Goal: Task Accomplishment & Management: Use online tool/utility

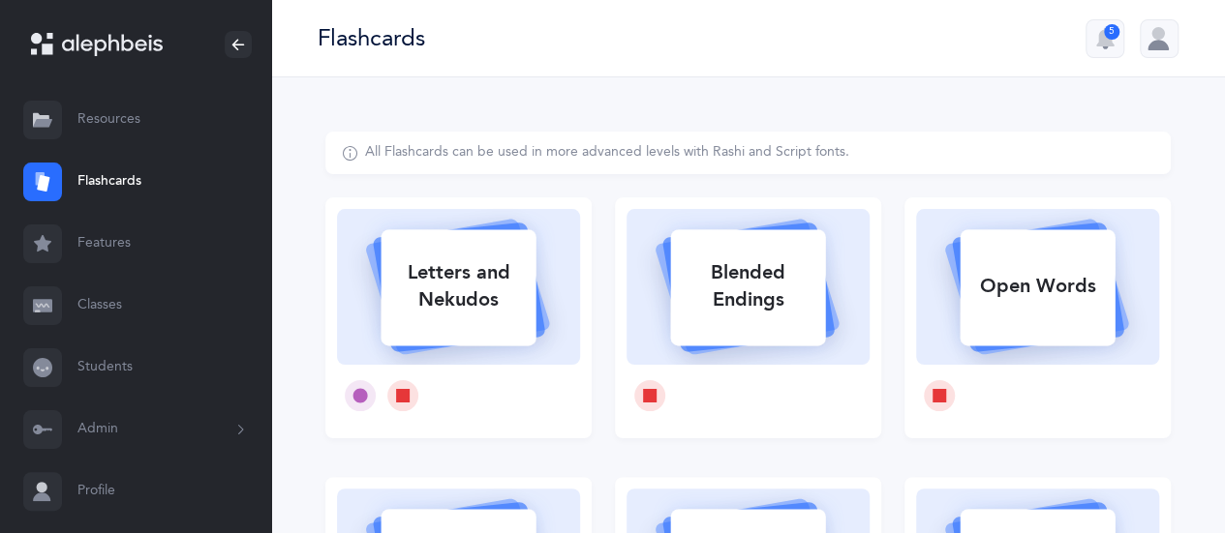
click at [111, 116] on link "Resources" at bounding box center [135, 120] width 271 height 62
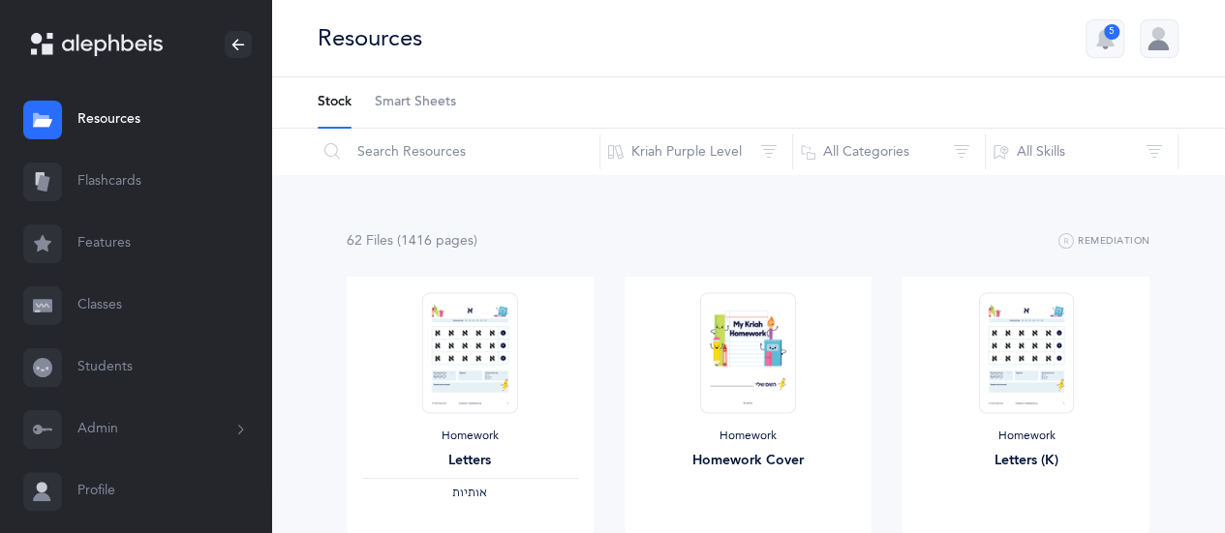
drag, startPoint x: 1232, startPoint y: 40, endPoint x: 929, endPoint y: 57, distance: 302.6
click at [929, 57] on div "Resources 5" at bounding box center [748, 38] width 954 height 77
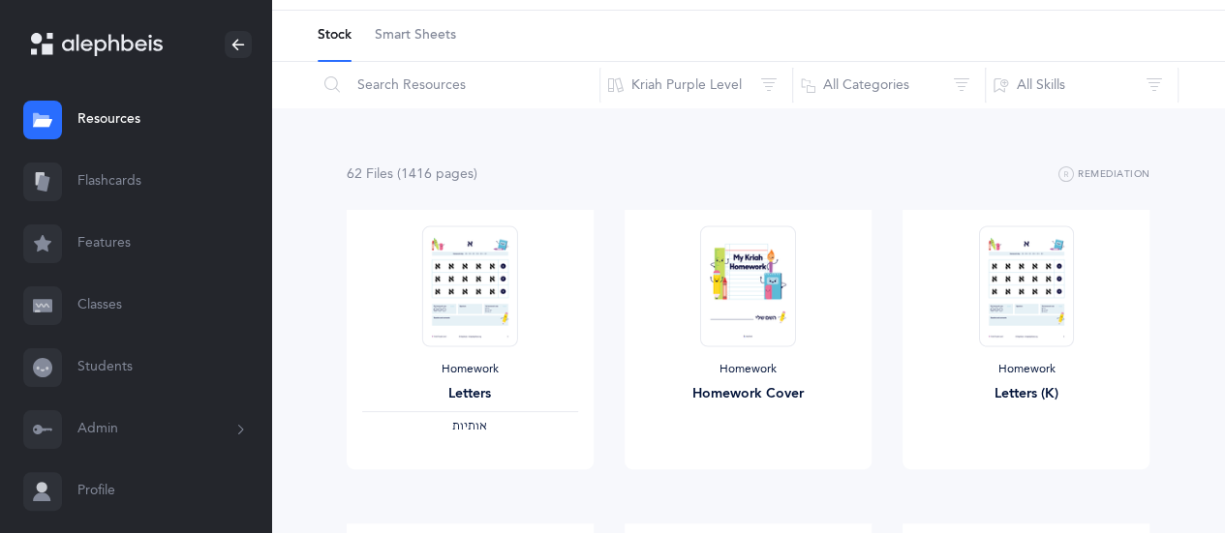
scroll to position [61, 0]
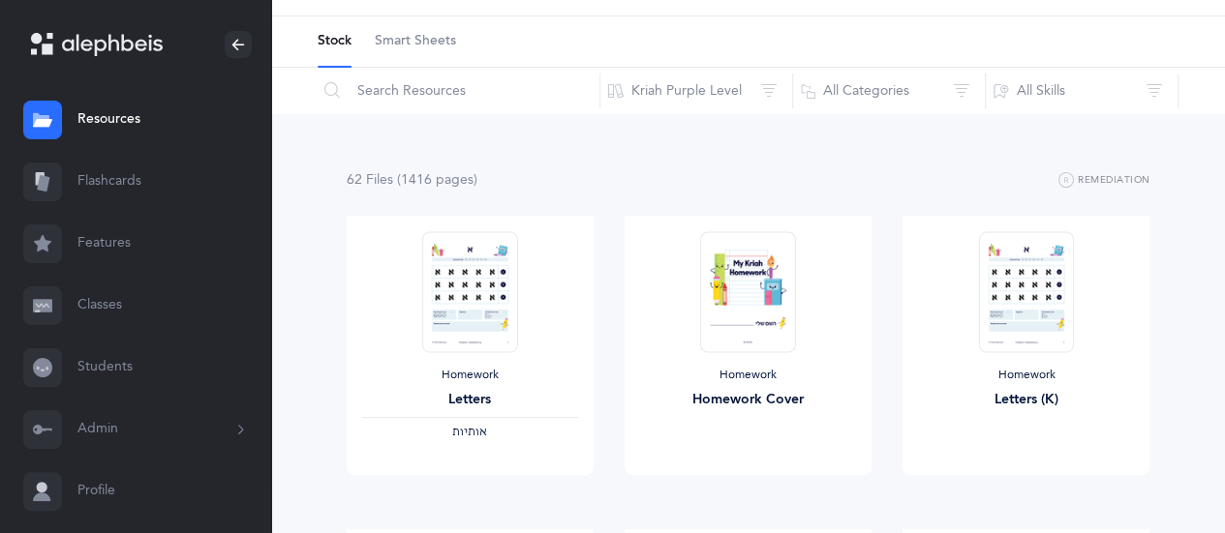
click at [123, 244] on link "Features" at bounding box center [135, 244] width 271 height 62
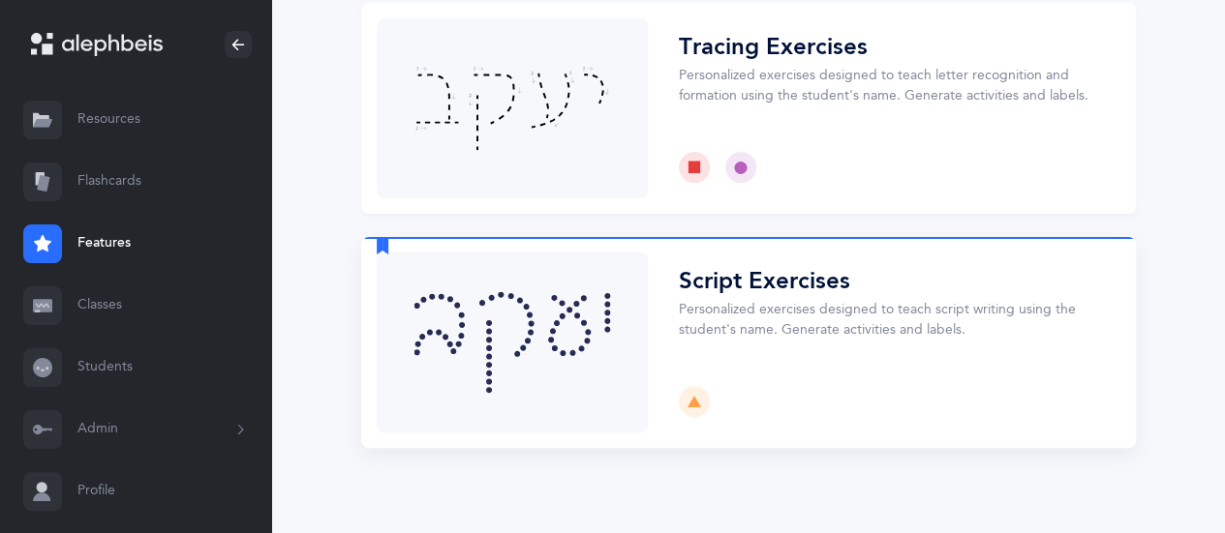
scroll to position [143, 0]
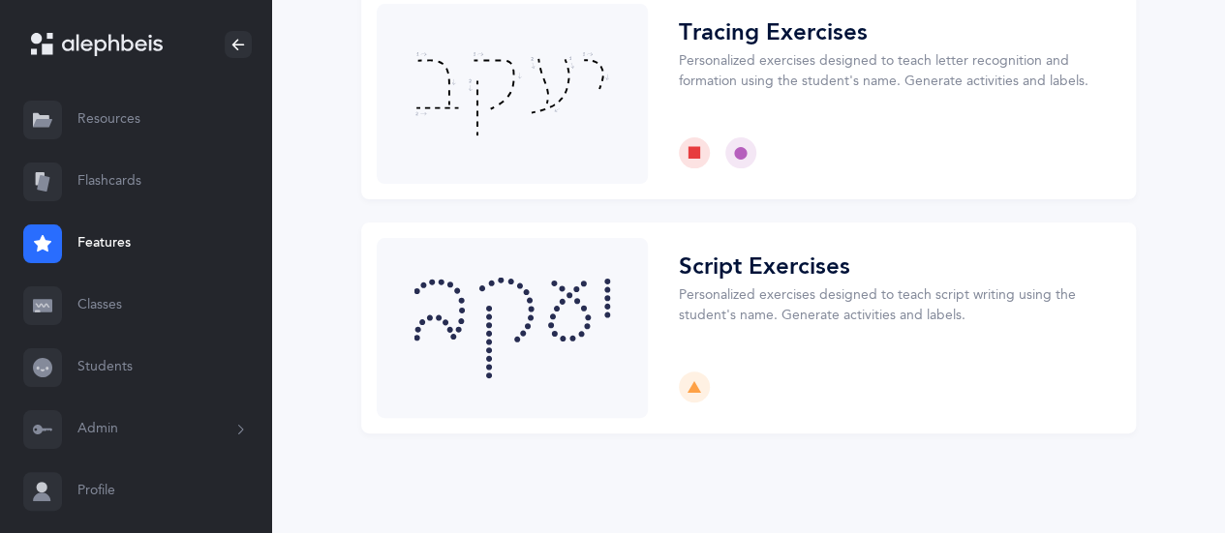
click at [145, 115] on link "Resources" at bounding box center [135, 120] width 271 height 62
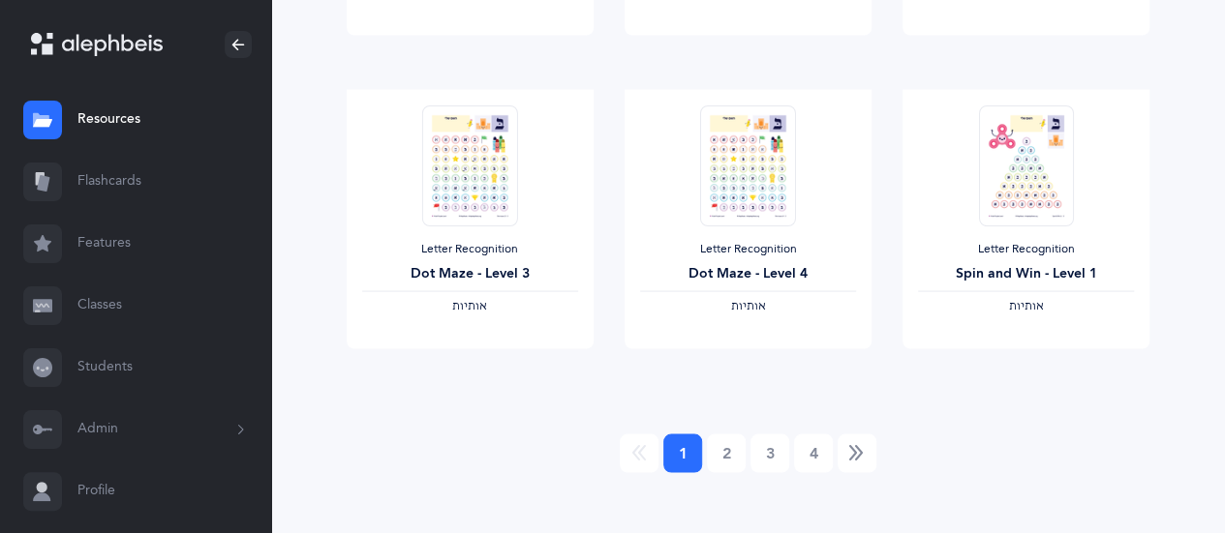
scroll to position [1772, 0]
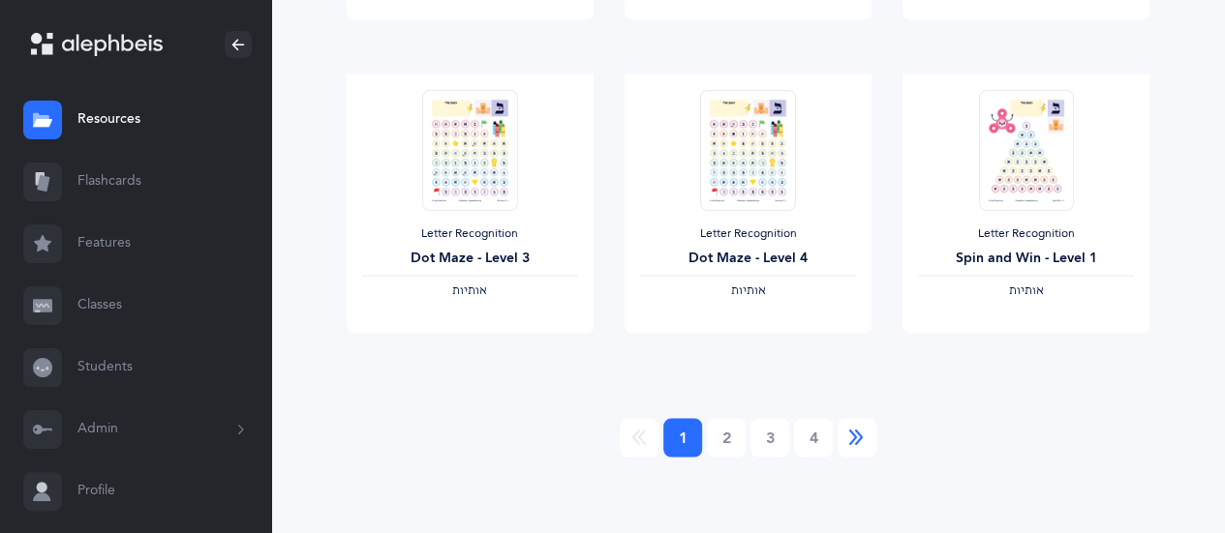
click at [858, 435] on icon "Next" at bounding box center [856, 437] width 15 height 19
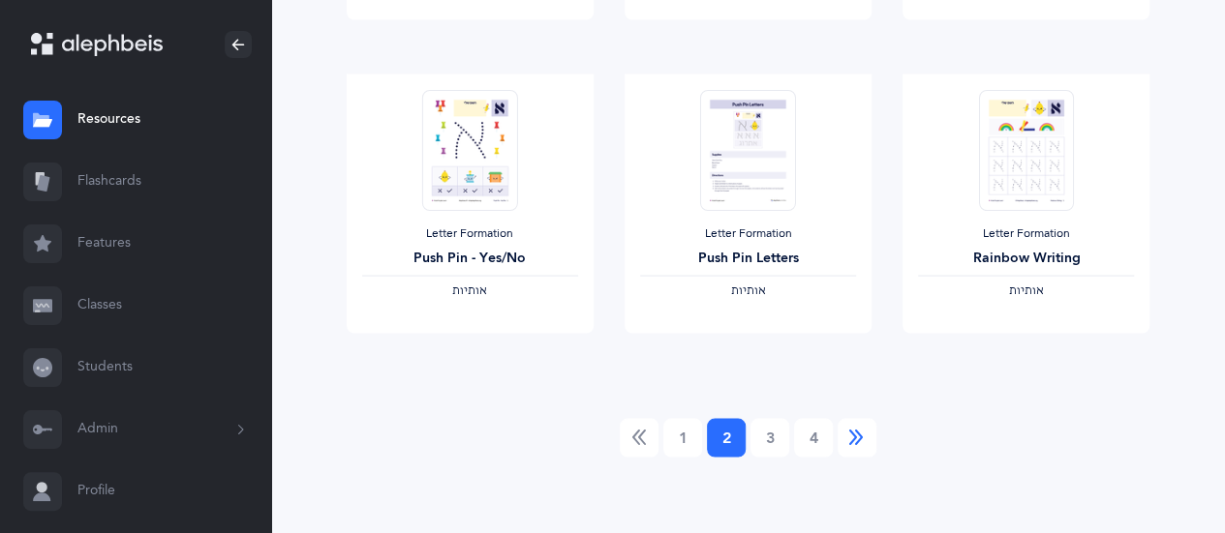
click at [860, 444] on icon "Next" at bounding box center [856, 437] width 15 height 19
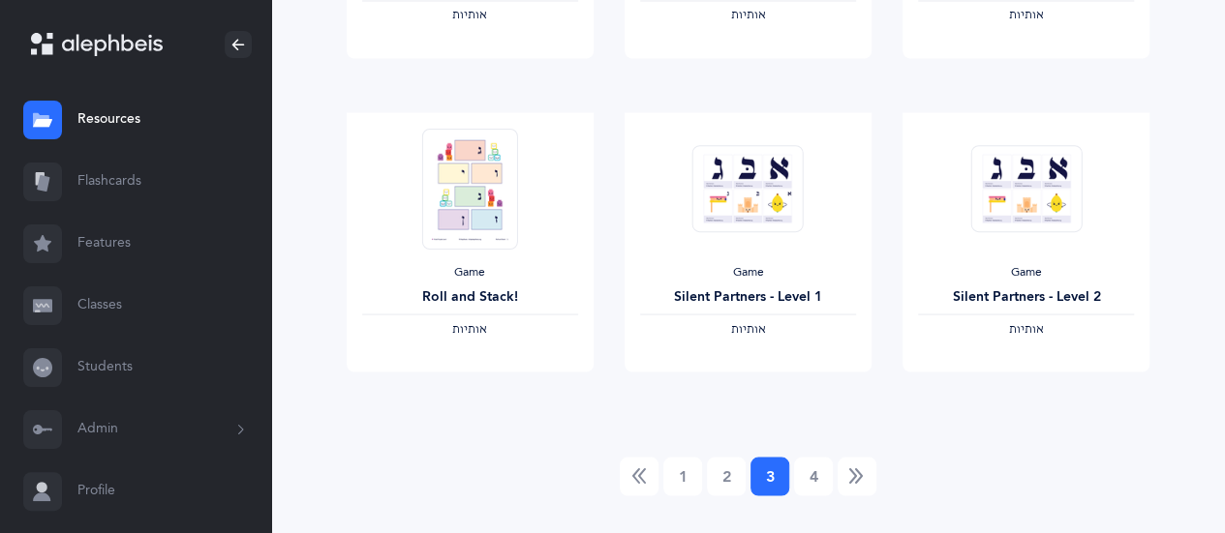
scroll to position [1749, 0]
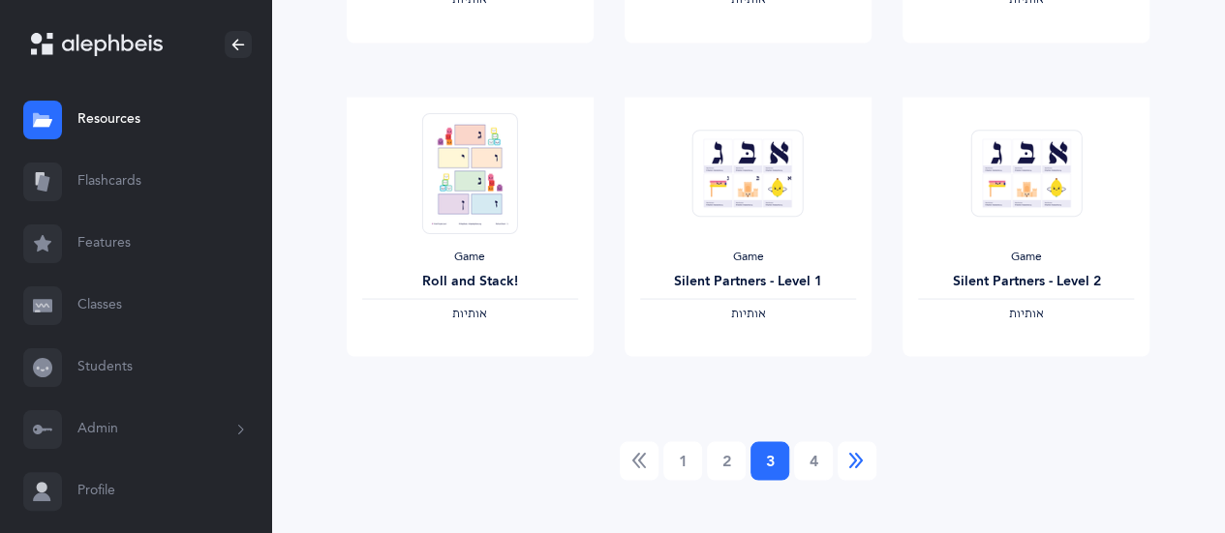
click at [864, 456] on icon "Next" at bounding box center [856, 460] width 15 height 19
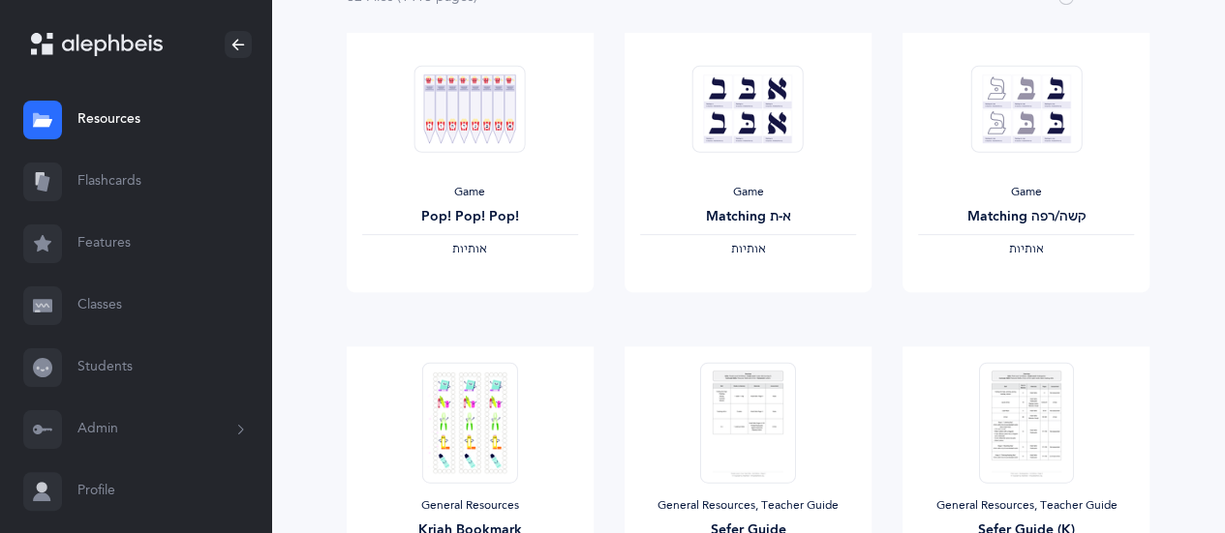
scroll to position [0, 0]
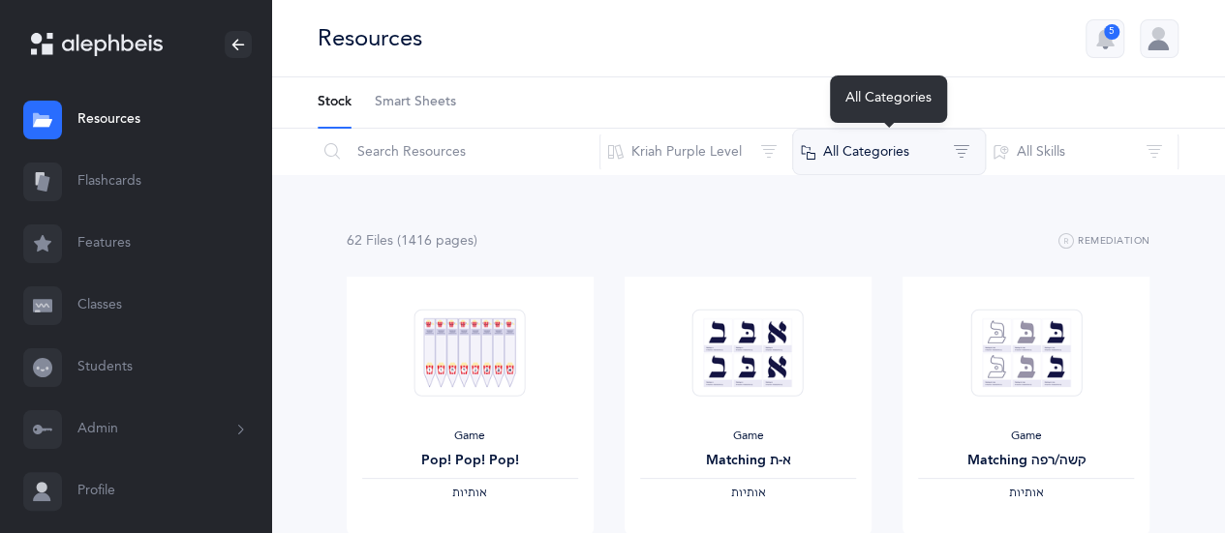
click at [962, 152] on button "All Categories" at bounding box center [889, 152] width 194 height 46
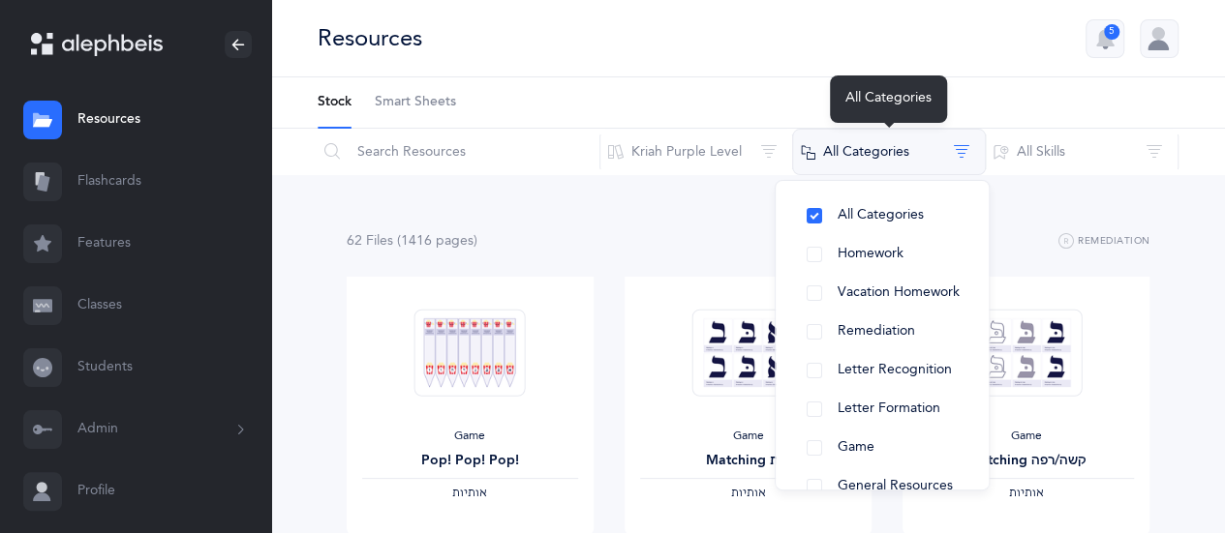
click at [962, 152] on button "All Categories" at bounding box center [889, 152] width 194 height 46
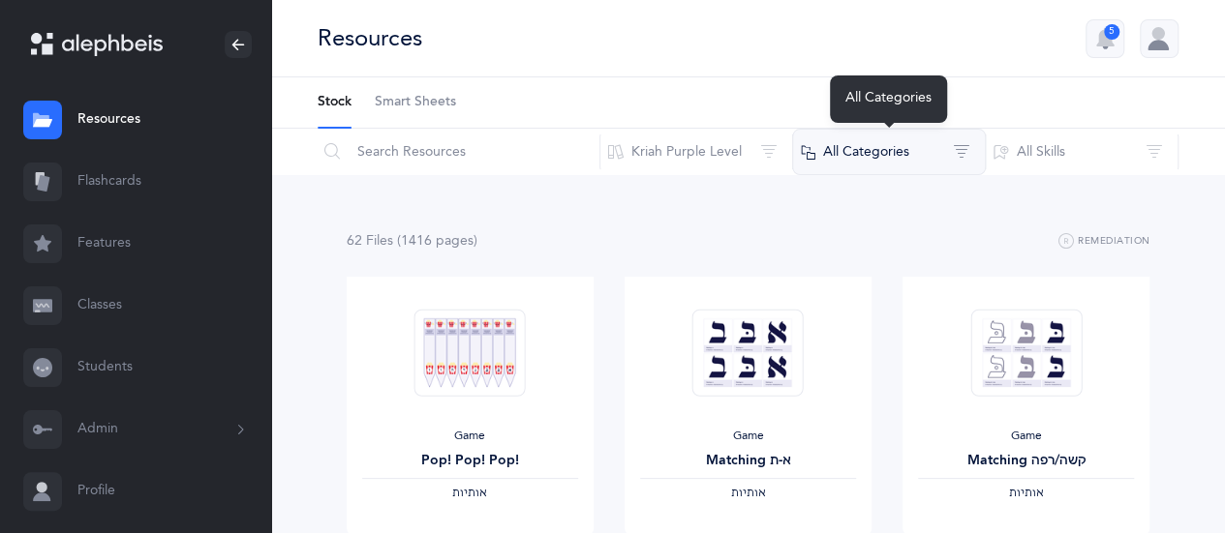
click at [962, 152] on button "All Categories" at bounding box center [889, 152] width 194 height 46
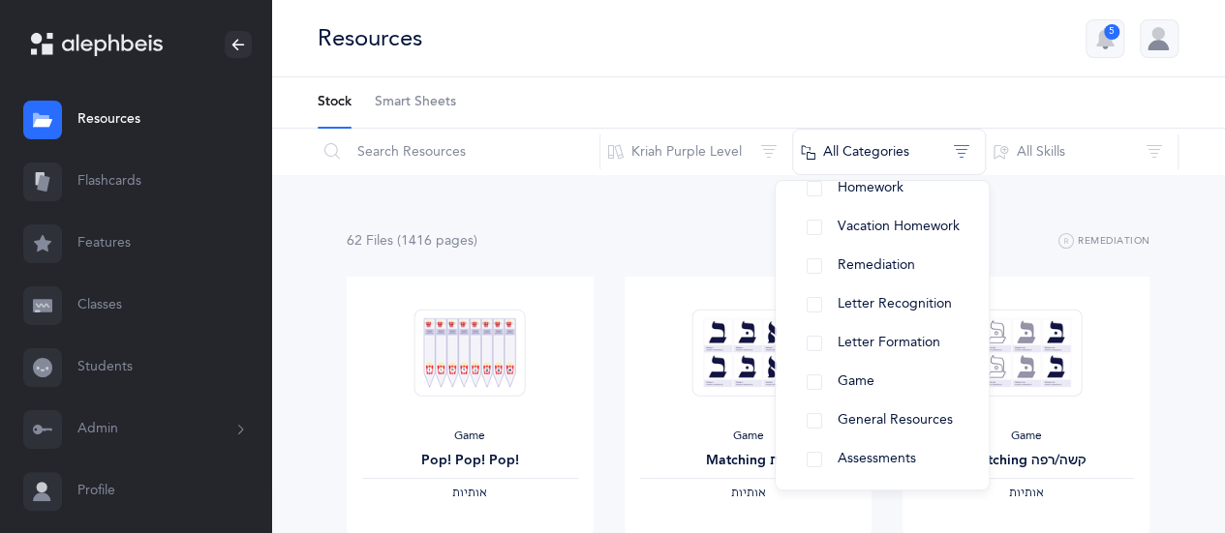
scroll to position [108, 0]
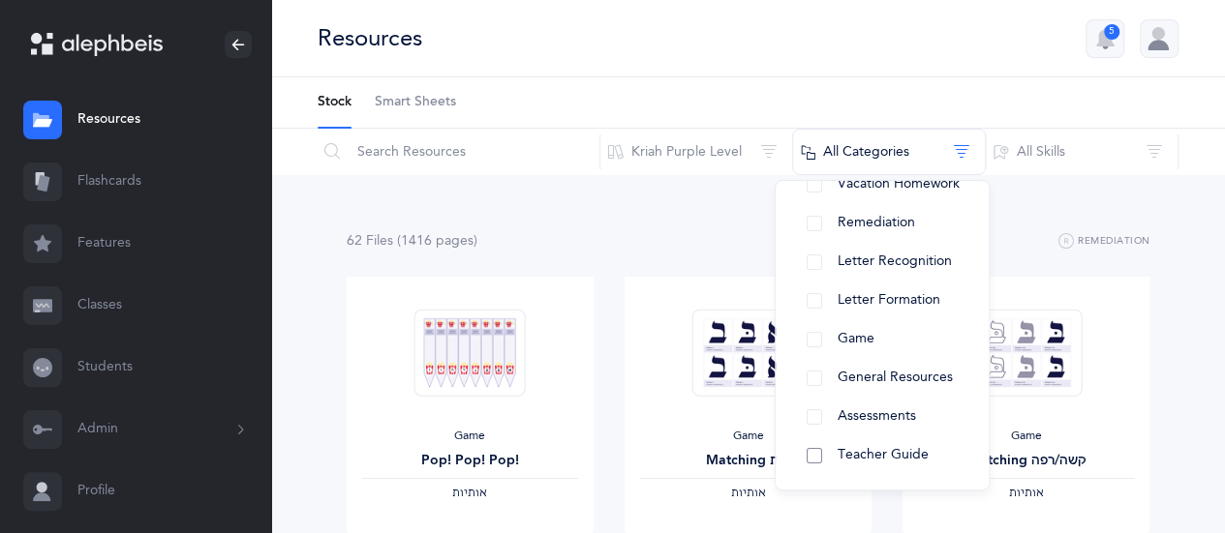
click at [879, 458] on span "Teacher Guide" at bounding box center [883, 454] width 91 height 15
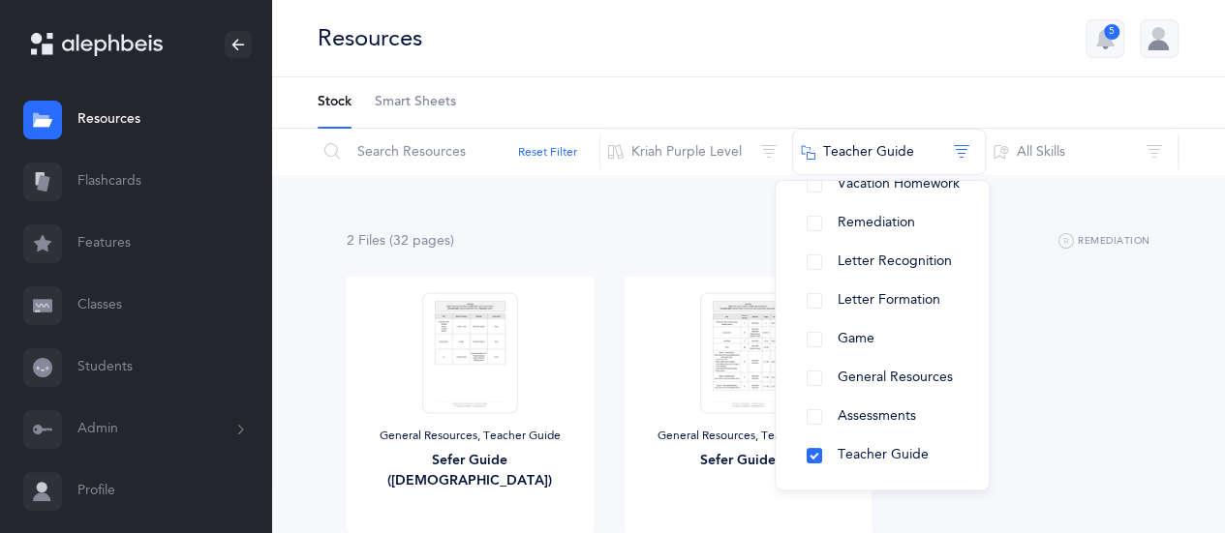
click at [1132, 334] on div "General Resources, Teacher Guide Sefer Guide ([DEMOGRAPHIC_DATA]) View General …" at bounding box center [748, 434] width 835 height 314
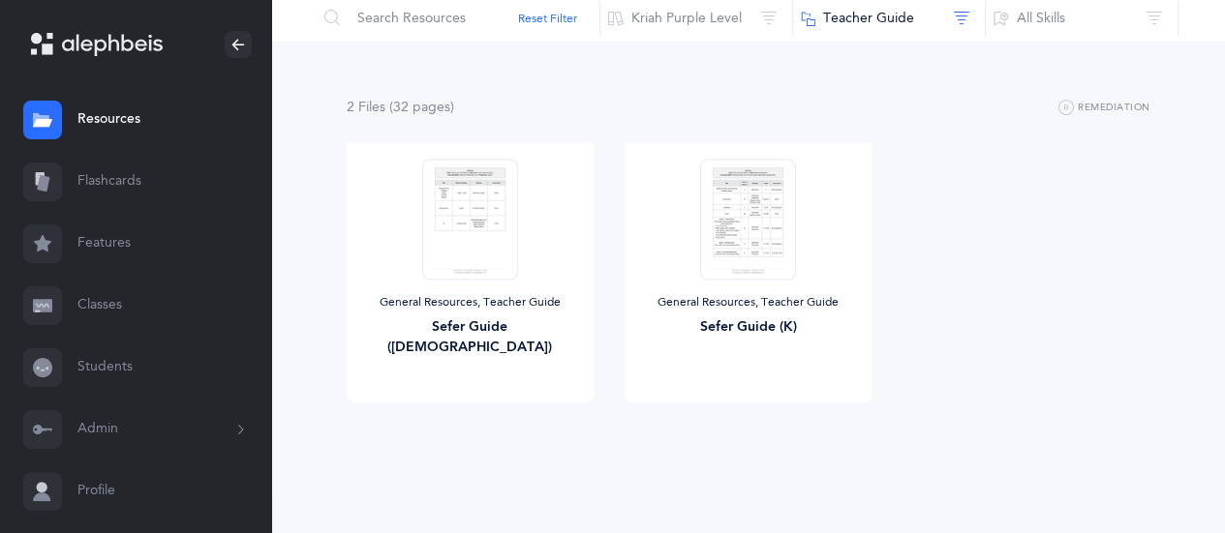
scroll to position [0, 0]
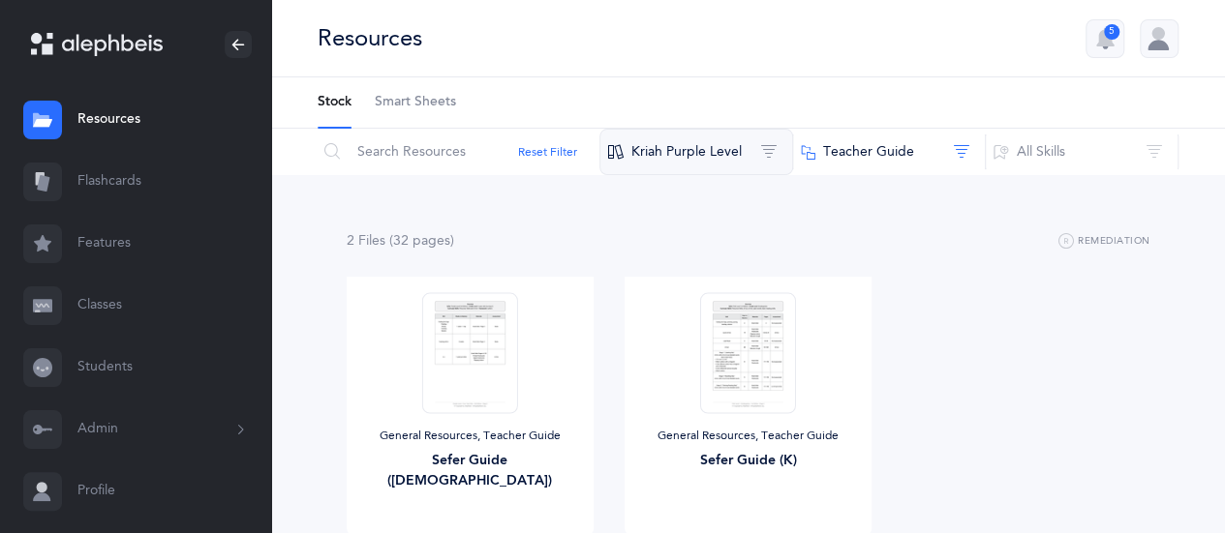
click at [760, 158] on button "Kriah Purple Level" at bounding box center [696, 152] width 194 height 46
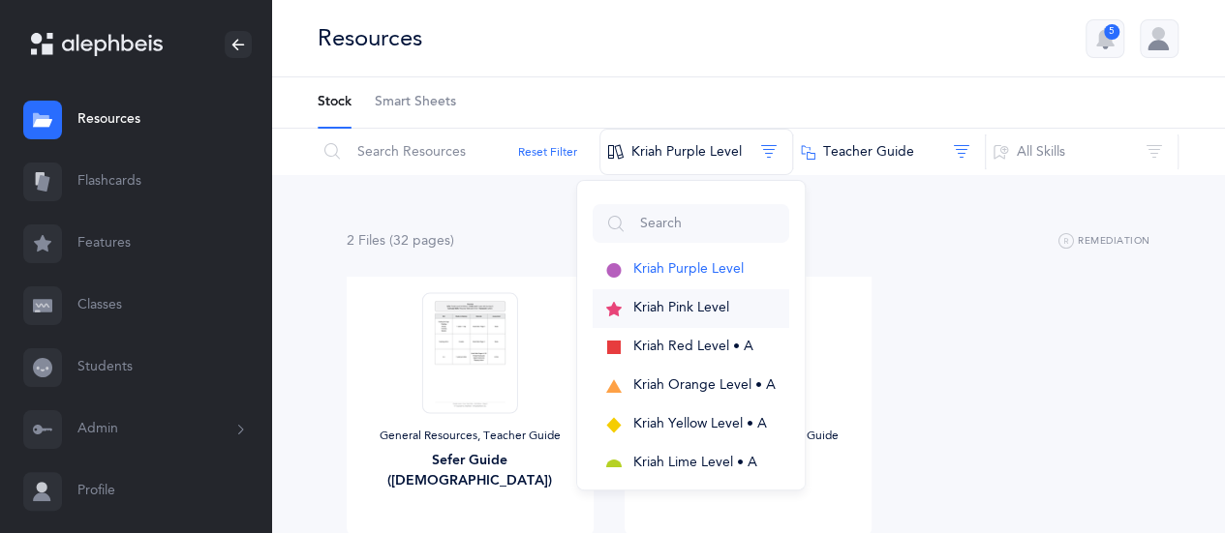
click at [713, 303] on span "Kriah Pink Level" at bounding box center [681, 307] width 96 height 15
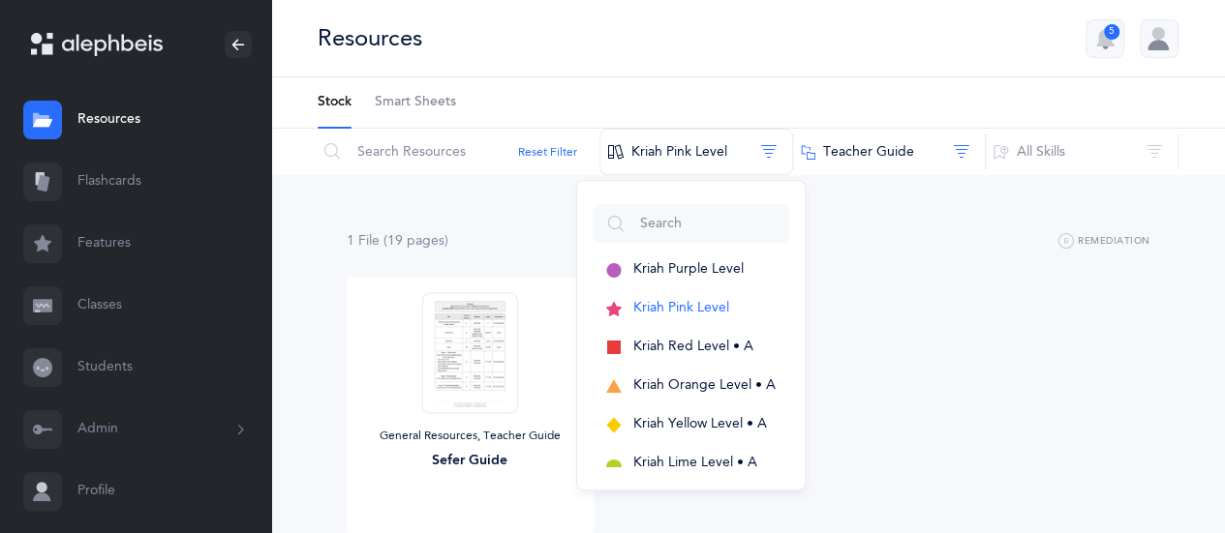
click at [1030, 337] on div "General Resources, Teacher Guide Sefer Guide View" at bounding box center [748, 434] width 835 height 314
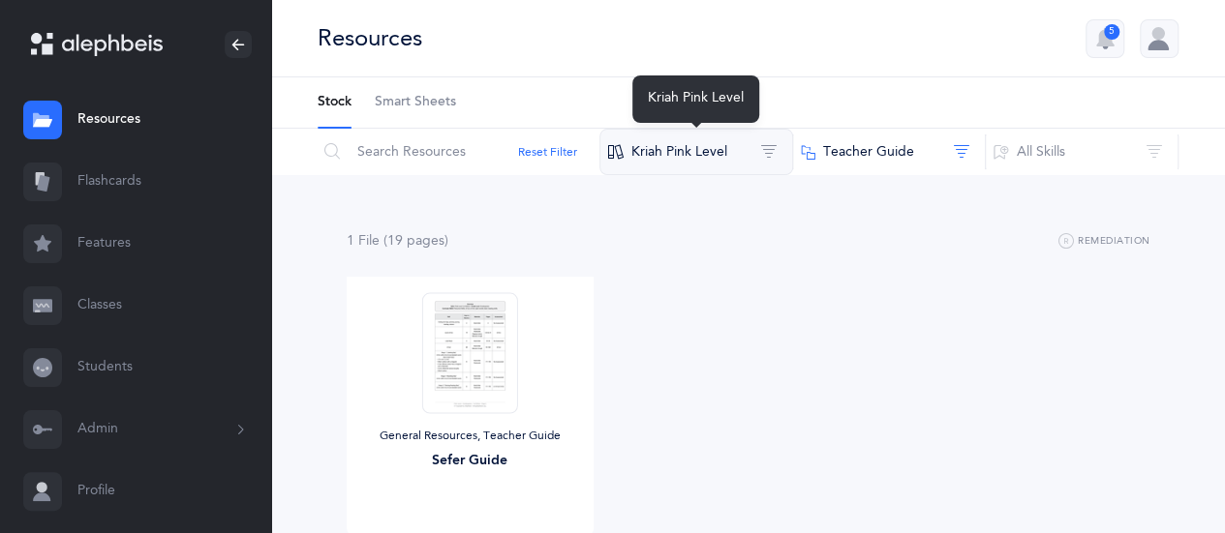
click at [778, 144] on button "Kriah Pink Level" at bounding box center [696, 152] width 194 height 46
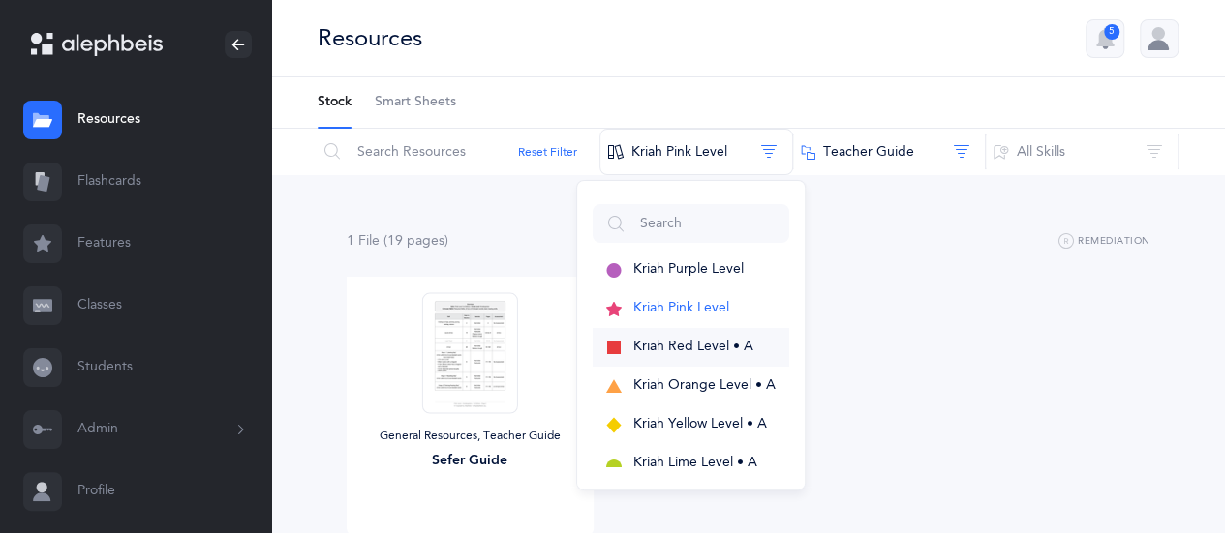
click at [707, 344] on span "Kriah Red Level • A" at bounding box center [693, 346] width 120 height 15
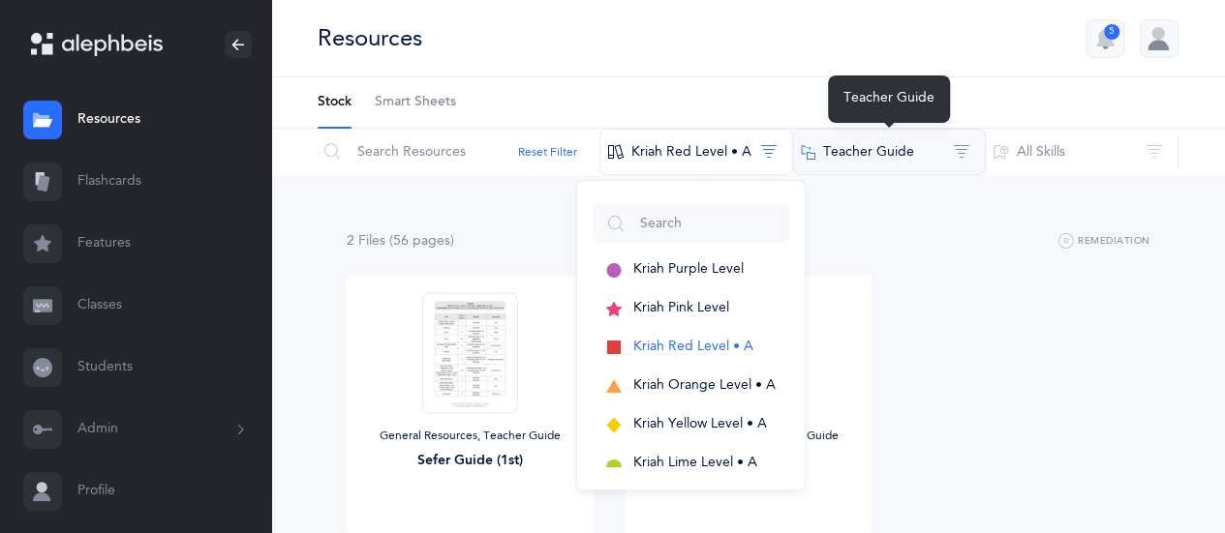
click at [964, 143] on button "Teacher Guide" at bounding box center [889, 152] width 194 height 46
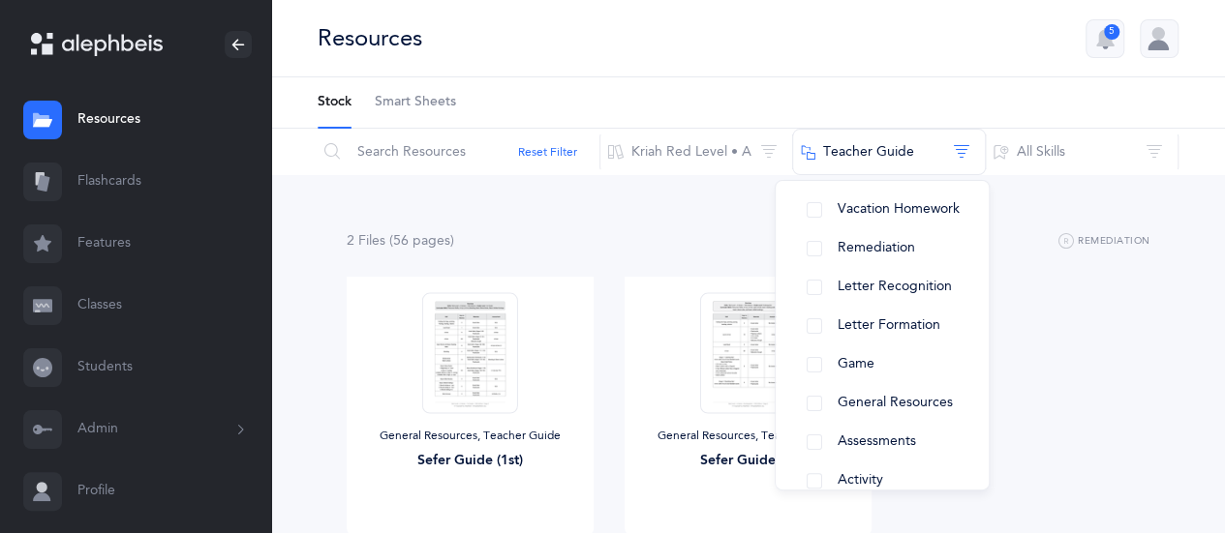
scroll to position [187, 0]
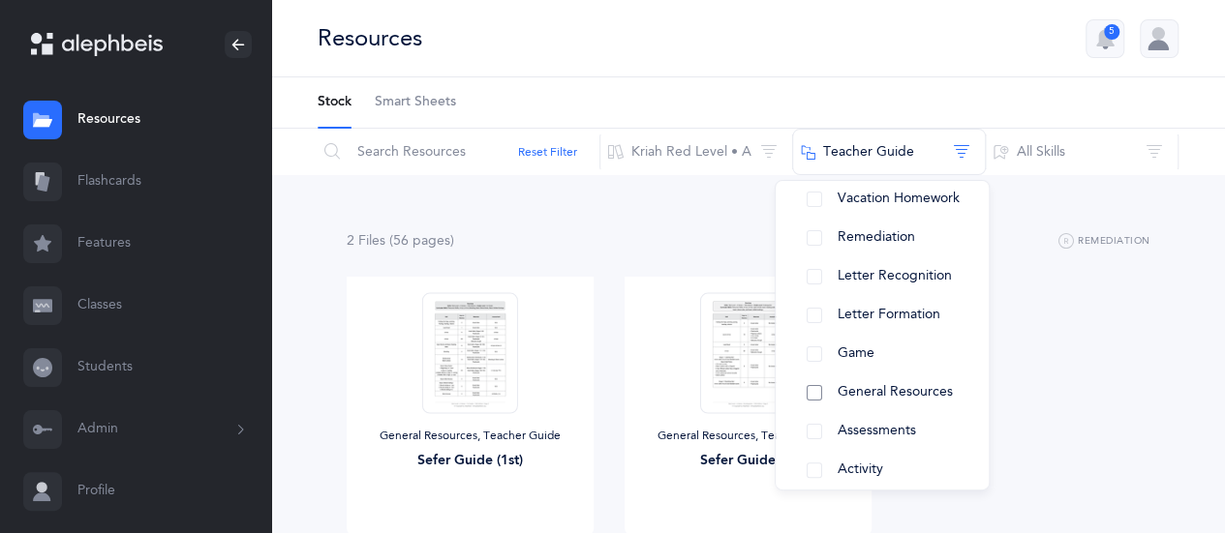
click at [819, 384] on button "General Resources" at bounding box center [882, 393] width 182 height 39
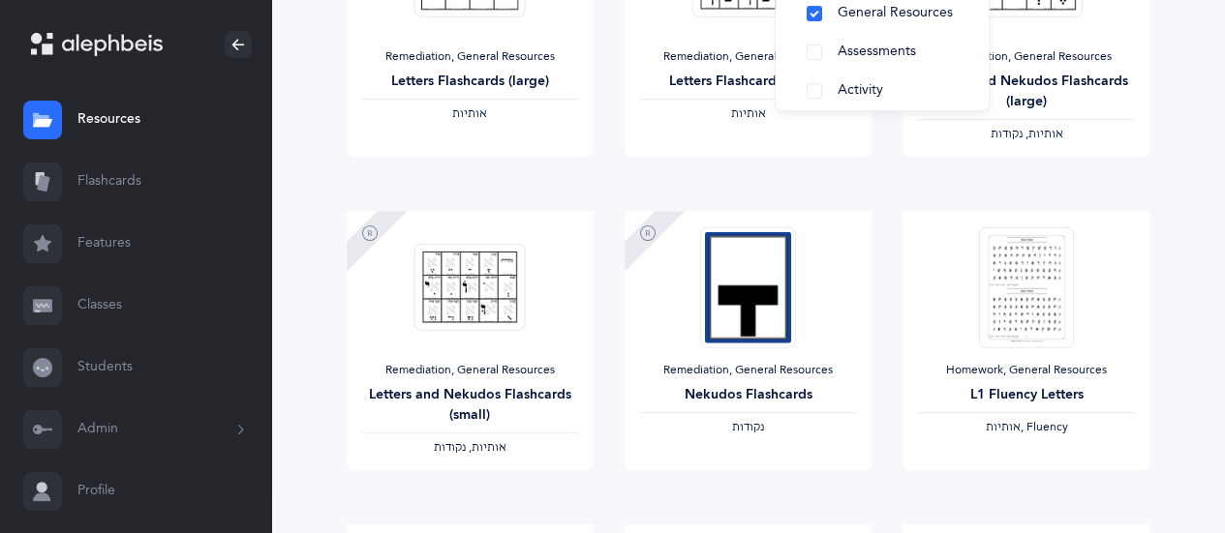
scroll to position [0, 0]
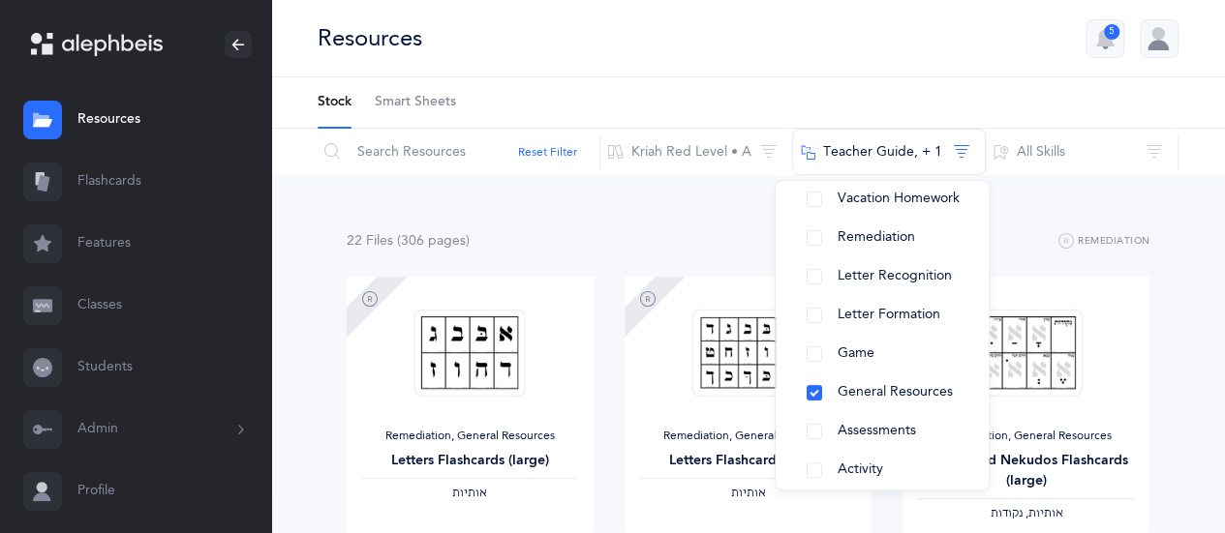
click at [132, 174] on link "Flashcards" at bounding box center [135, 182] width 271 height 62
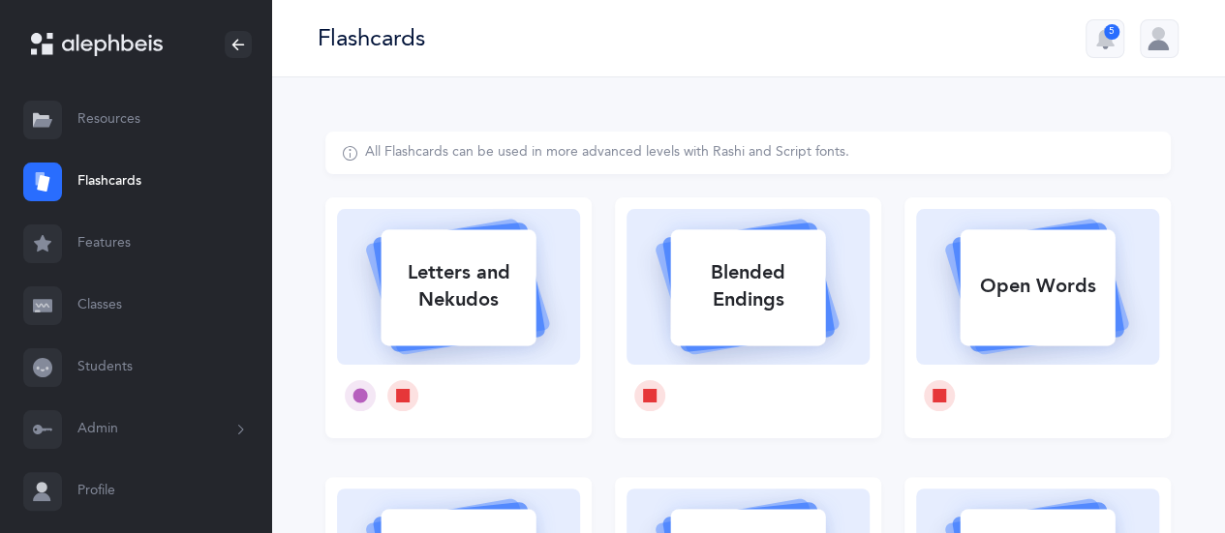
click at [511, 326] on rect at bounding box center [458, 287] width 155 height 116
select select
select select "single"
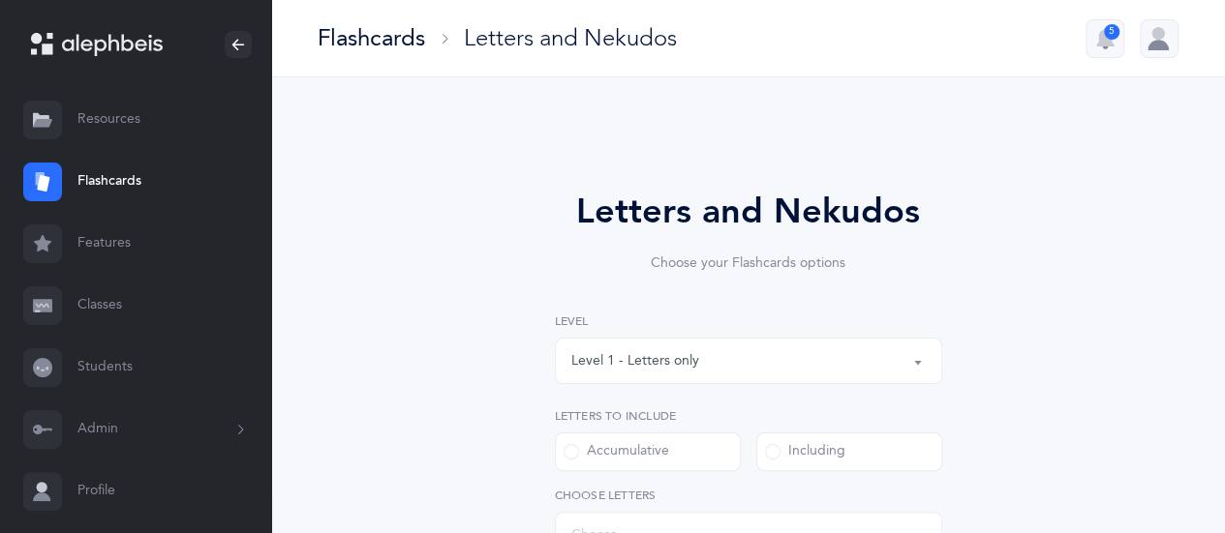
select select "27"
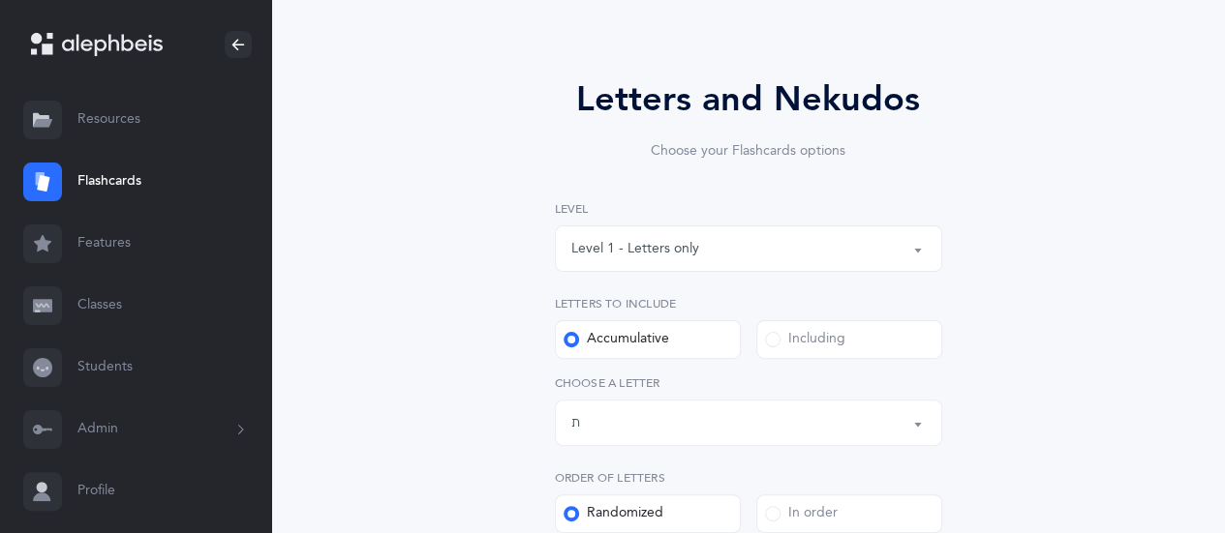
scroll to position [113, 0]
click at [765, 340] on span at bounding box center [772, 338] width 15 height 15
click at [0, 0] on input "Including" at bounding box center [0, 0] width 0 height 0
click at [574, 337] on span at bounding box center [571, 338] width 15 height 15
click at [0, 0] on input "Accumulative" at bounding box center [0, 0] width 0 height 0
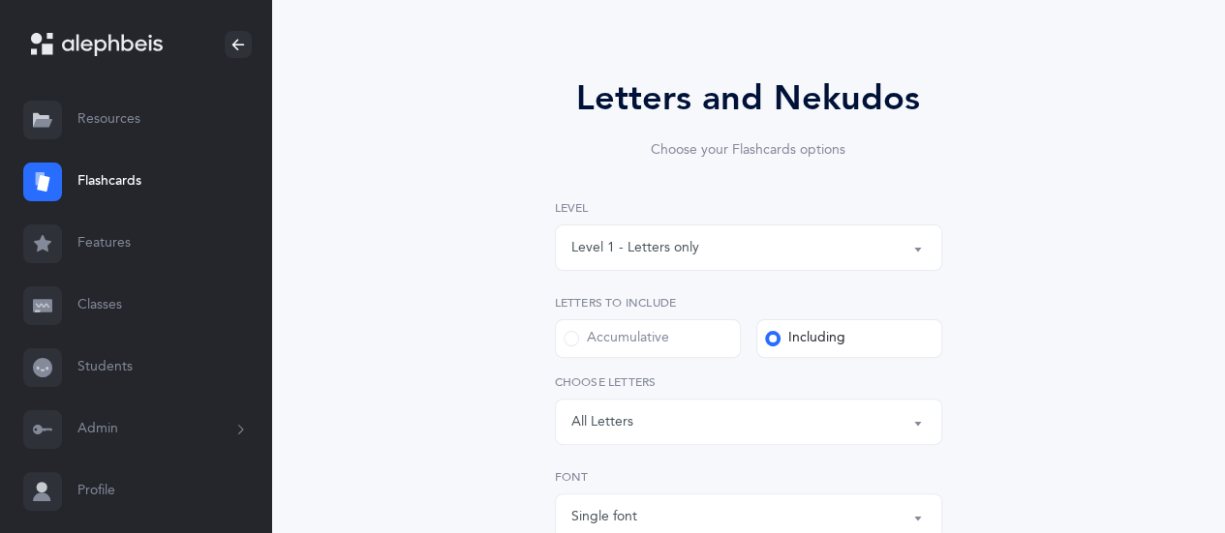
select select "27"
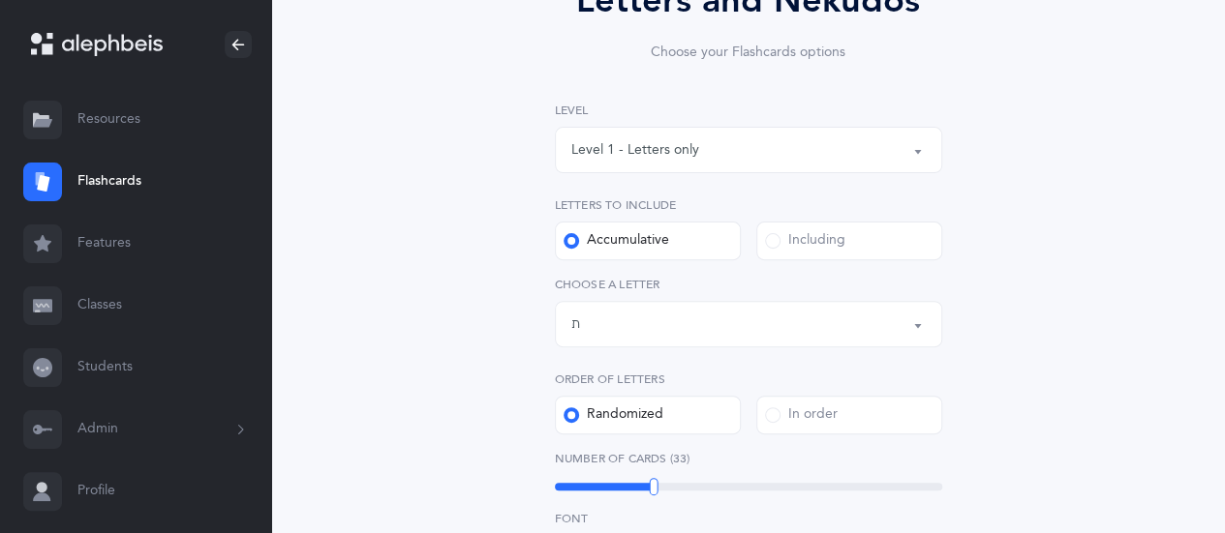
scroll to position [266, 0]
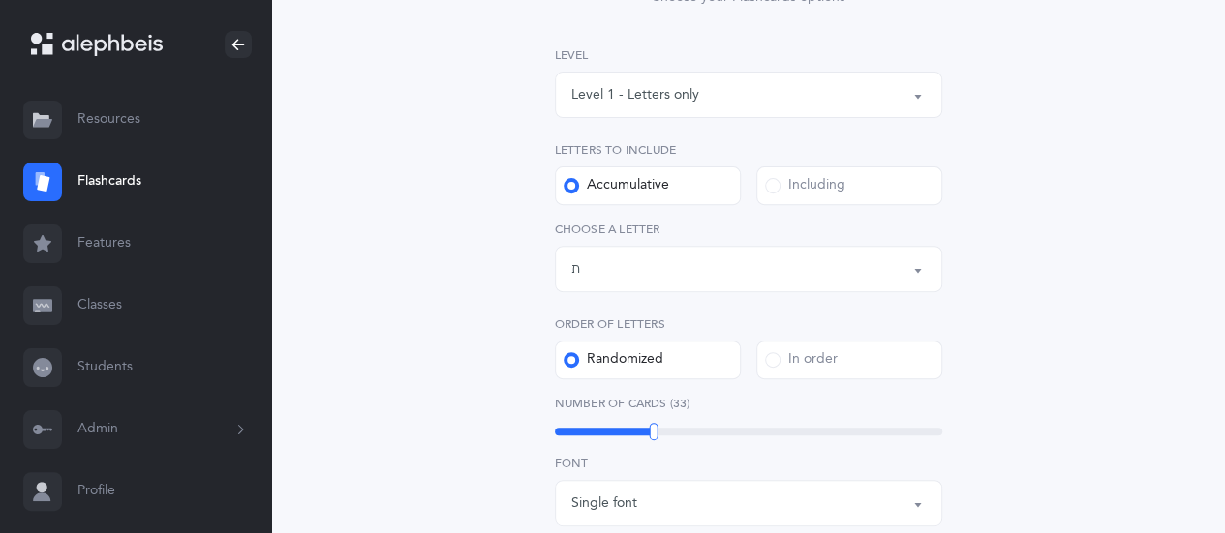
click at [773, 357] on span at bounding box center [772, 359] width 15 height 15
click at [0, 0] on input "In order" at bounding box center [0, 0] width 0 height 0
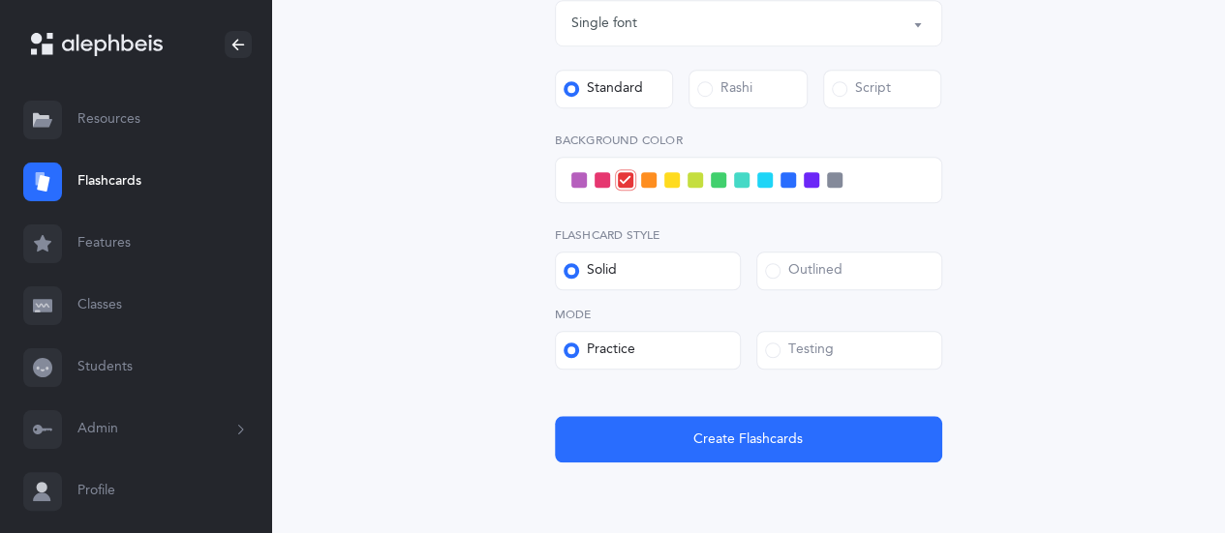
scroll to position [688, 0]
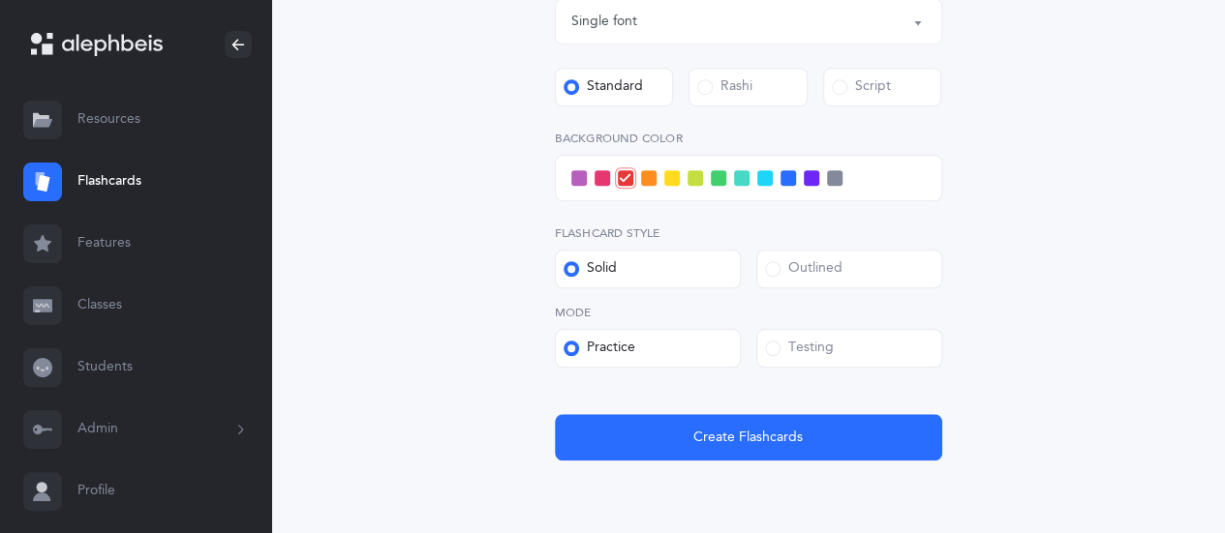
click at [771, 349] on span at bounding box center [772, 348] width 15 height 15
click at [0, 0] on input "Testing" at bounding box center [0, 0] width 0 height 0
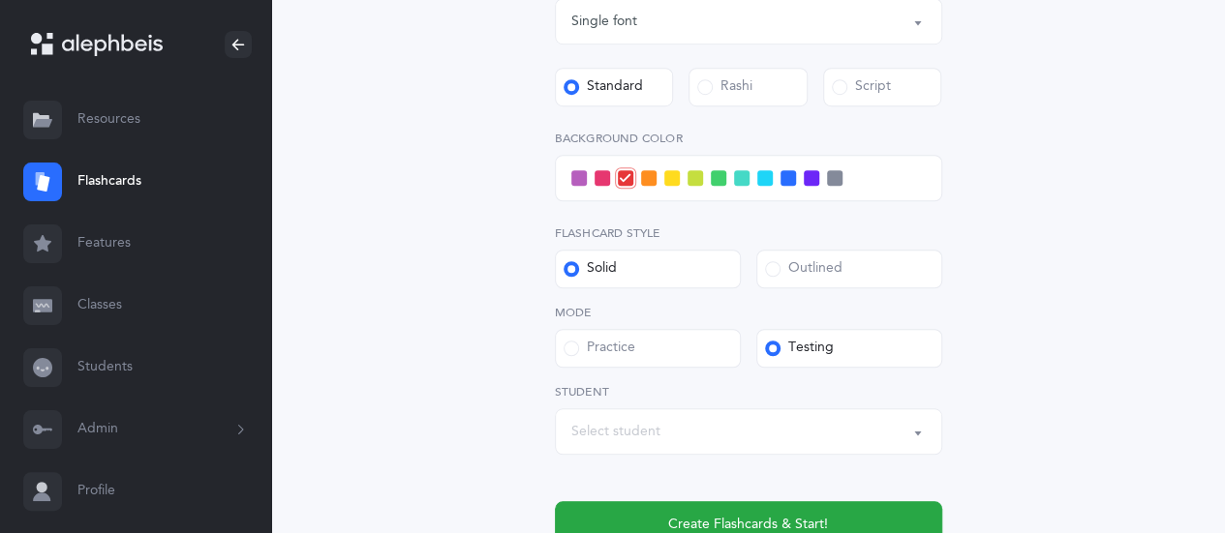
click at [905, 448] on button "Select student" at bounding box center [748, 432] width 387 height 46
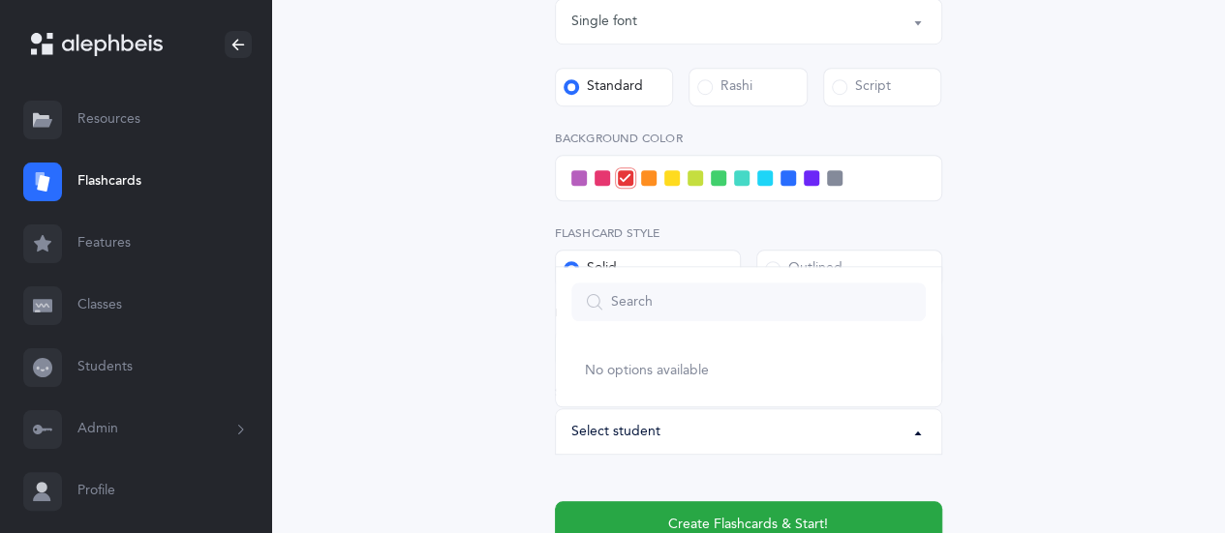
click at [905, 448] on button "Select student" at bounding box center [748, 432] width 387 height 46
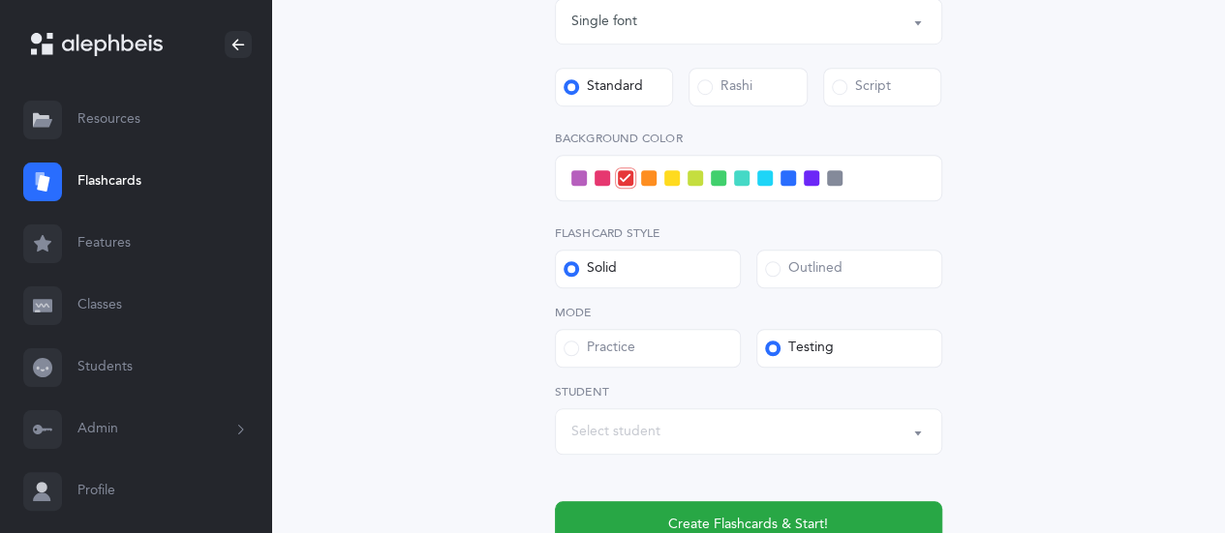
click at [579, 351] on div "Practice" at bounding box center [600, 348] width 72 height 19
click at [0, 0] on input "Practice" at bounding box center [0, 0] width 0 height 0
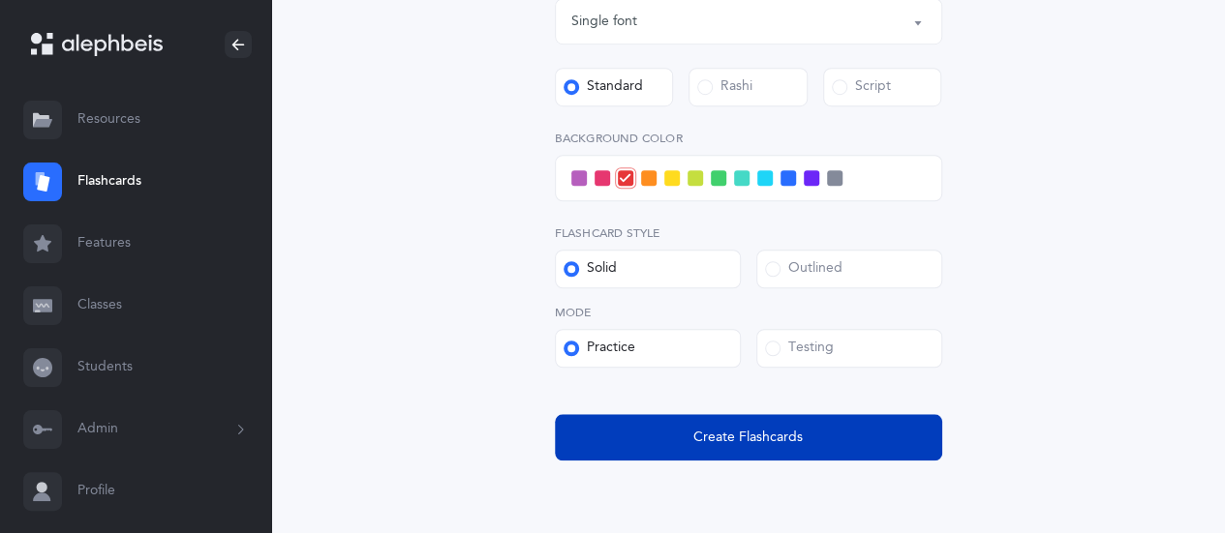
click at [784, 439] on span "Create Flashcards" at bounding box center [747, 438] width 109 height 20
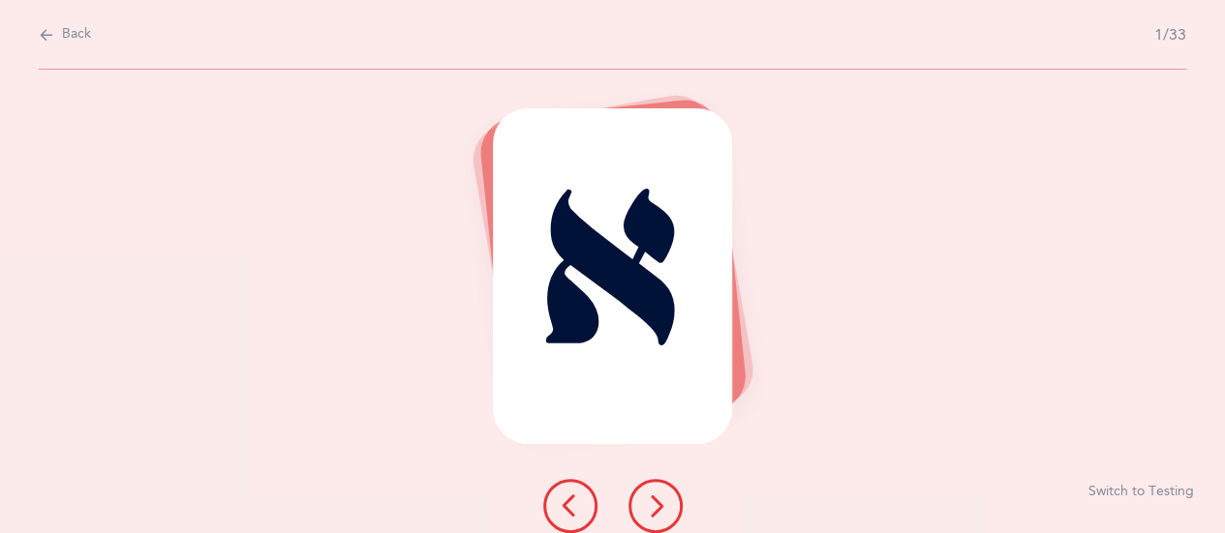
scroll to position [0, 0]
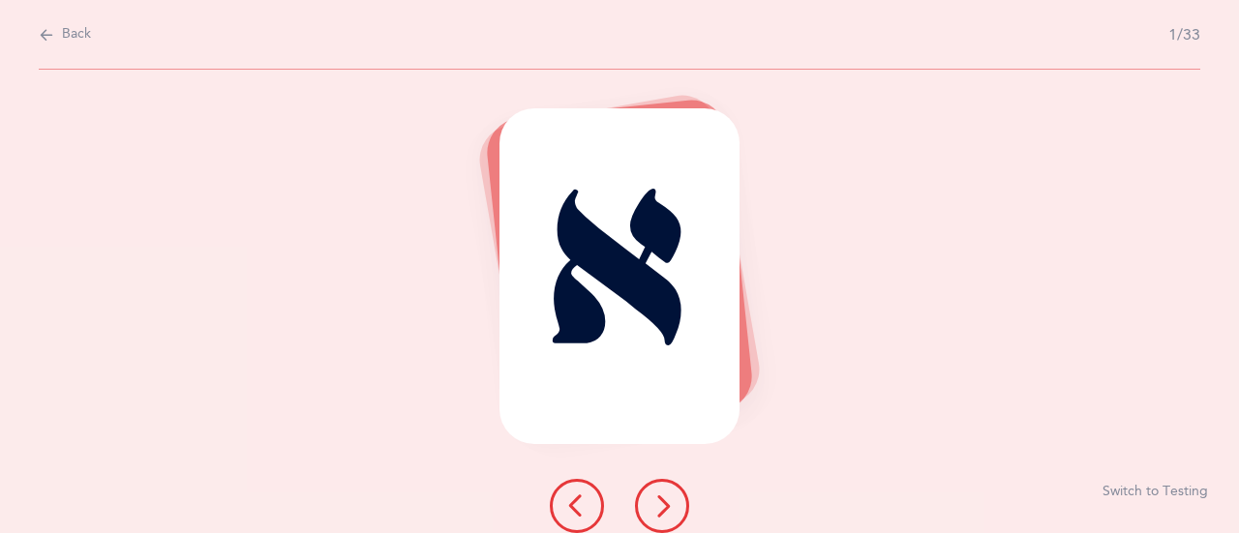
click at [674, 505] on button at bounding box center [662, 506] width 54 height 54
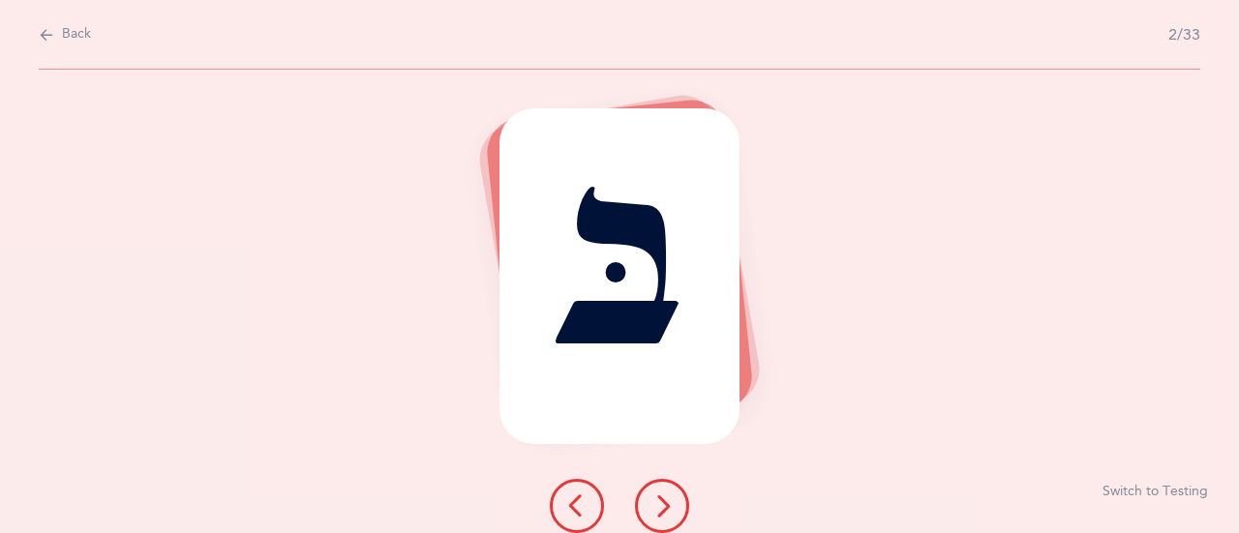
click at [674, 505] on button at bounding box center [662, 506] width 54 height 54
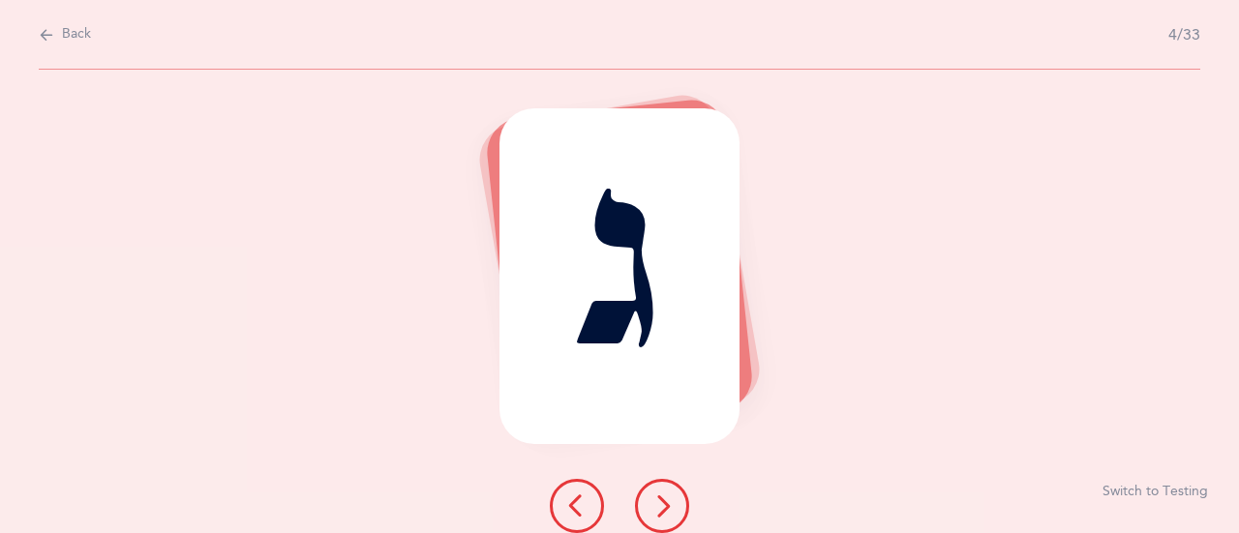
click at [674, 505] on button at bounding box center [662, 506] width 54 height 54
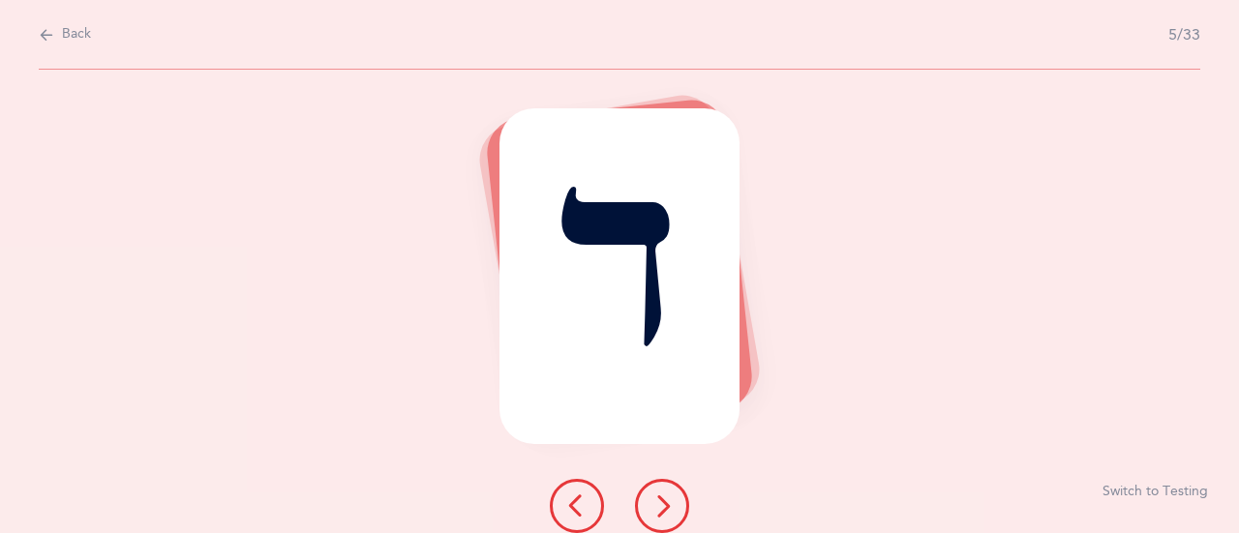
click at [674, 505] on button at bounding box center [662, 506] width 54 height 54
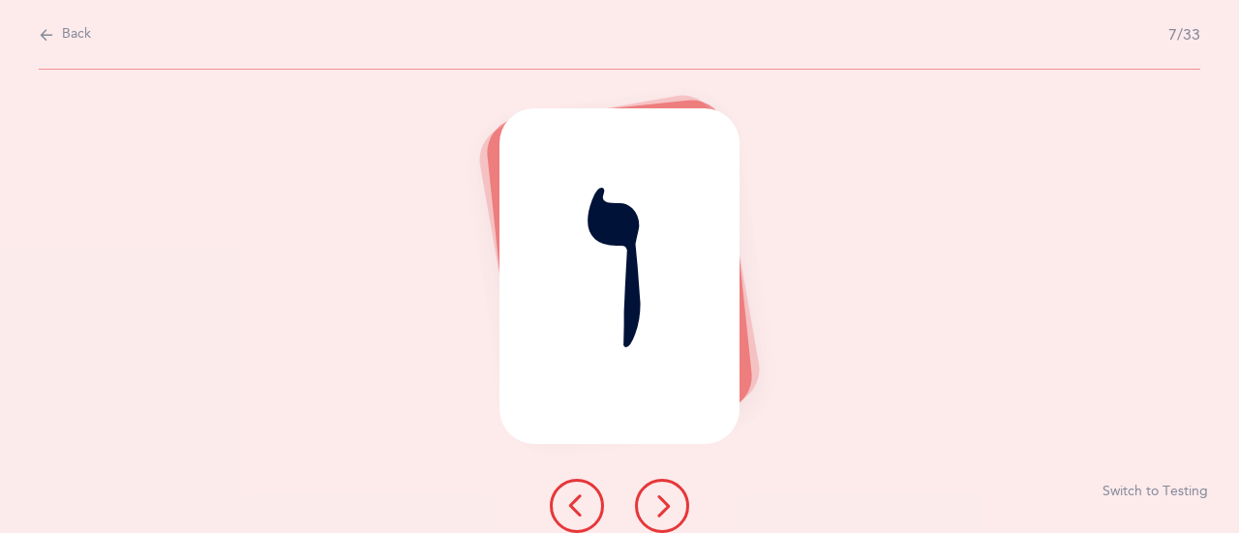
click at [674, 505] on button at bounding box center [662, 506] width 54 height 54
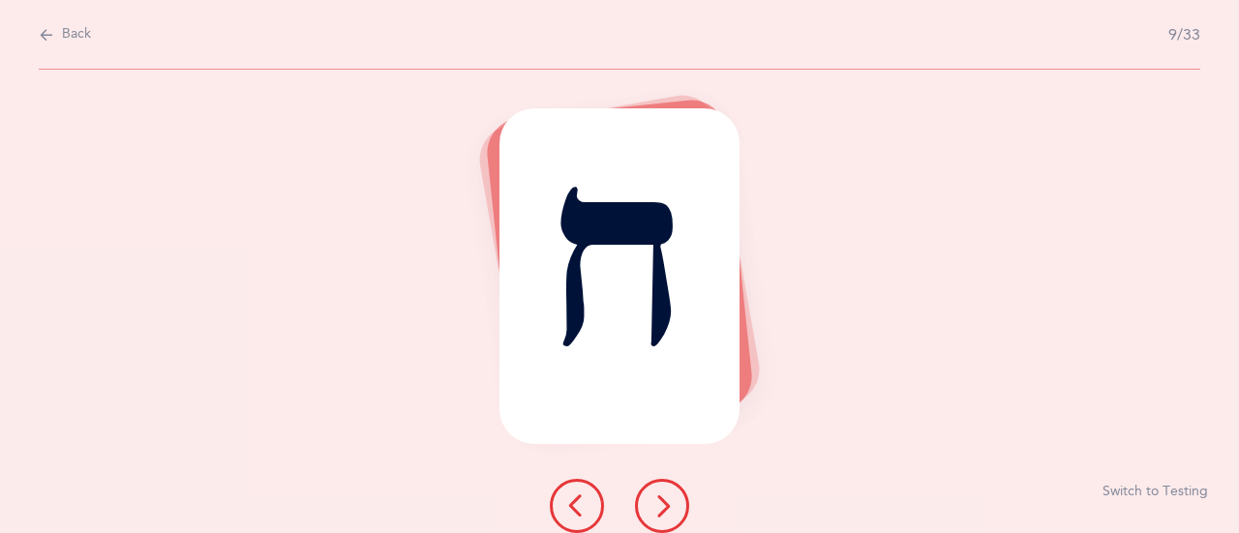
click at [674, 505] on button at bounding box center [662, 506] width 54 height 54
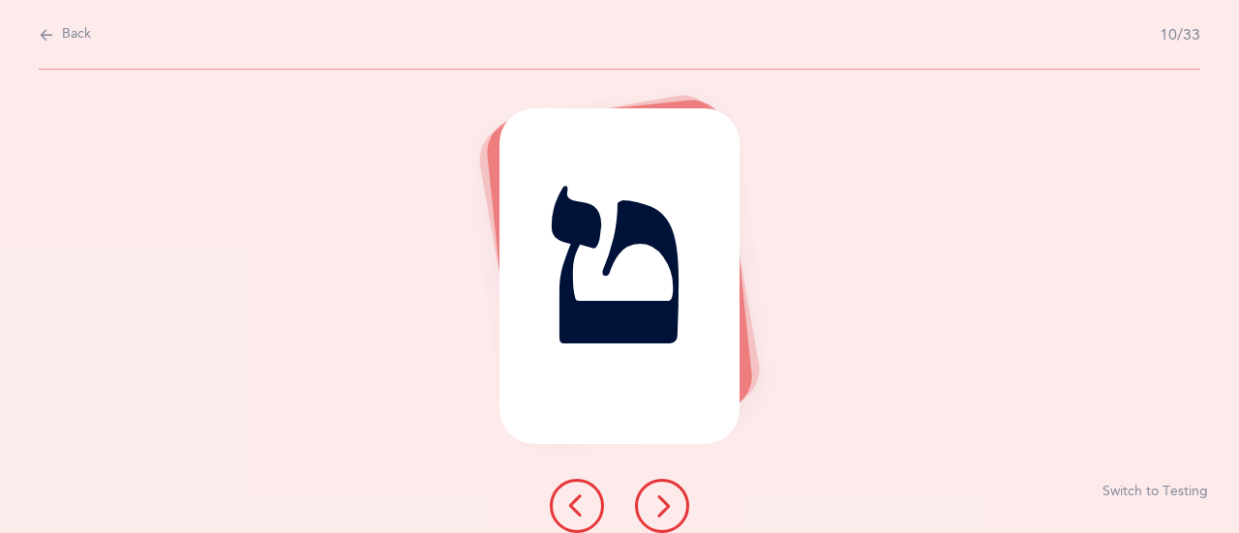
click at [674, 505] on button at bounding box center [662, 506] width 54 height 54
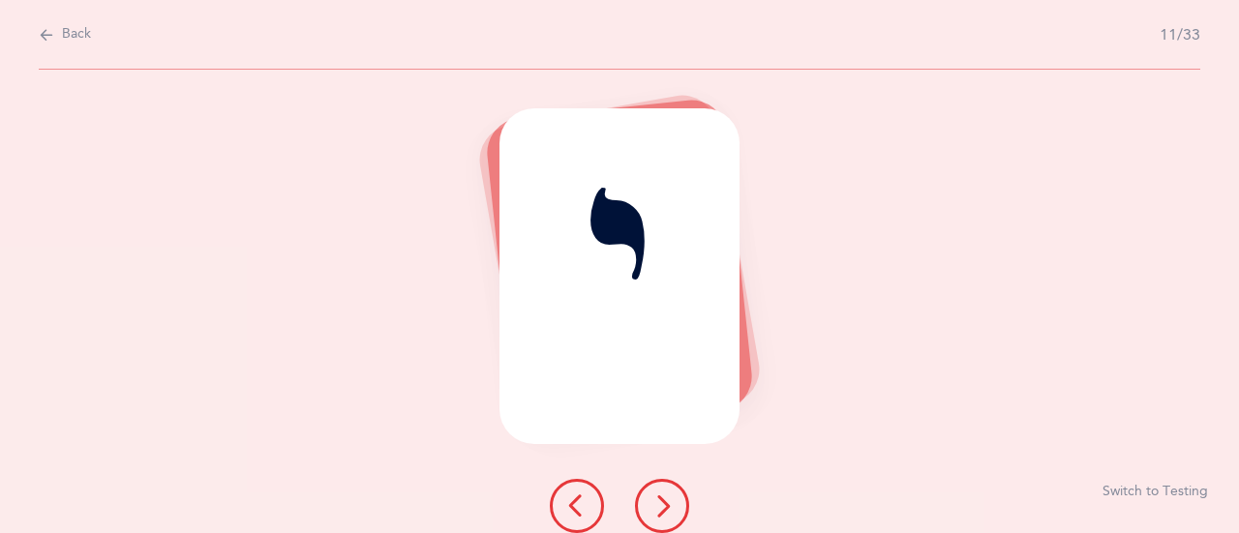
click at [674, 505] on button at bounding box center [662, 506] width 54 height 54
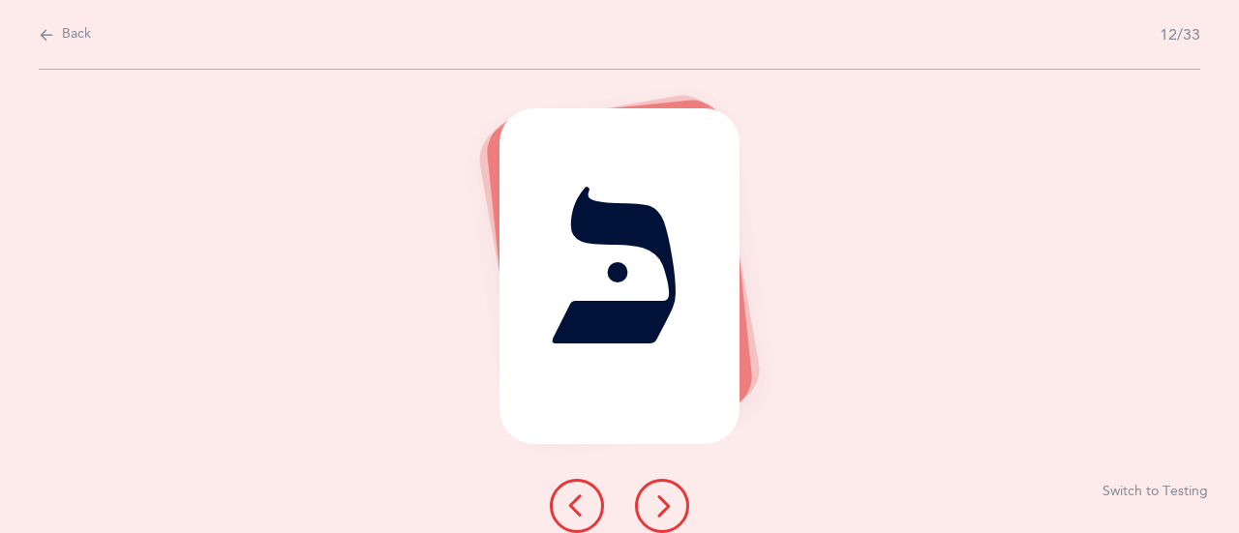
click at [674, 505] on button at bounding box center [662, 506] width 54 height 54
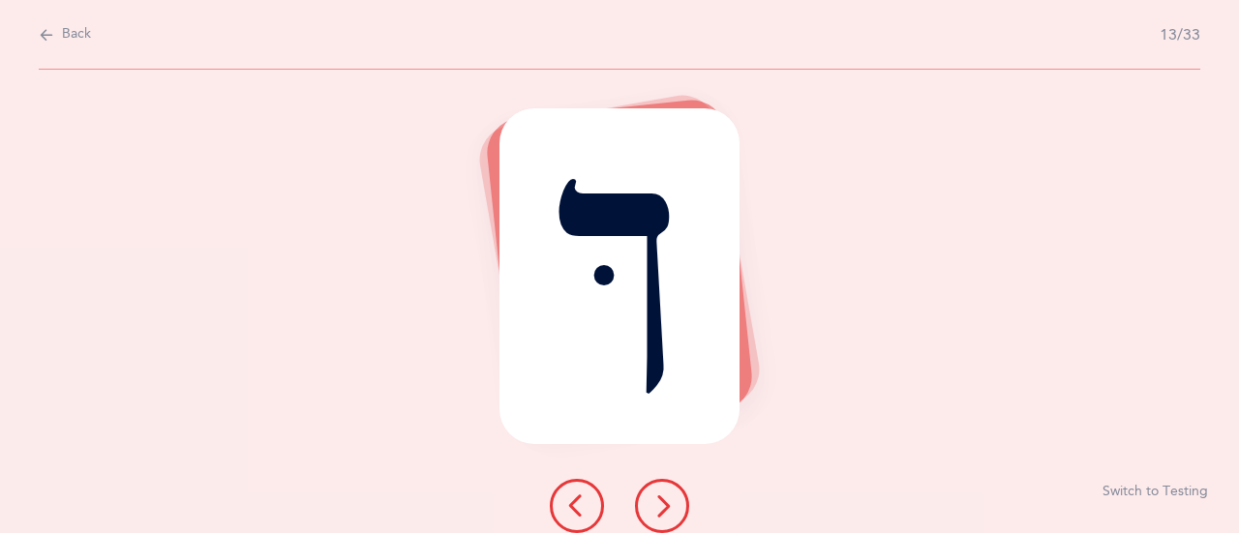
click at [674, 505] on button at bounding box center [662, 506] width 54 height 54
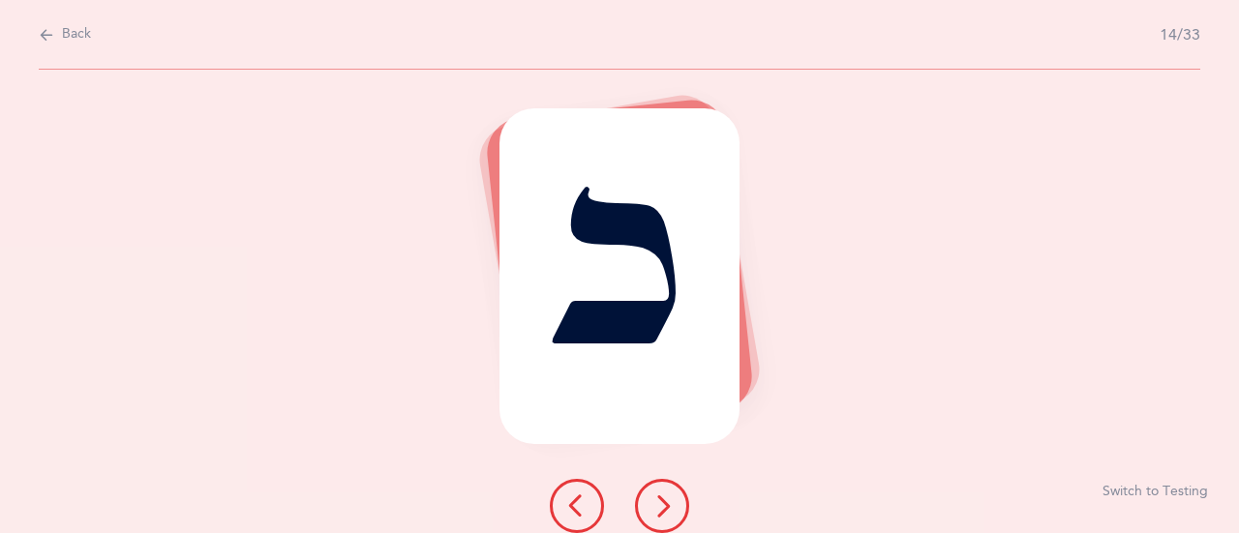
click at [674, 505] on button at bounding box center [662, 506] width 54 height 54
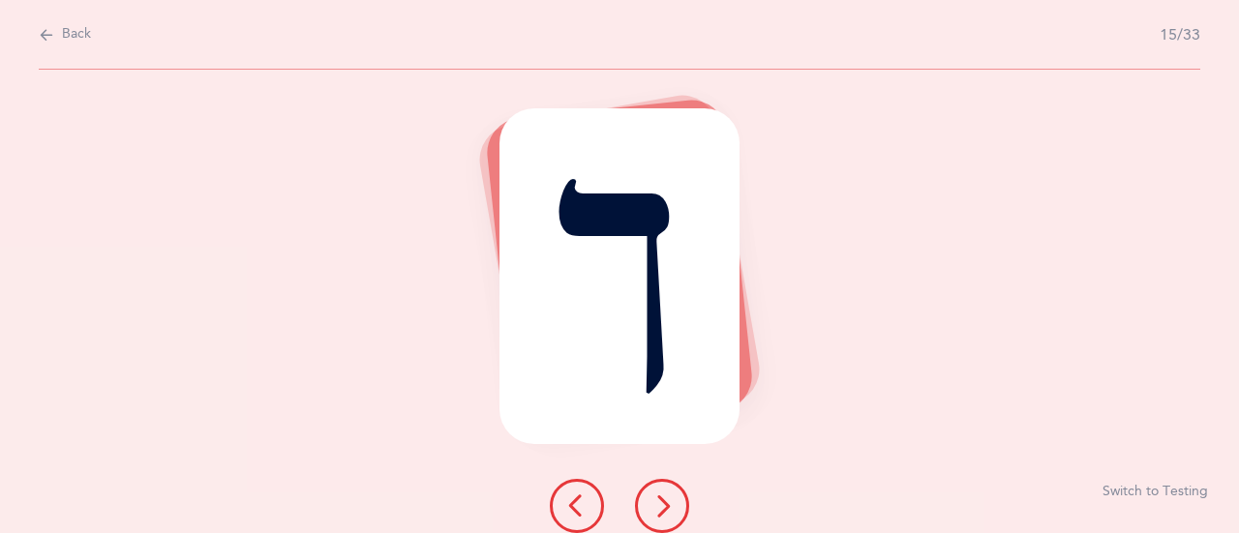
click at [674, 505] on button at bounding box center [662, 506] width 54 height 54
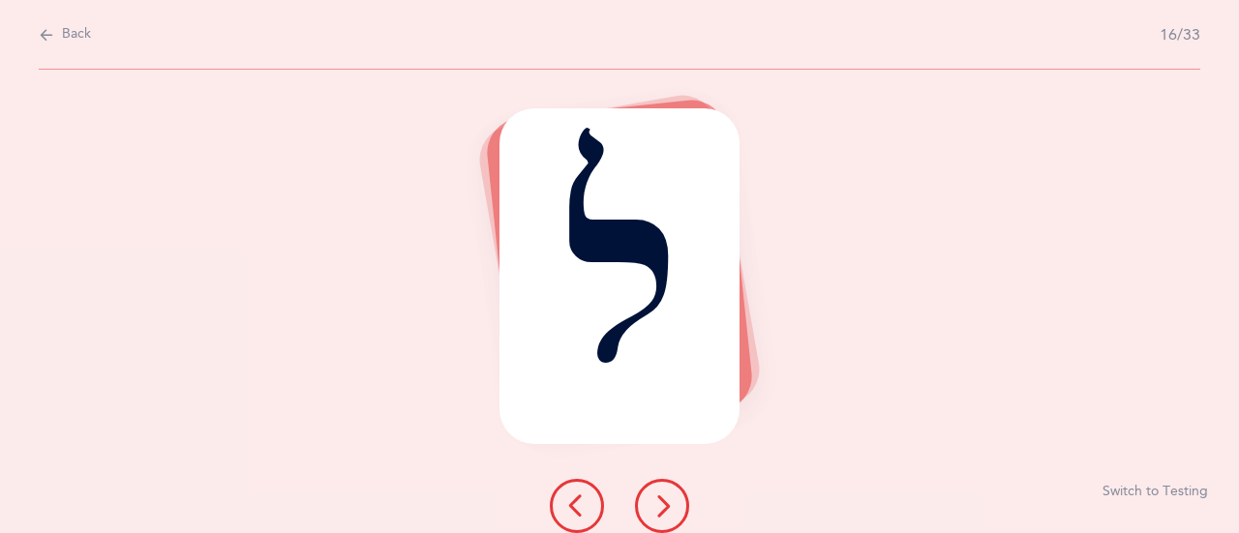
click at [674, 505] on button at bounding box center [662, 506] width 54 height 54
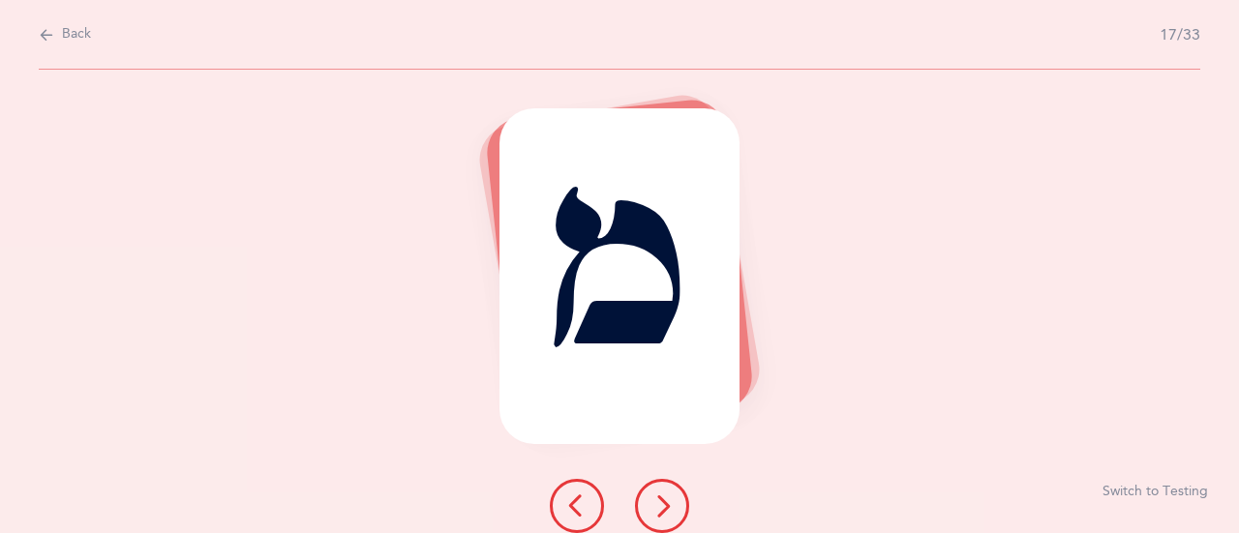
click at [674, 505] on button at bounding box center [662, 506] width 54 height 54
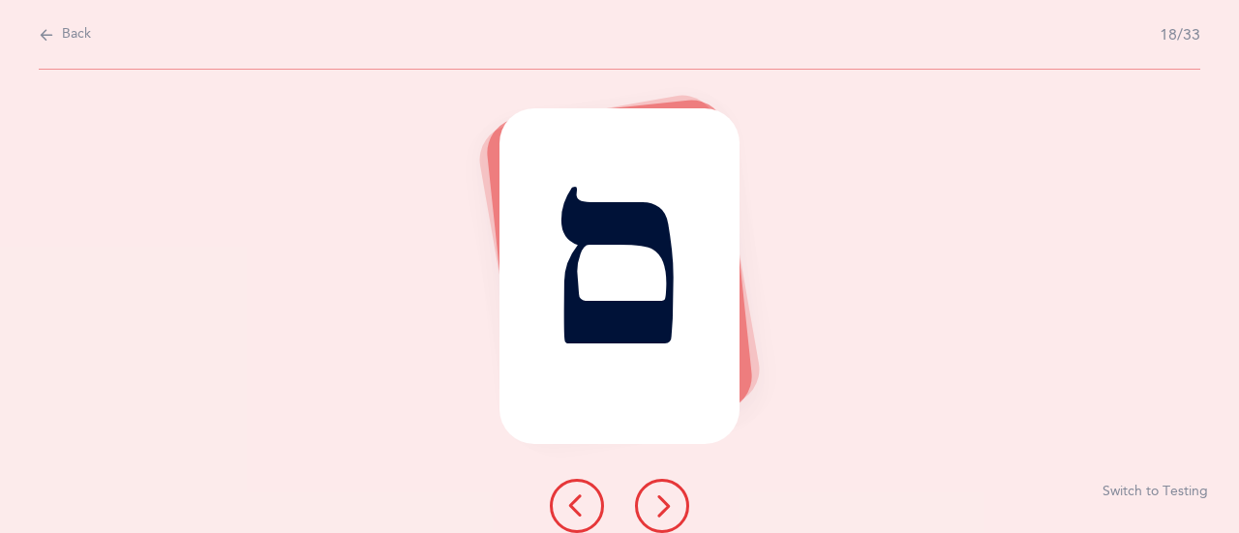
click at [674, 505] on button at bounding box center [662, 506] width 54 height 54
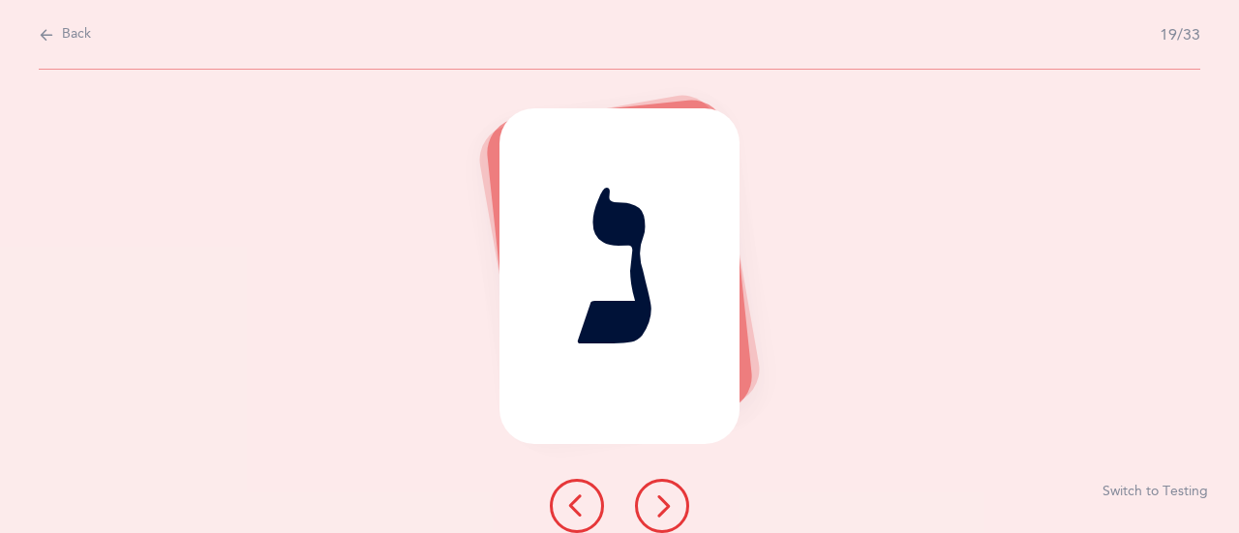
click at [674, 505] on button at bounding box center [662, 506] width 54 height 54
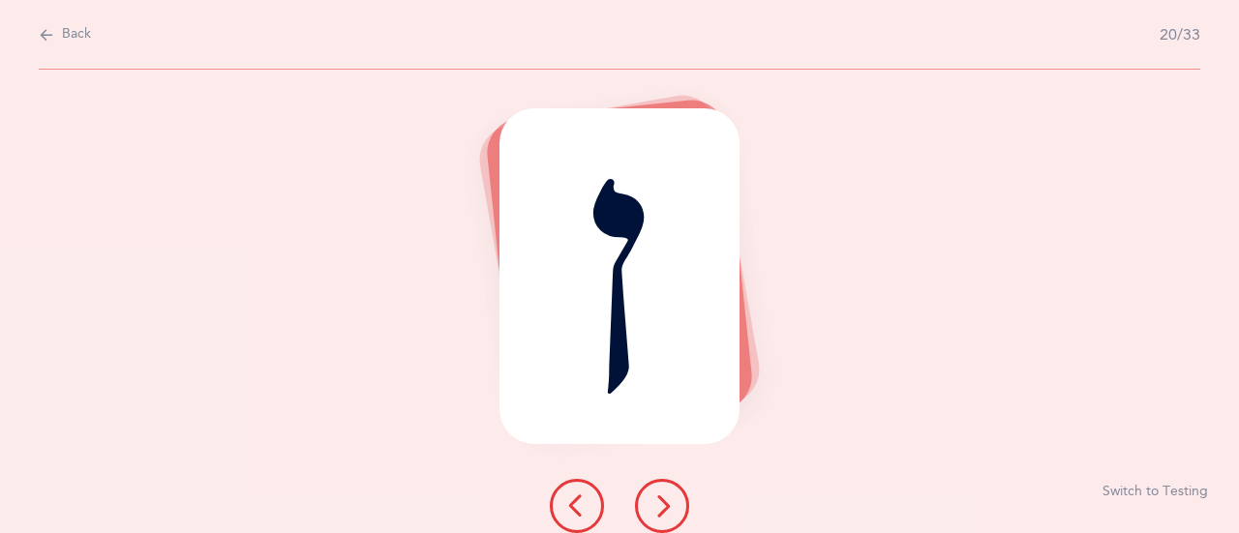
click at [674, 505] on button at bounding box center [662, 506] width 54 height 54
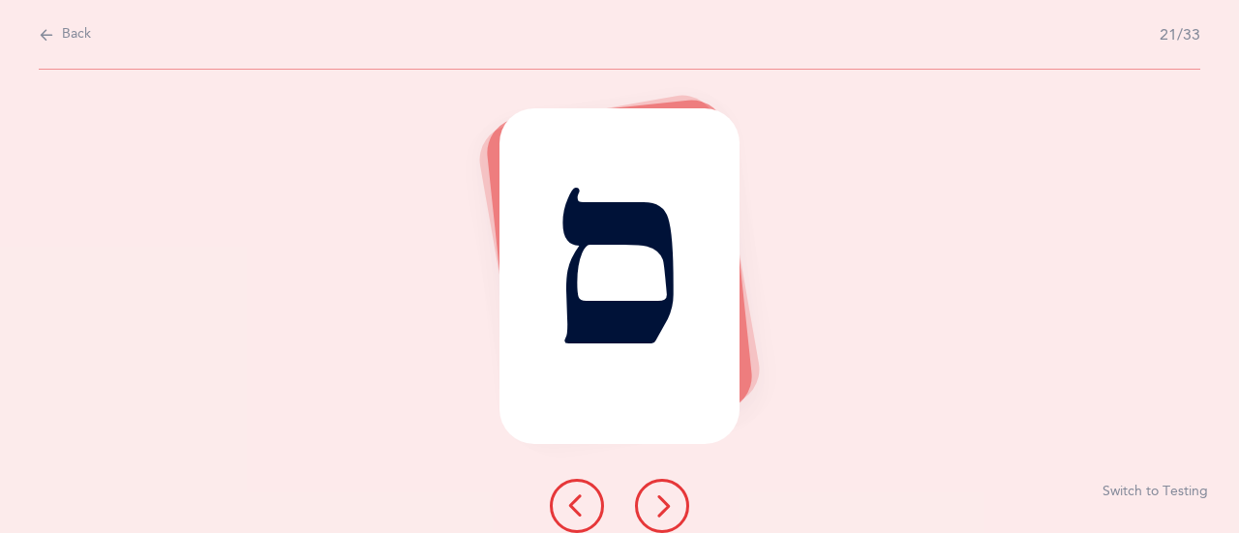
click at [674, 505] on button at bounding box center [662, 506] width 54 height 54
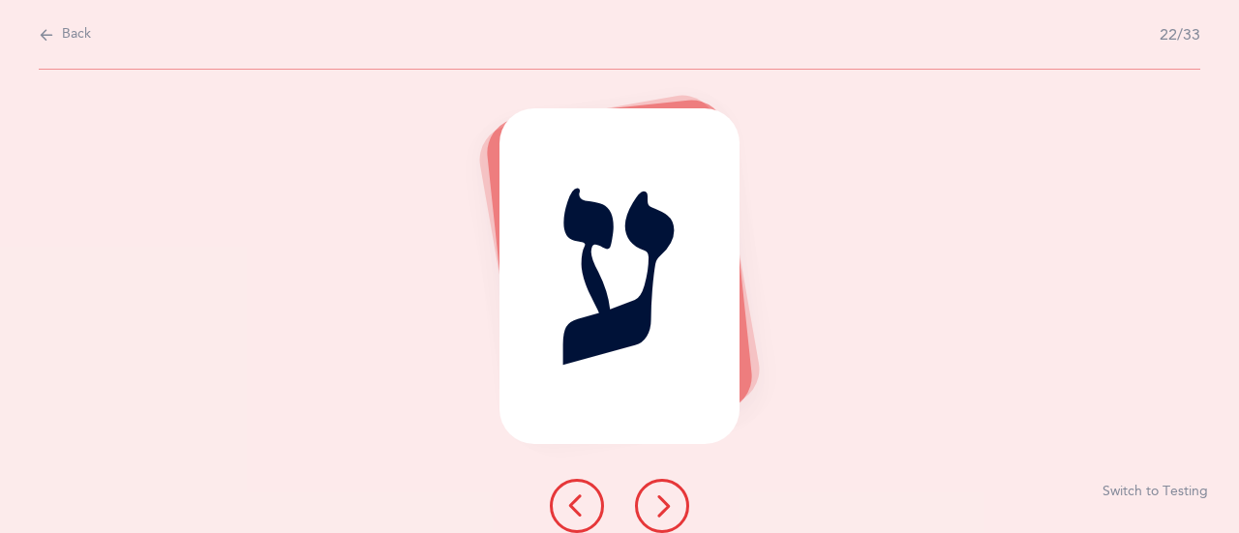
click at [674, 505] on button at bounding box center [662, 506] width 54 height 54
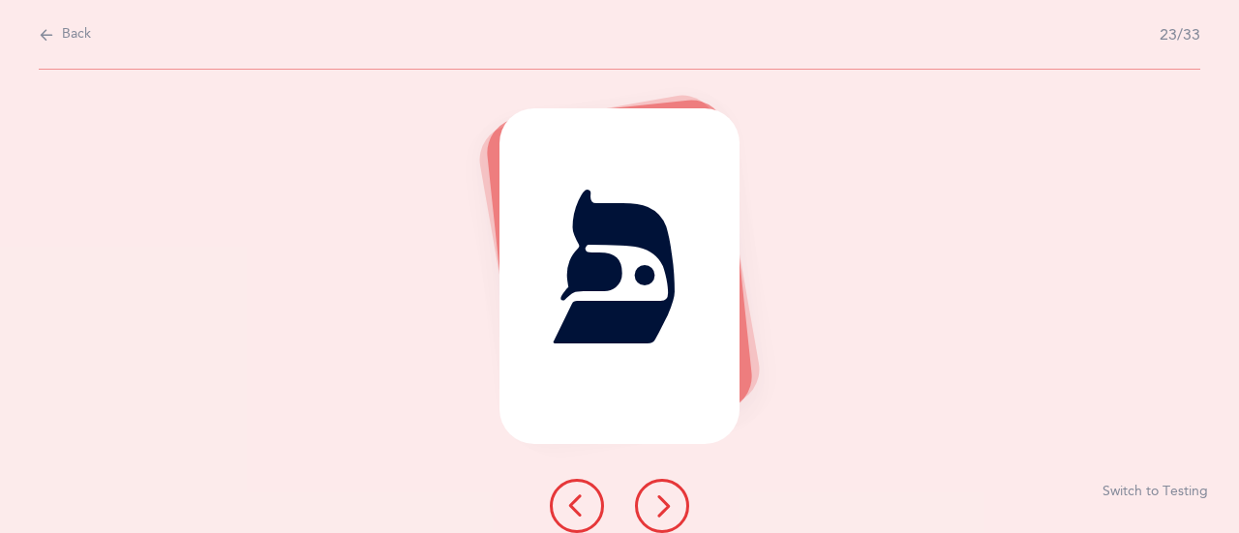
click at [674, 505] on button at bounding box center [662, 506] width 54 height 54
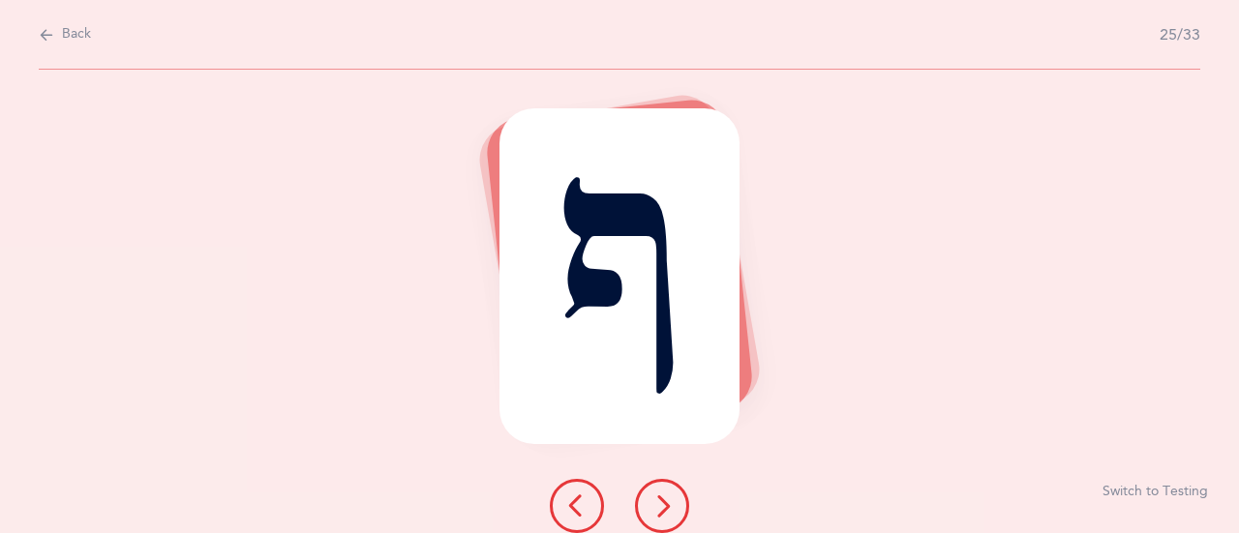
click at [674, 505] on button at bounding box center [662, 506] width 54 height 54
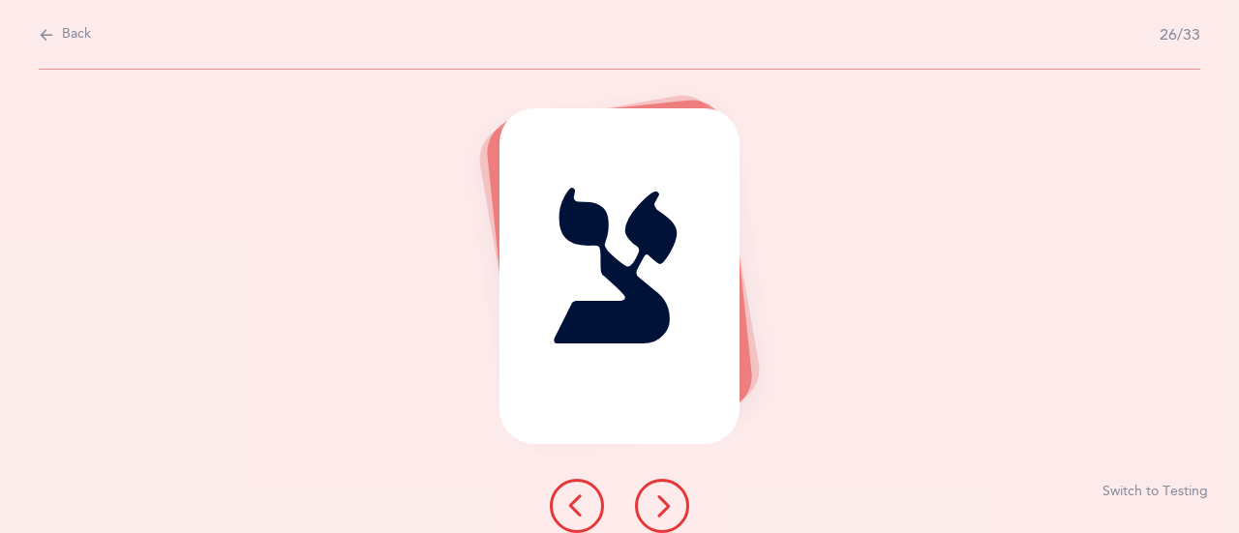
click at [674, 505] on button at bounding box center [662, 506] width 54 height 54
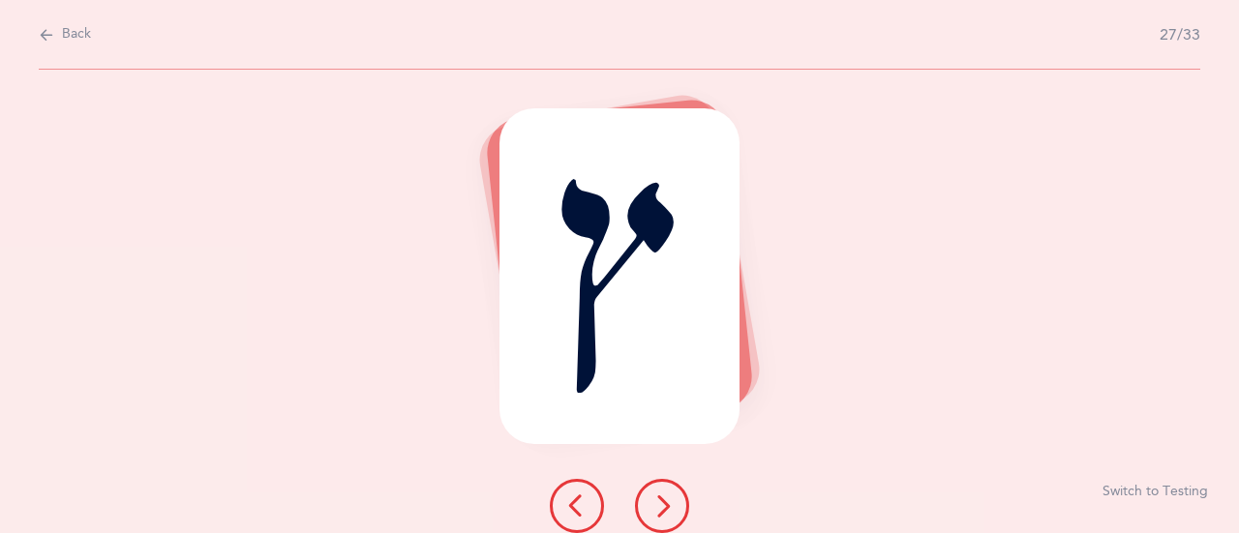
click at [674, 505] on button at bounding box center [662, 506] width 54 height 54
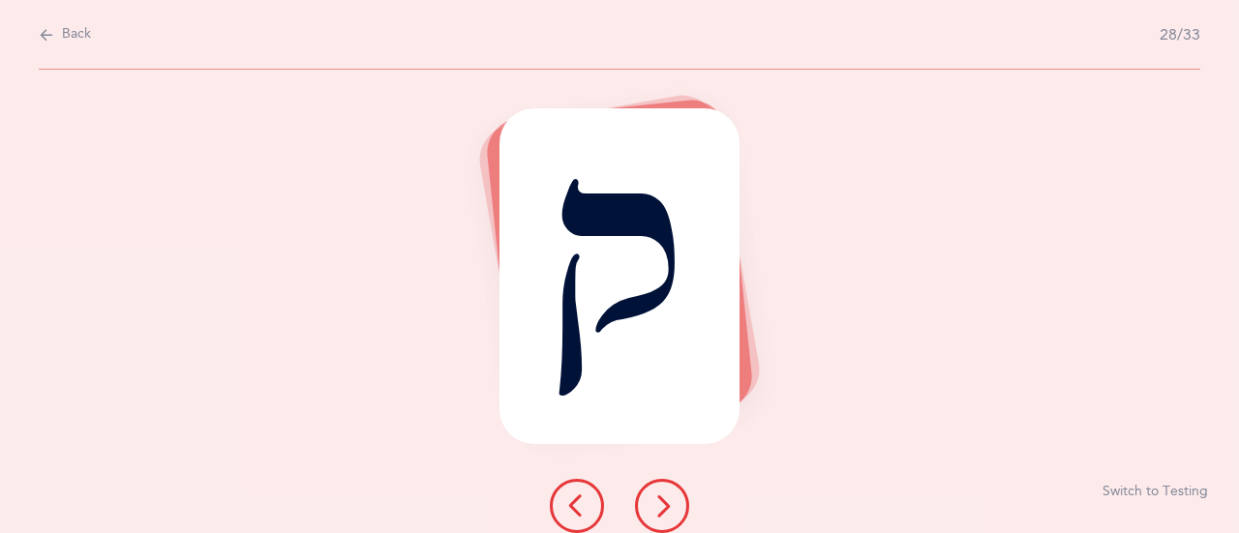
click at [674, 505] on button at bounding box center [662, 506] width 54 height 54
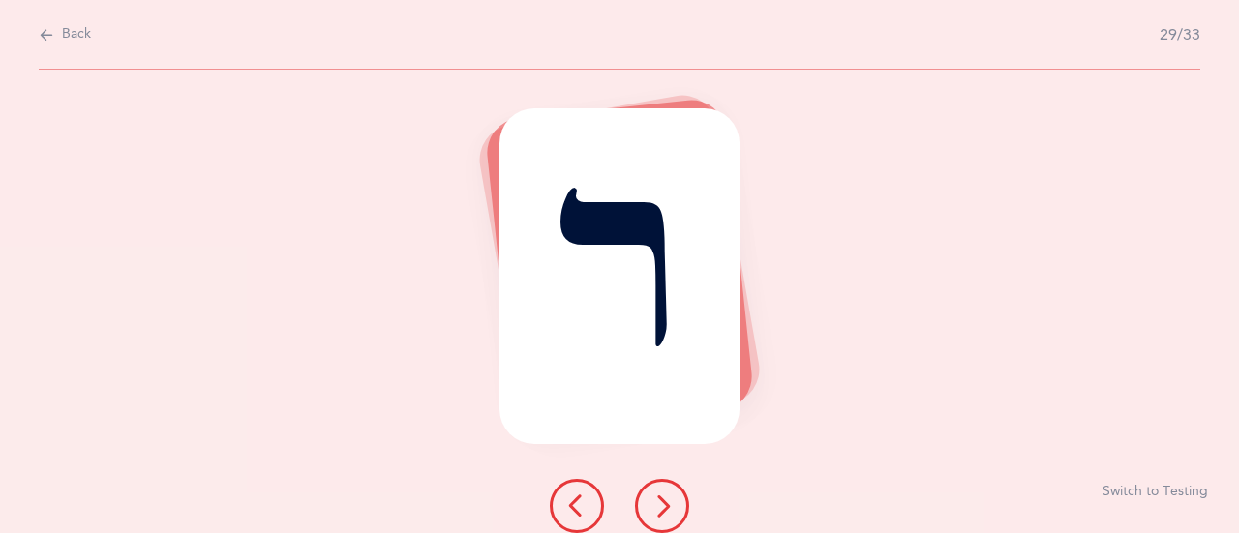
click at [674, 505] on button at bounding box center [662, 506] width 54 height 54
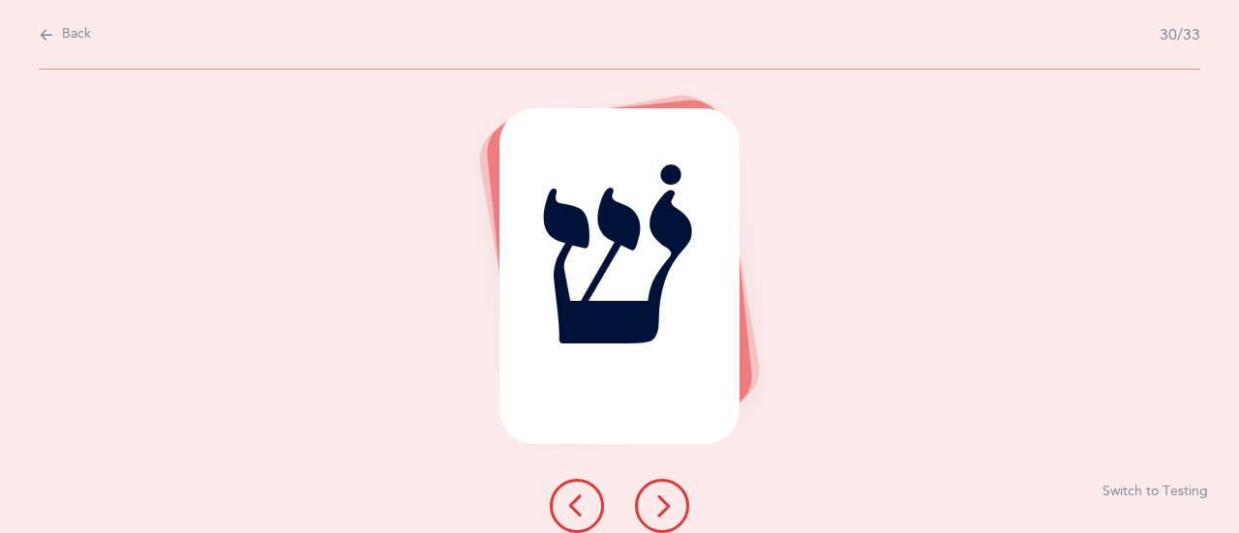
click at [674, 505] on button at bounding box center [662, 506] width 54 height 54
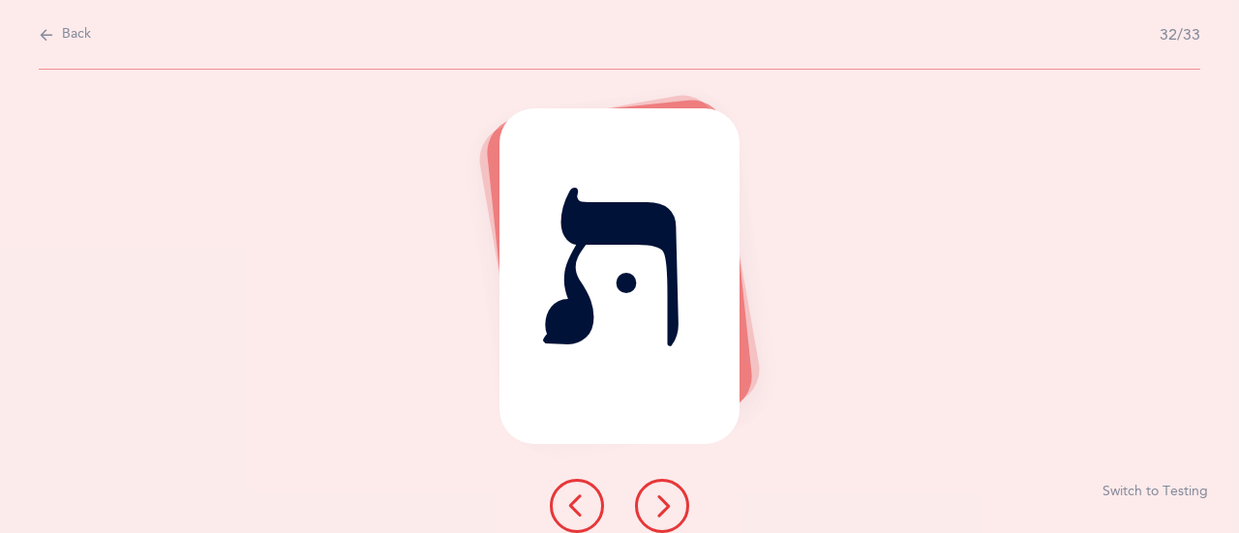
click at [69, 45] on button "Back" at bounding box center [65, 34] width 52 height 21
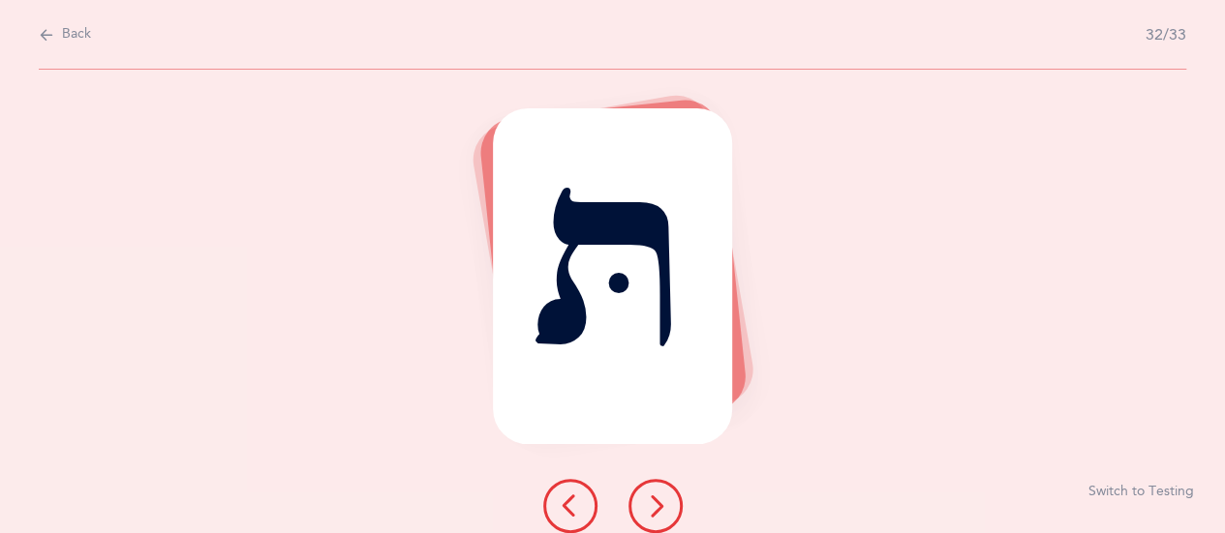
select select "27"
select select "single"
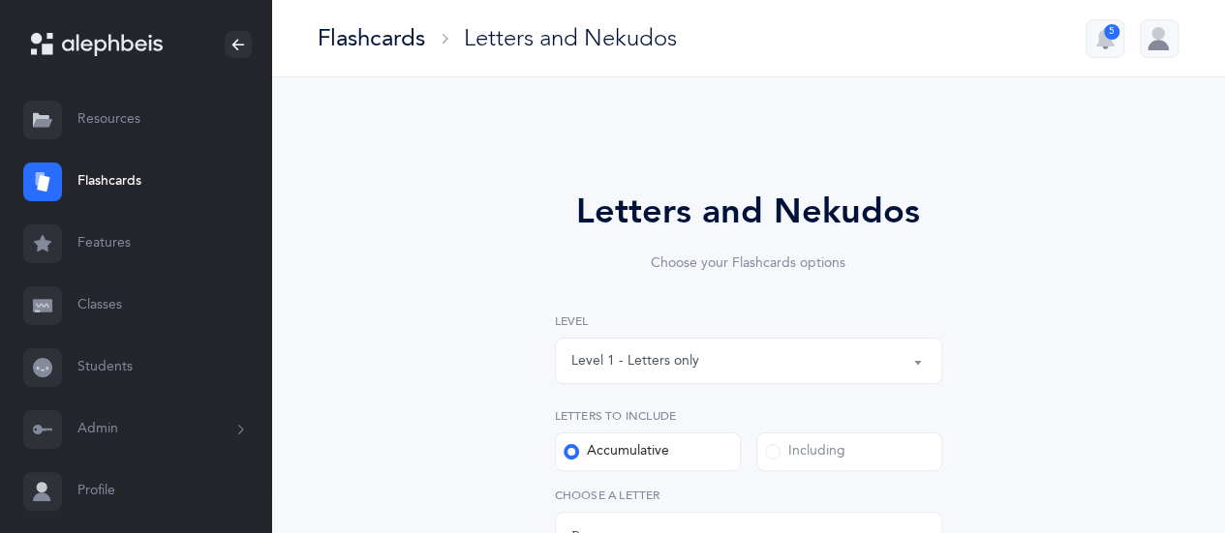
click at [758, 447] on label "Including" at bounding box center [849, 452] width 186 height 39
click at [0, 0] on input "Including" at bounding box center [0, 0] width 0 height 0
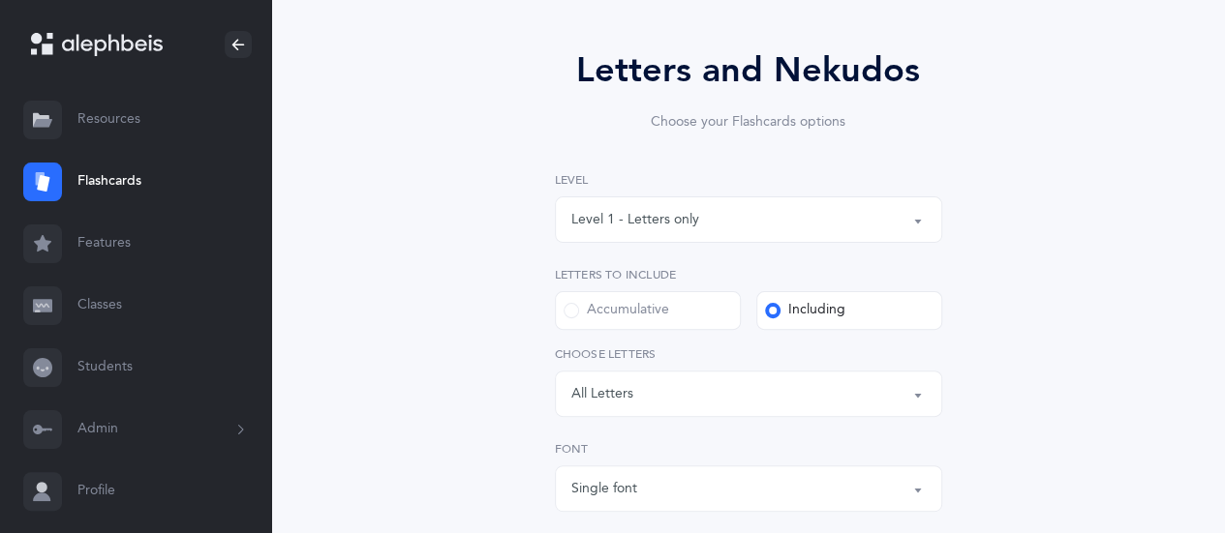
scroll to position [176, 0]
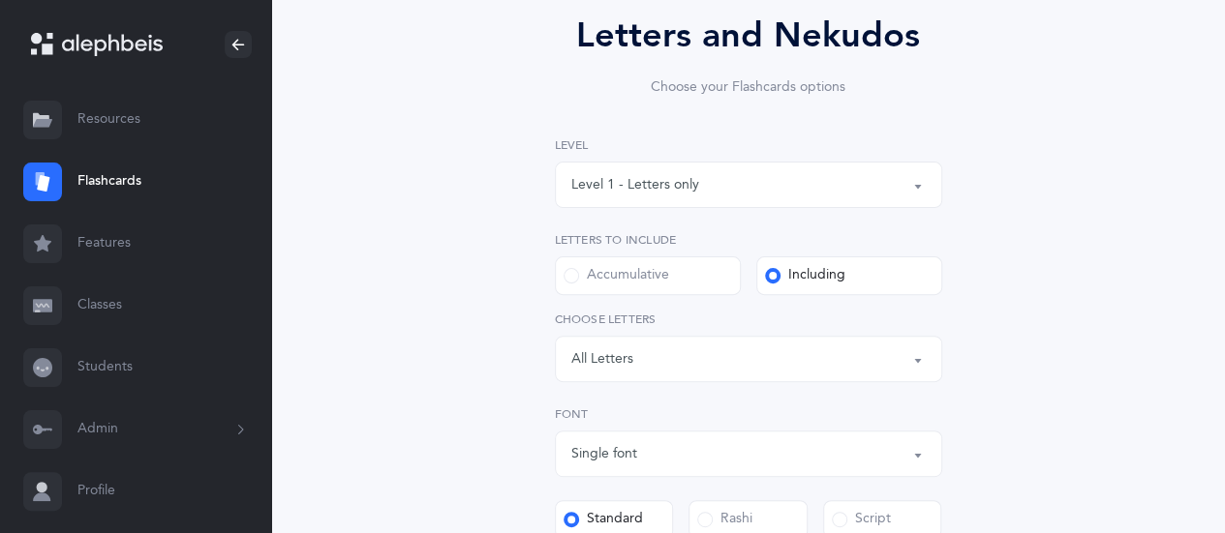
click at [911, 363] on button "Letters: All Letters" at bounding box center [748, 359] width 387 height 46
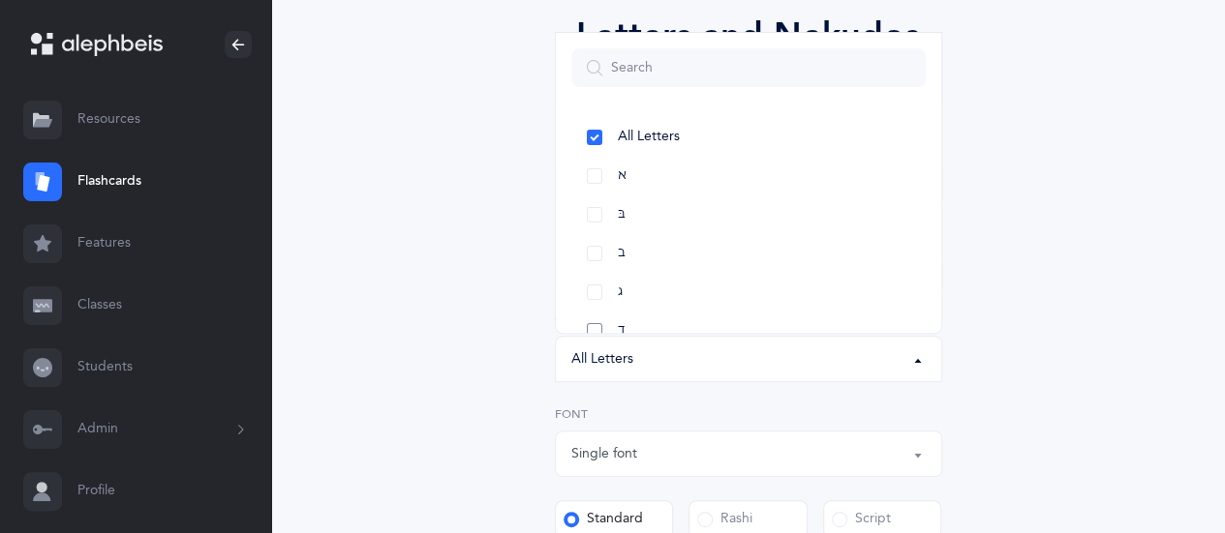
click at [590, 318] on link "ד" at bounding box center [748, 331] width 354 height 39
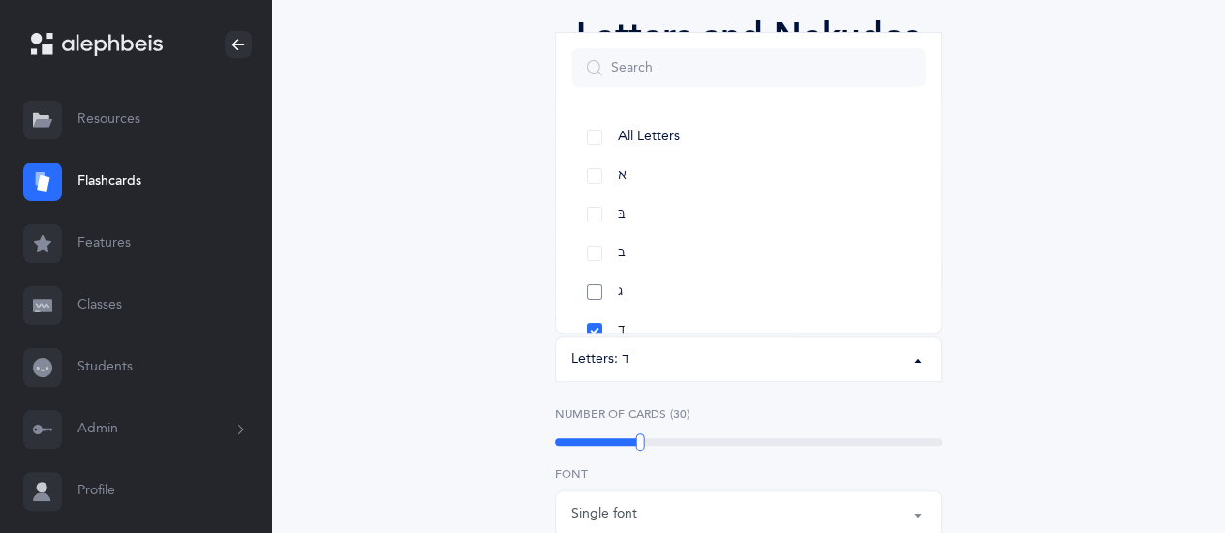
click at [596, 284] on link "ג" at bounding box center [748, 292] width 354 height 39
click at [590, 253] on link "ב" at bounding box center [748, 253] width 354 height 39
click at [591, 212] on link "בּ" at bounding box center [748, 215] width 354 height 39
click at [592, 170] on link "א" at bounding box center [748, 176] width 354 height 39
select select "1"
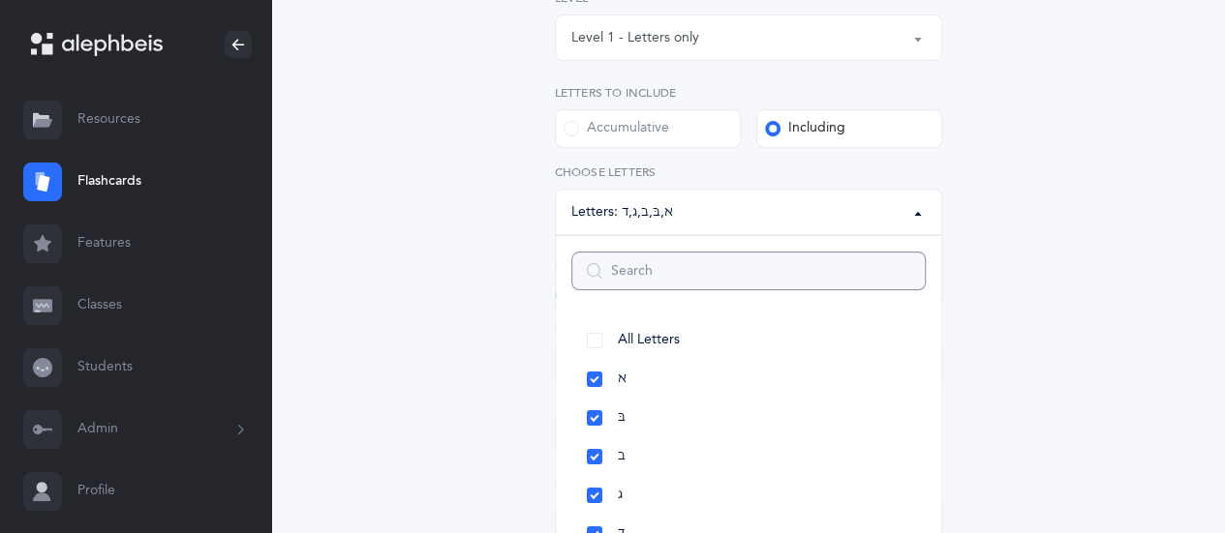
scroll to position [345, 0]
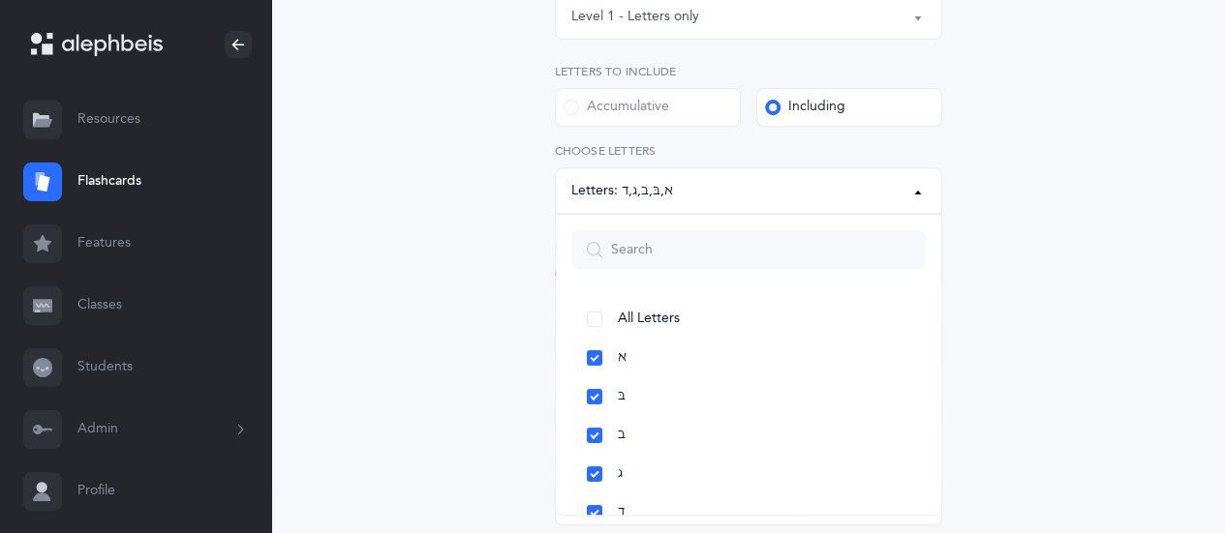
click at [978, 359] on div "Letters and Nekudos Choose your Flashcards options Level 1 - Letters only Level…" at bounding box center [749, 313] width 496 height 944
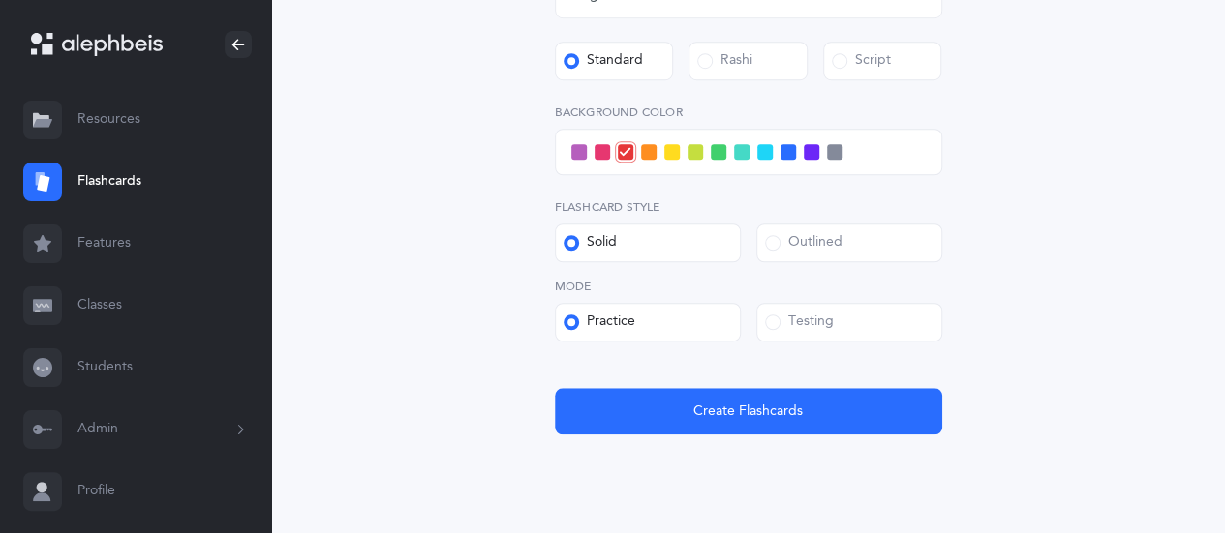
scroll to position [703, 0]
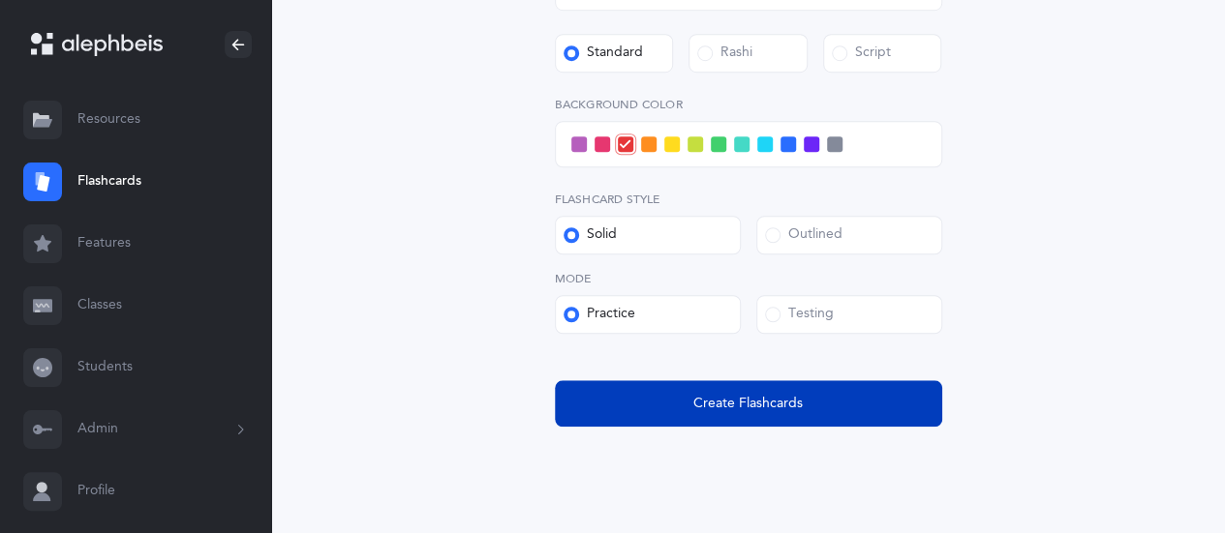
click at [767, 396] on span "Create Flashcards" at bounding box center [747, 404] width 109 height 20
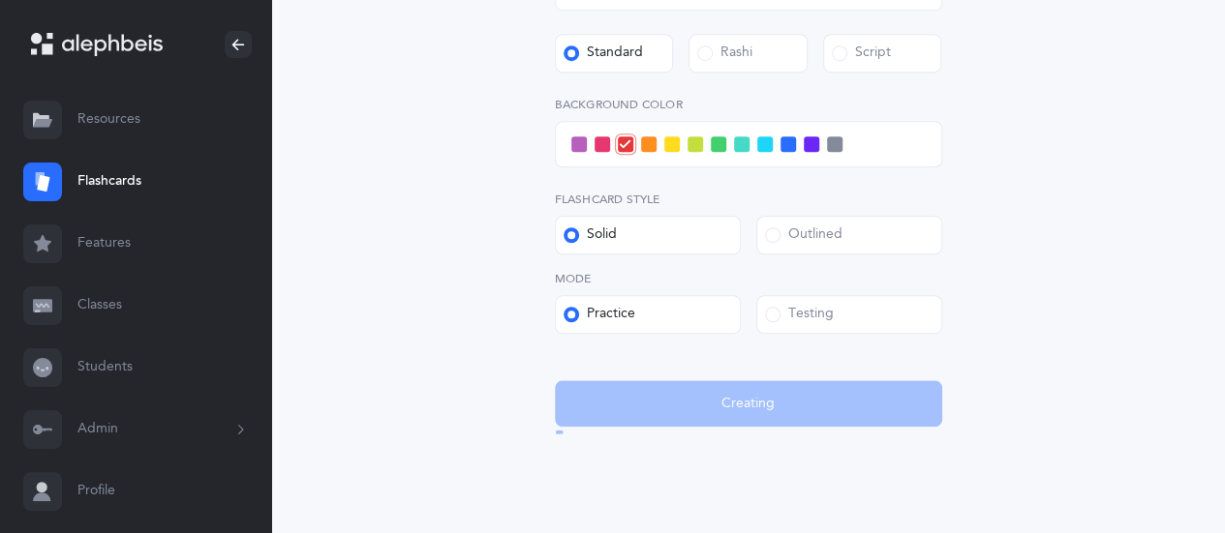
scroll to position [0, 0]
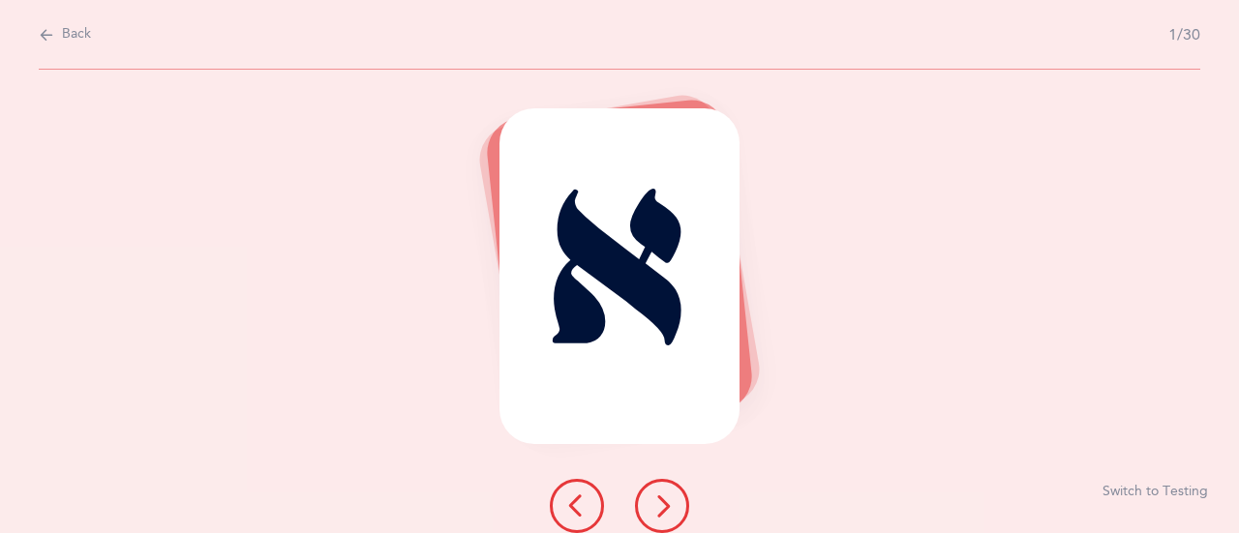
click at [767, 396] on div "א Switch to Testing" at bounding box center [619, 302] width 1239 height 464
click at [676, 503] on button at bounding box center [662, 506] width 54 height 54
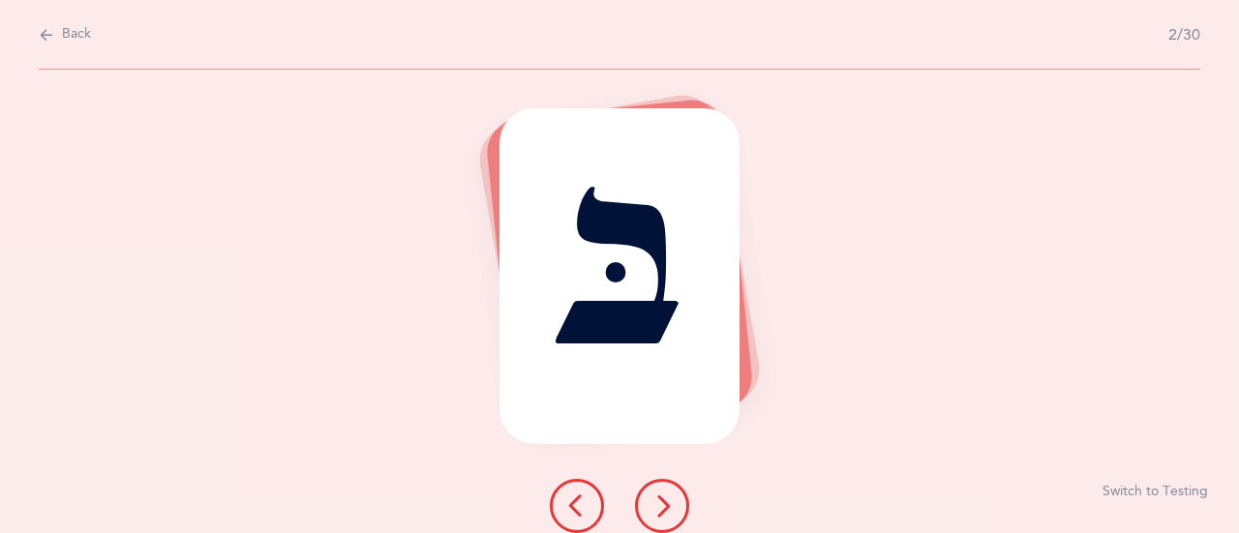
click at [676, 503] on button at bounding box center [662, 506] width 54 height 54
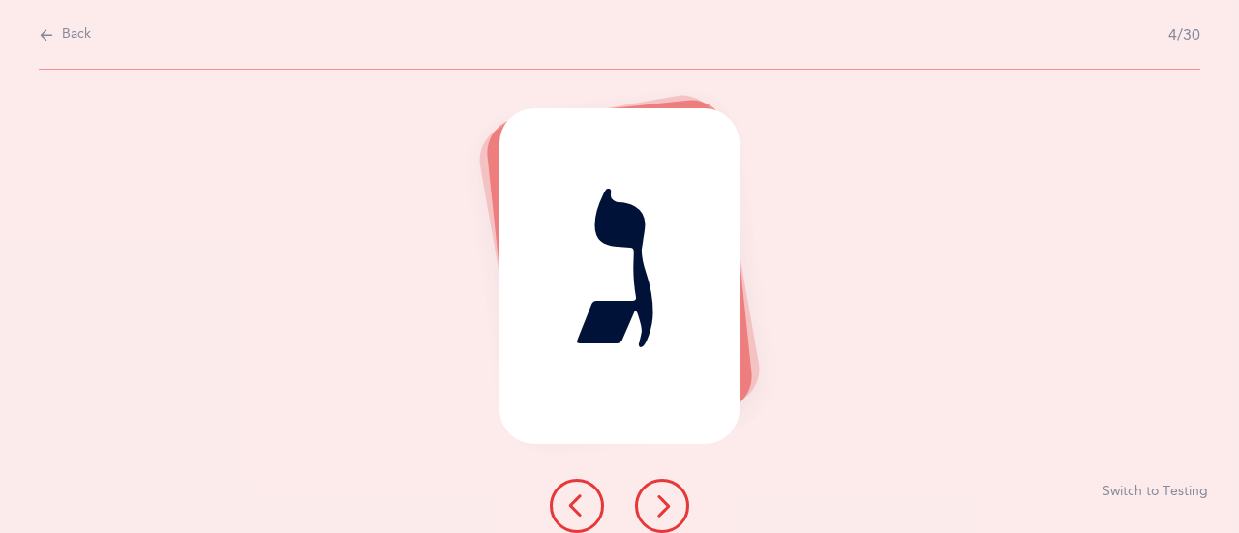
click at [676, 503] on button at bounding box center [662, 506] width 54 height 54
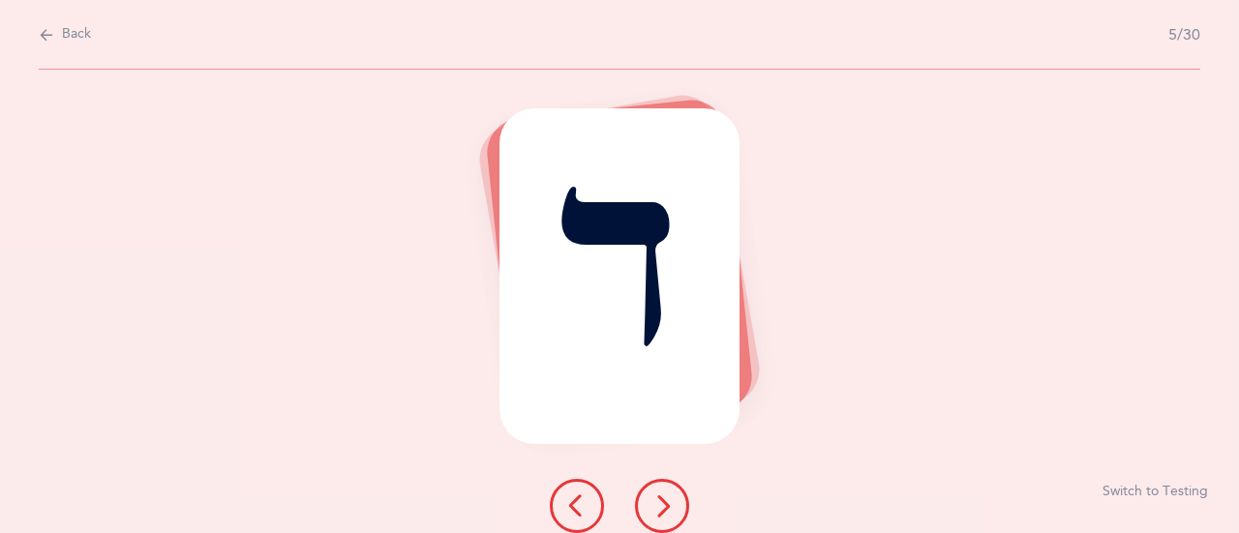
click at [676, 503] on button at bounding box center [662, 506] width 54 height 54
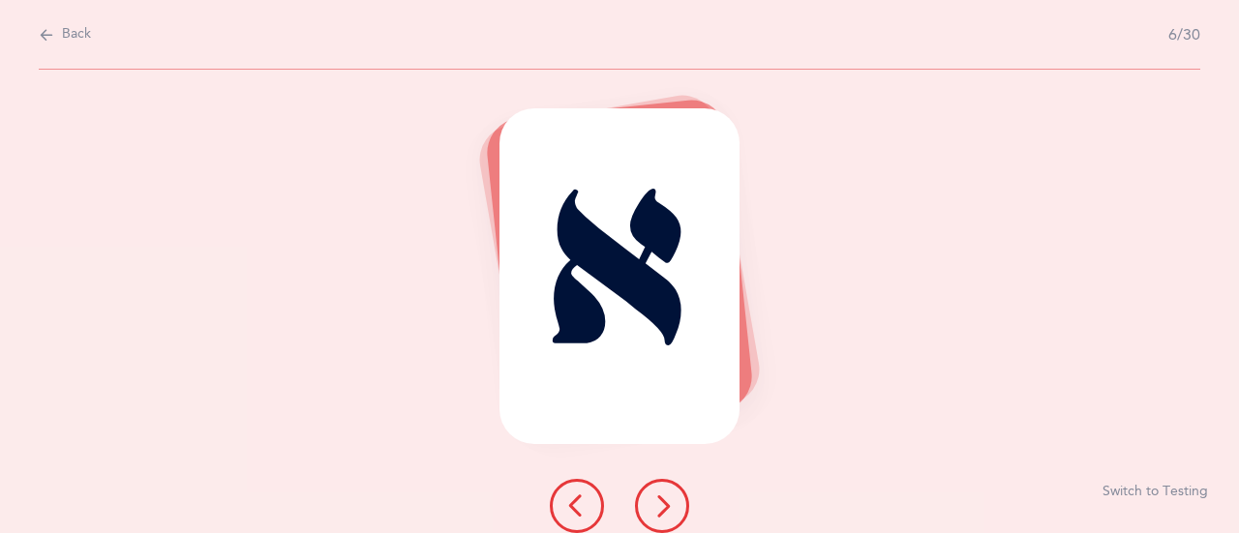
click at [676, 503] on button at bounding box center [662, 506] width 54 height 54
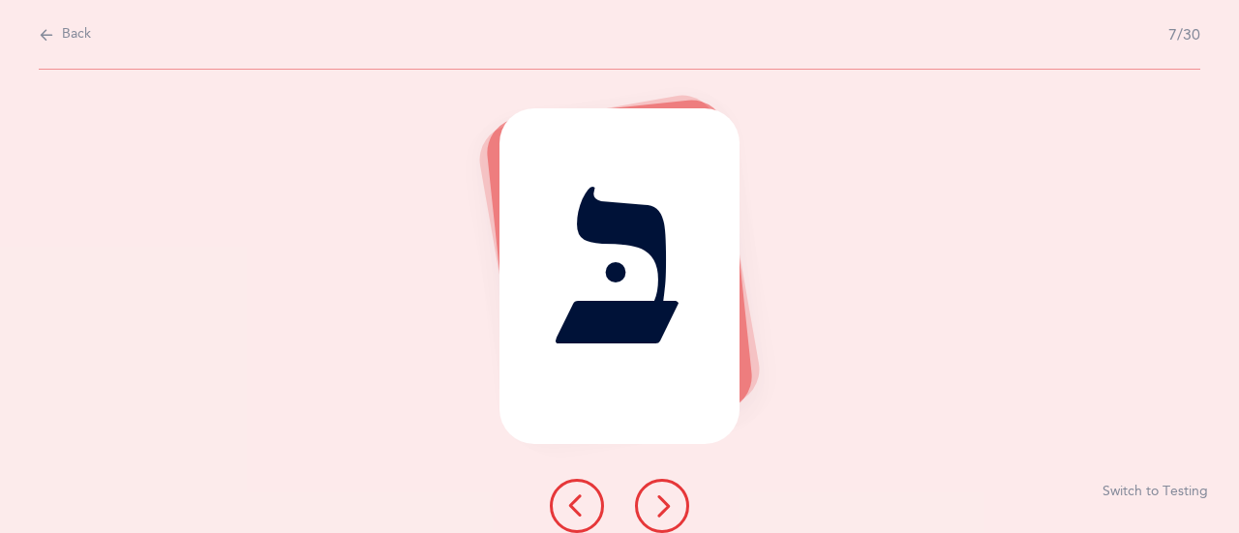
click at [676, 503] on button at bounding box center [662, 506] width 54 height 54
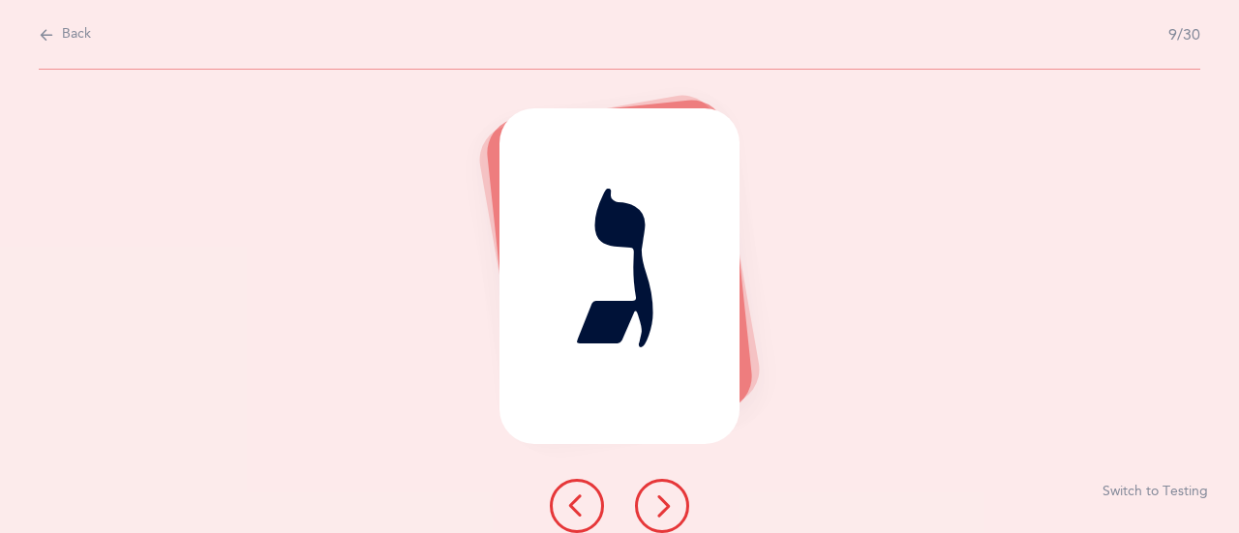
click at [676, 503] on button at bounding box center [662, 506] width 54 height 54
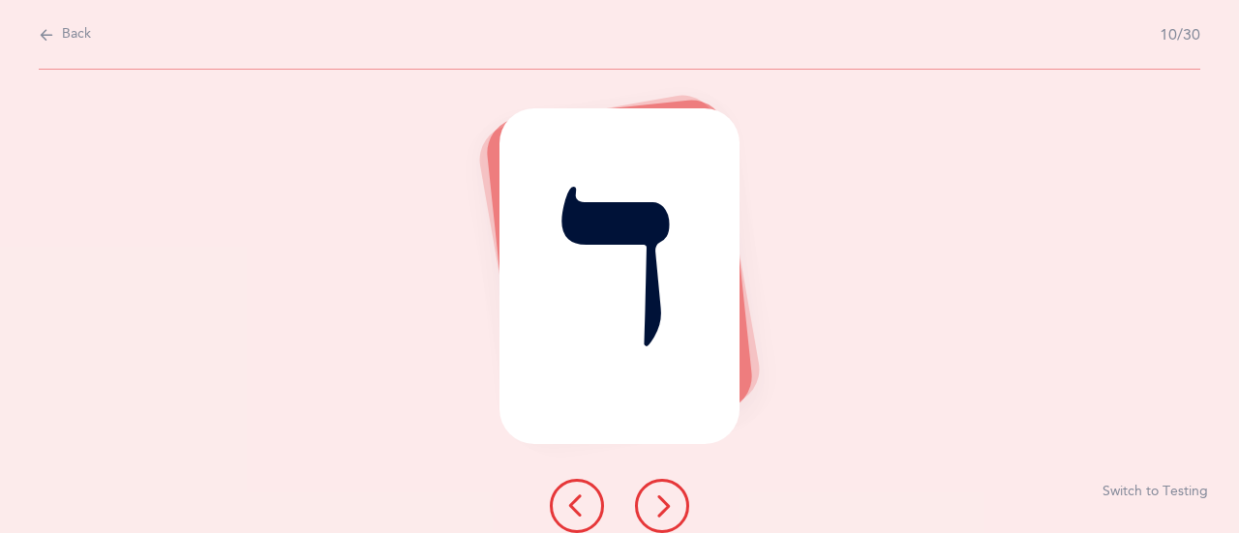
click at [52, 32] on icon at bounding box center [46, 34] width 15 height 21
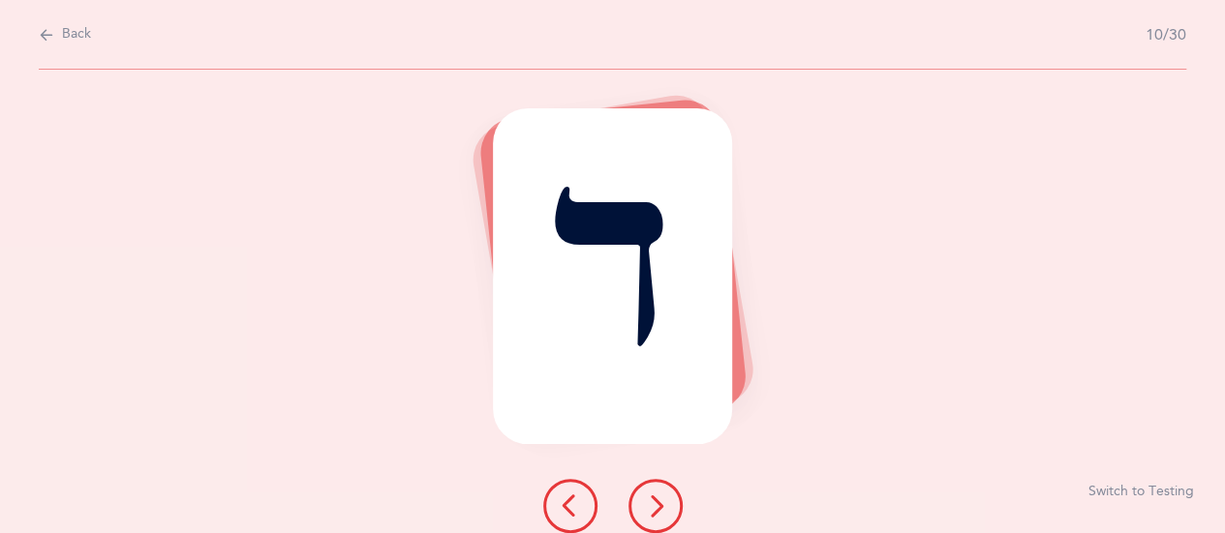
select select "1"
select select "single"
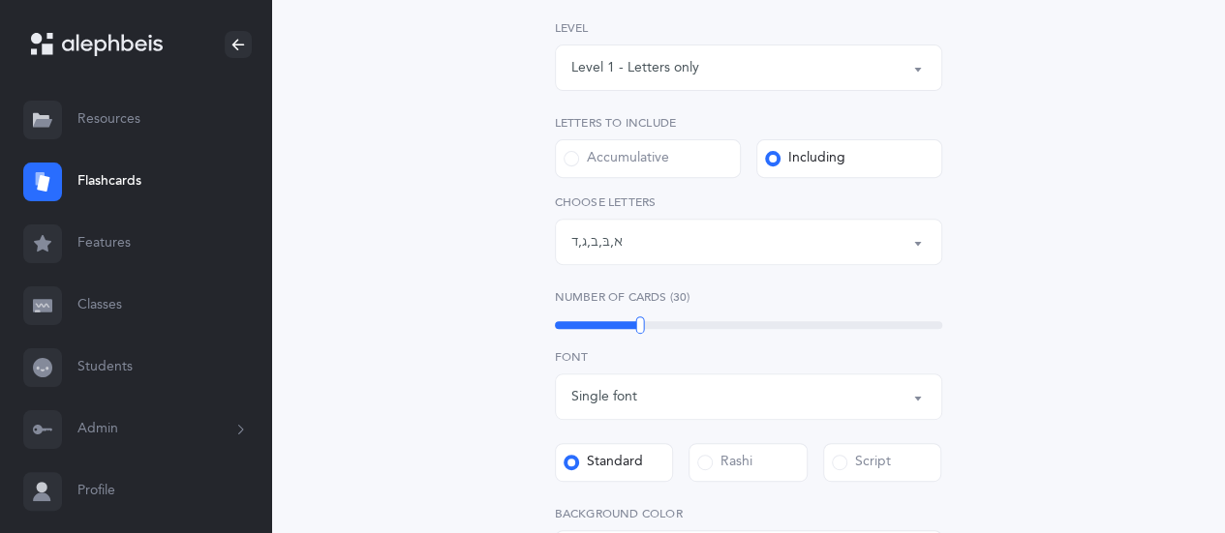
scroll to position [291, 0]
click at [567, 152] on div "Accumulative" at bounding box center [617, 160] width 106 height 19
click at [0, 0] on input "Accumulative" at bounding box center [0, 0] width 0 height 0
select select "27"
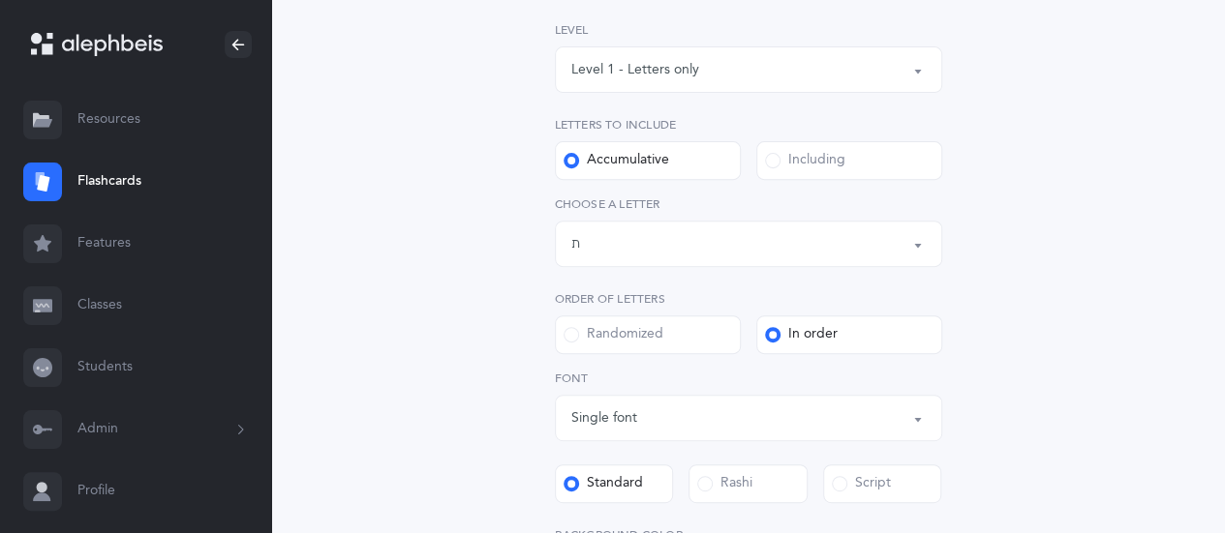
click at [564, 332] on span at bounding box center [571, 334] width 15 height 15
click at [0, 0] on input "Randomized" at bounding box center [0, 0] width 0 height 0
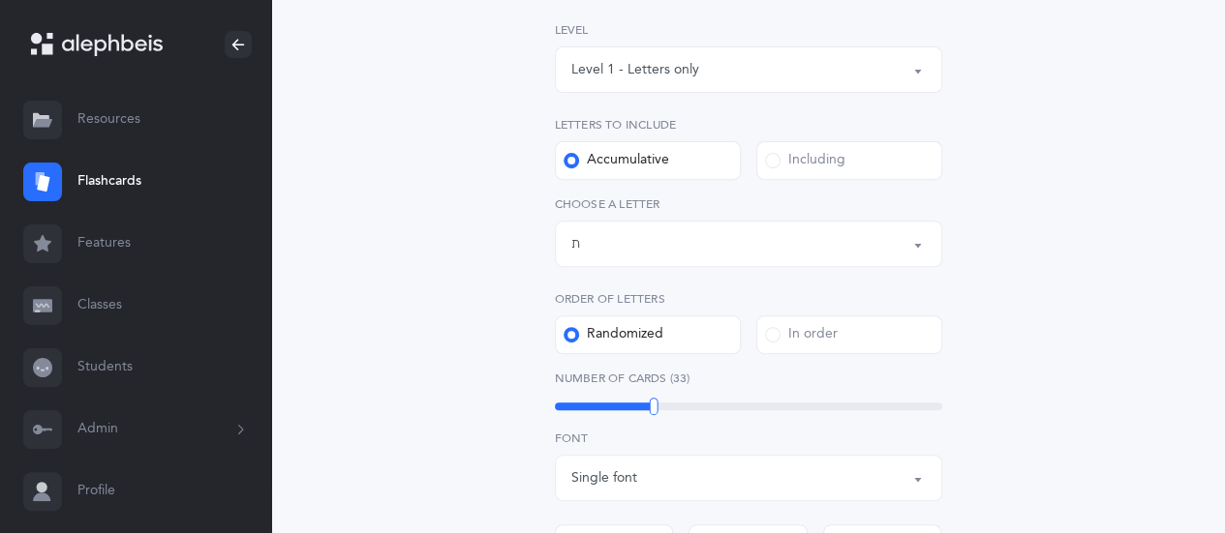
click at [925, 243] on button "Letters up until: ת" at bounding box center [748, 244] width 387 height 46
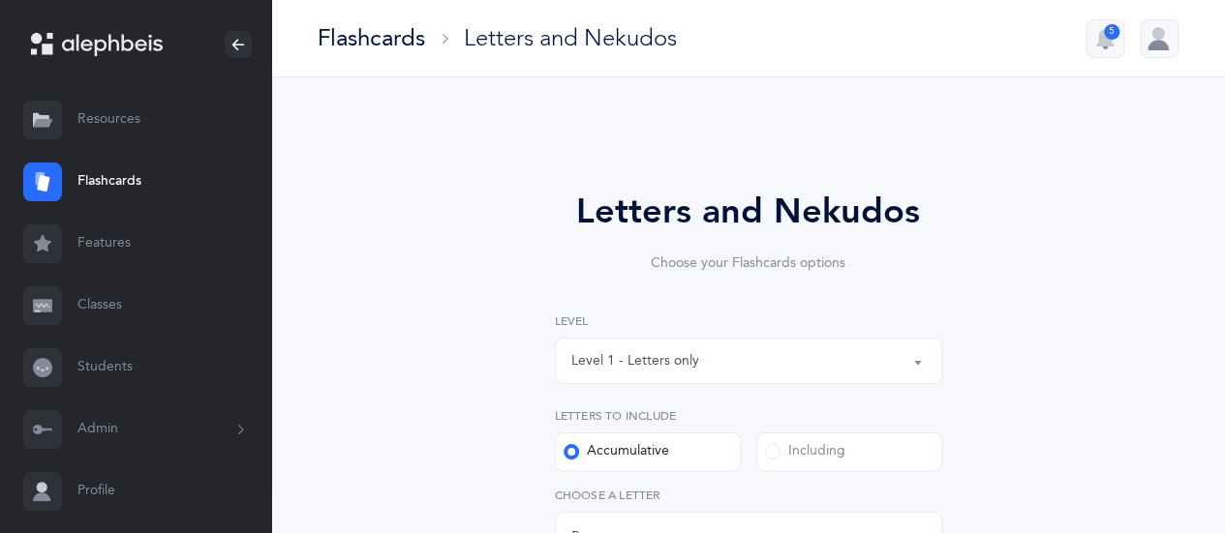
click at [775, 452] on span at bounding box center [772, 451] width 15 height 15
click at [0, 0] on input "Including" at bounding box center [0, 0] width 0 height 0
select select "1"
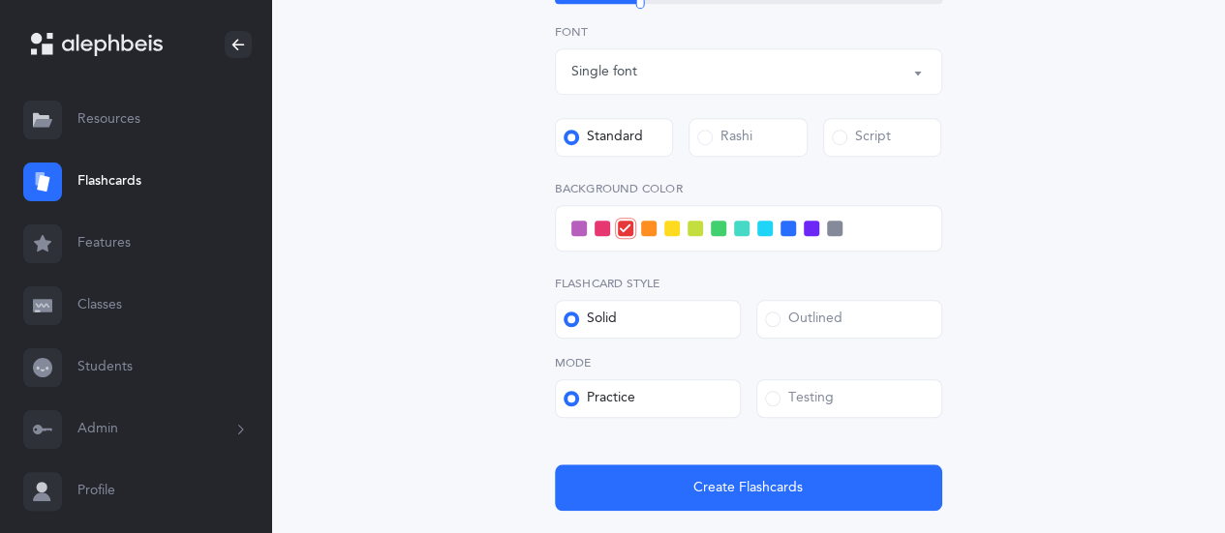
scroll to position [625, 0]
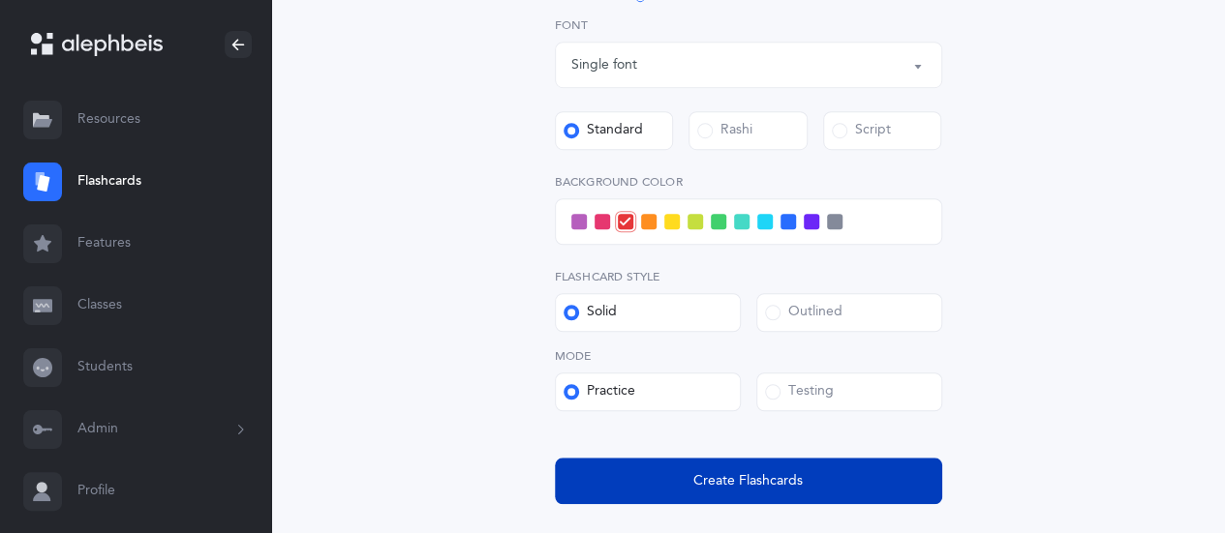
click at [653, 473] on button "Create Flashcards" at bounding box center [748, 481] width 387 height 46
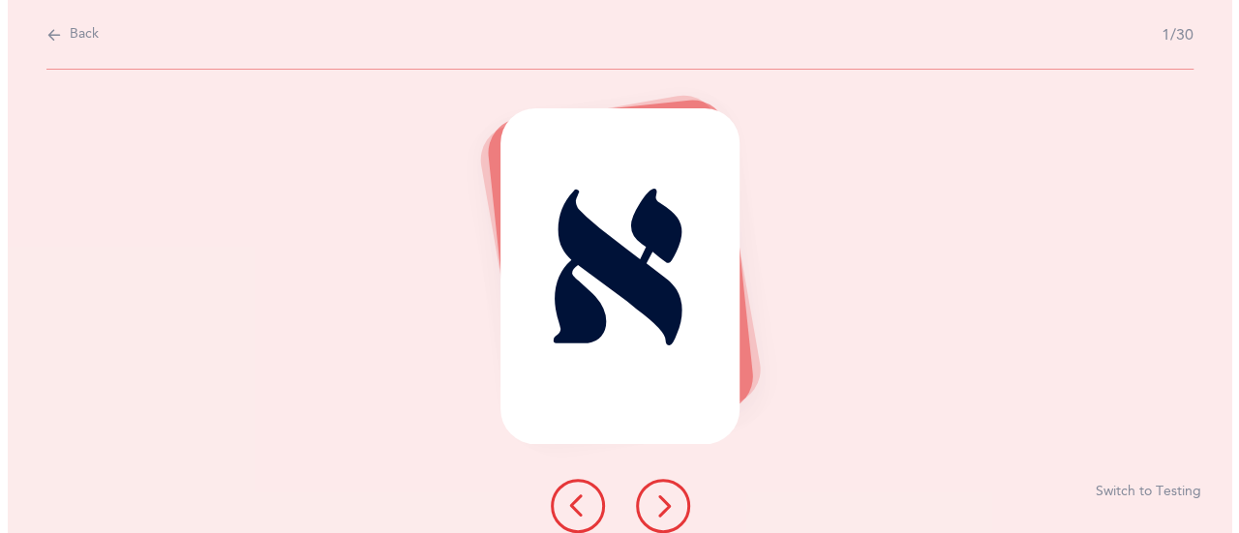
scroll to position [0, 0]
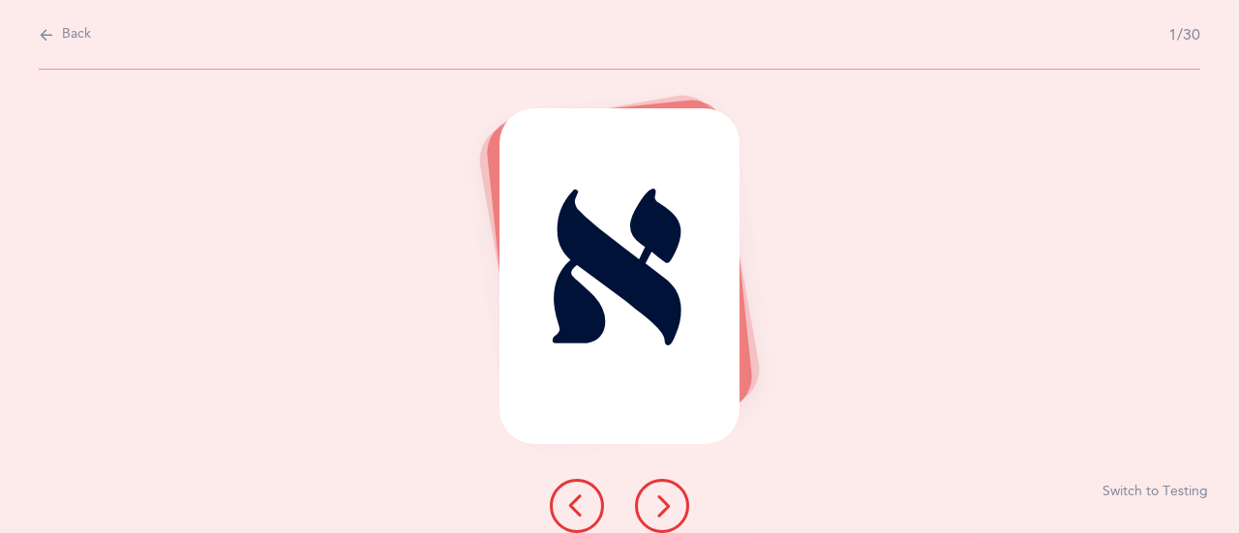
click at [661, 510] on icon at bounding box center [662, 506] width 23 height 23
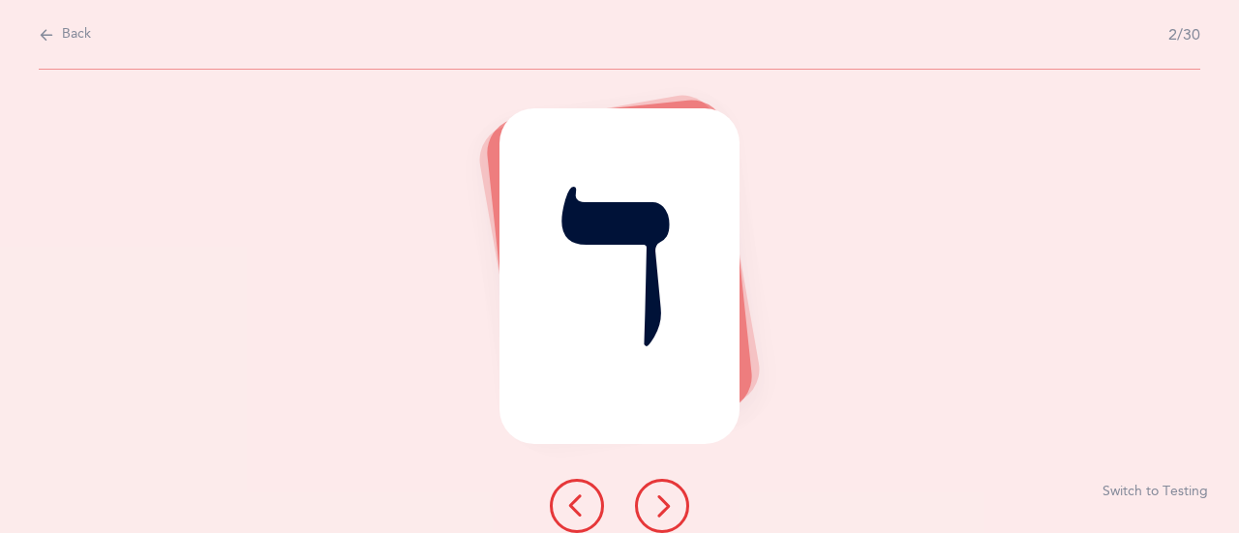
click at [661, 510] on icon at bounding box center [662, 506] width 23 height 23
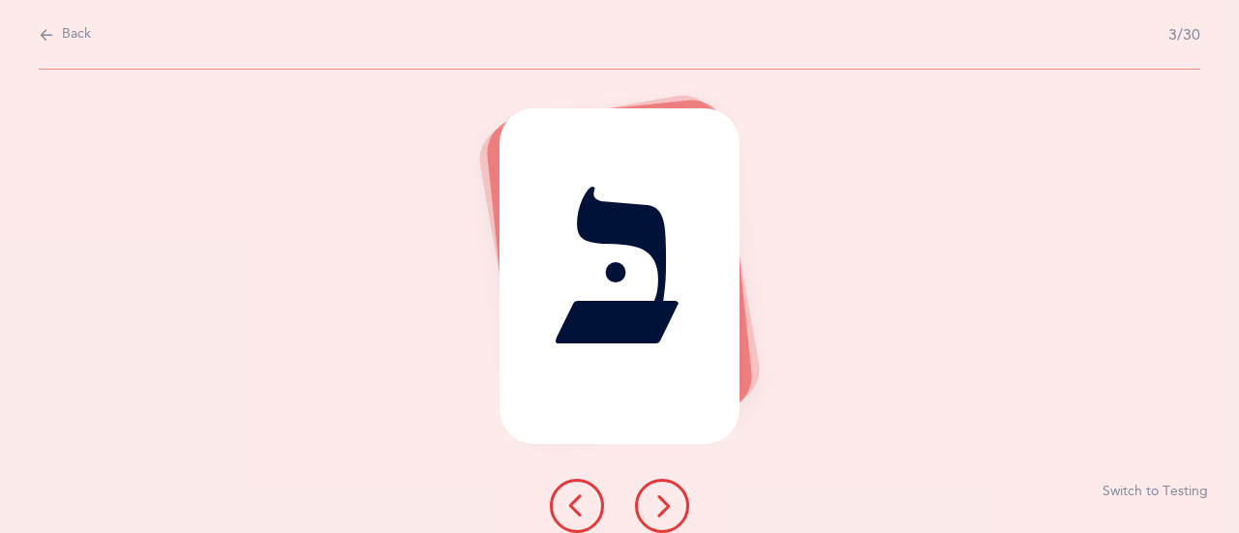
click at [661, 510] on icon at bounding box center [662, 506] width 23 height 23
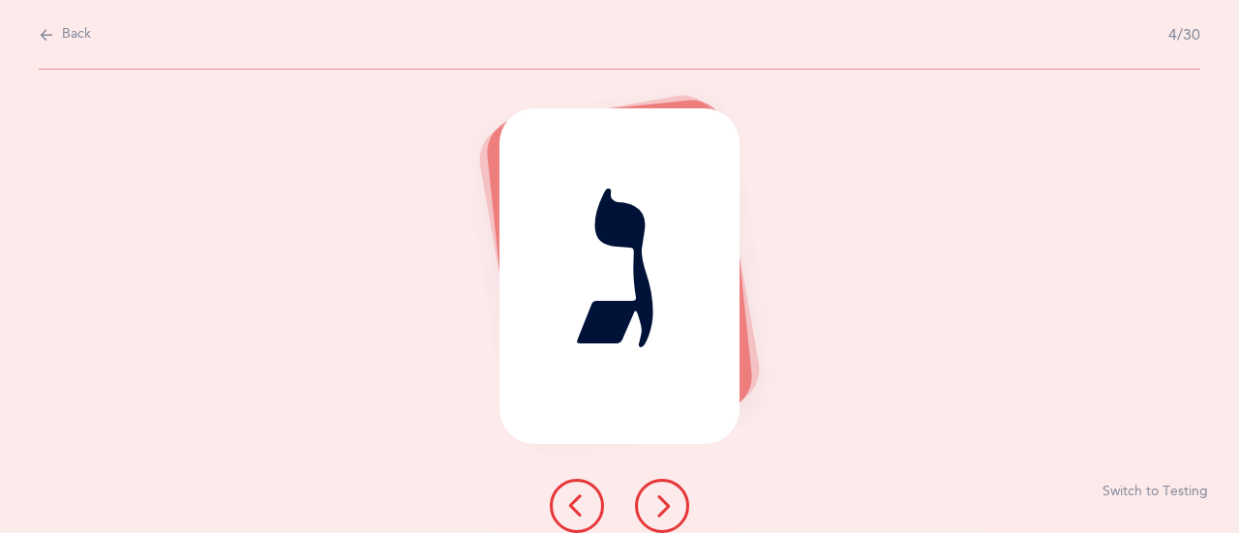
click at [661, 510] on icon at bounding box center [662, 506] width 23 height 23
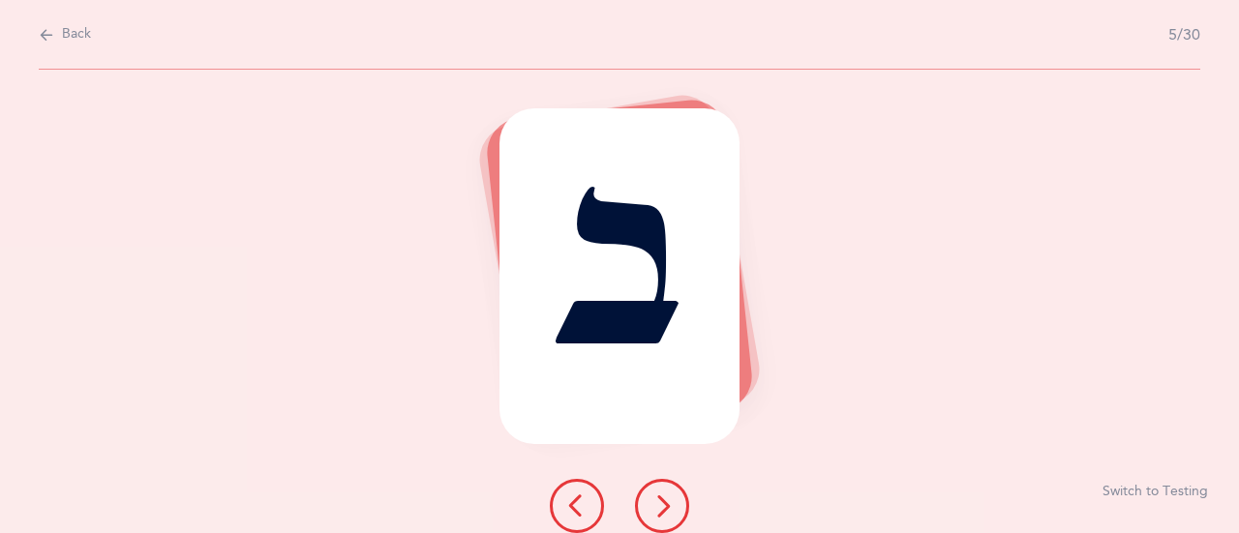
click at [661, 510] on icon at bounding box center [662, 506] width 23 height 23
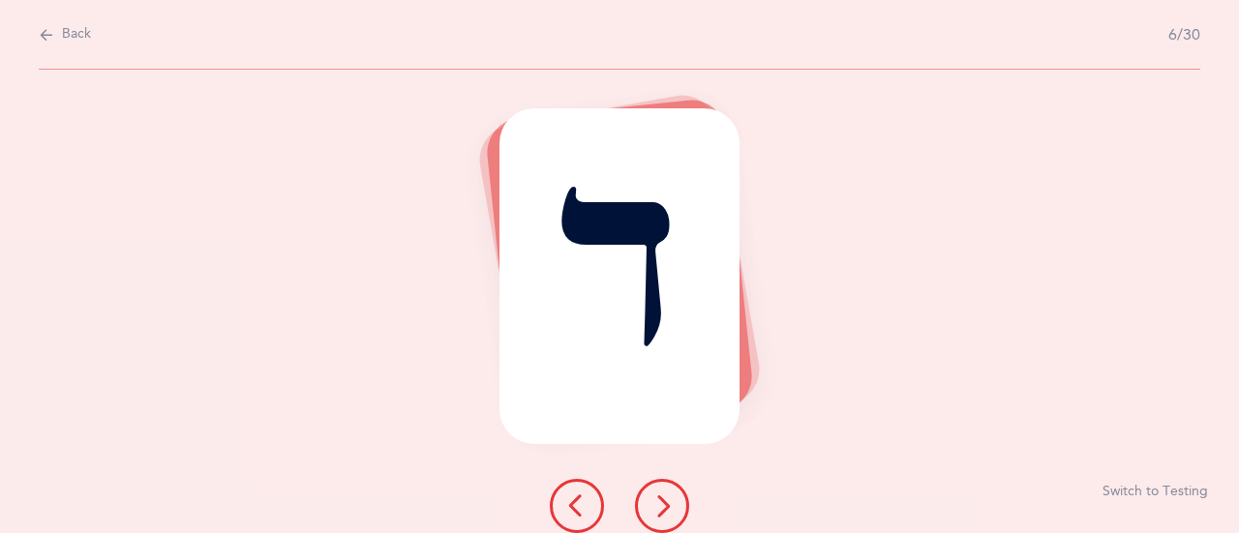
click at [661, 510] on icon at bounding box center [662, 506] width 23 height 23
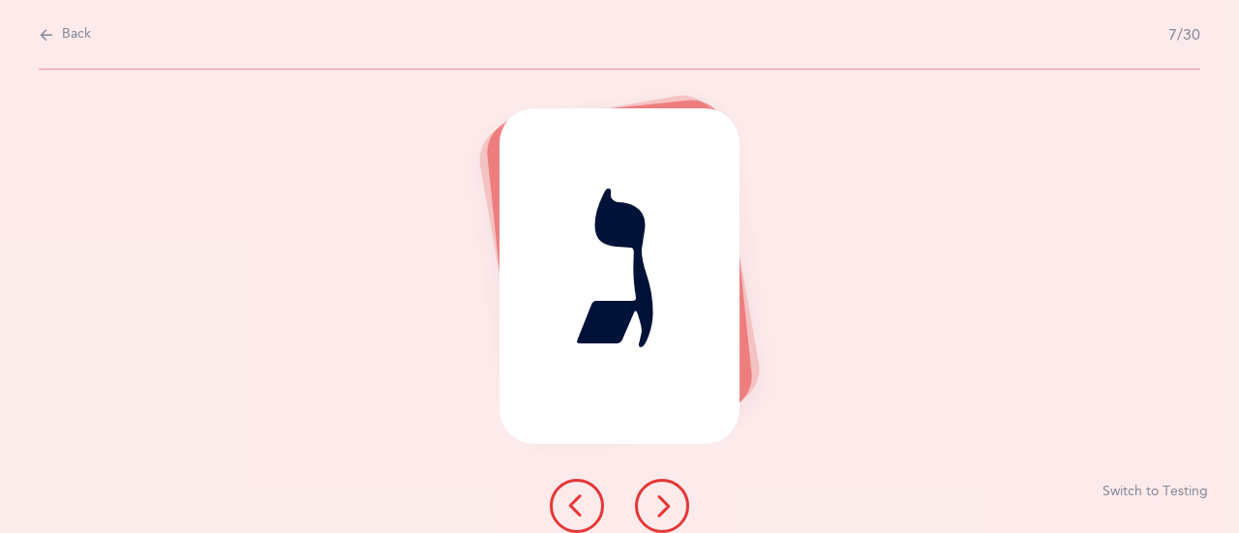
click at [661, 510] on icon at bounding box center [662, 506] width 23 height 23
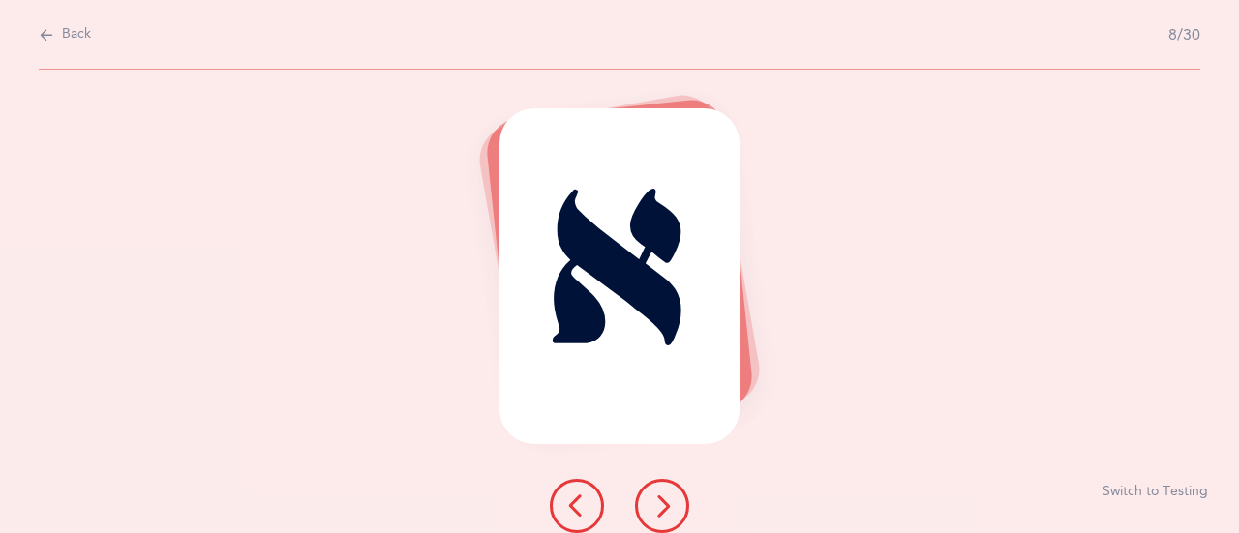
click at [661, 510] on icon at bounding box center [662, 506] width 23 height 23
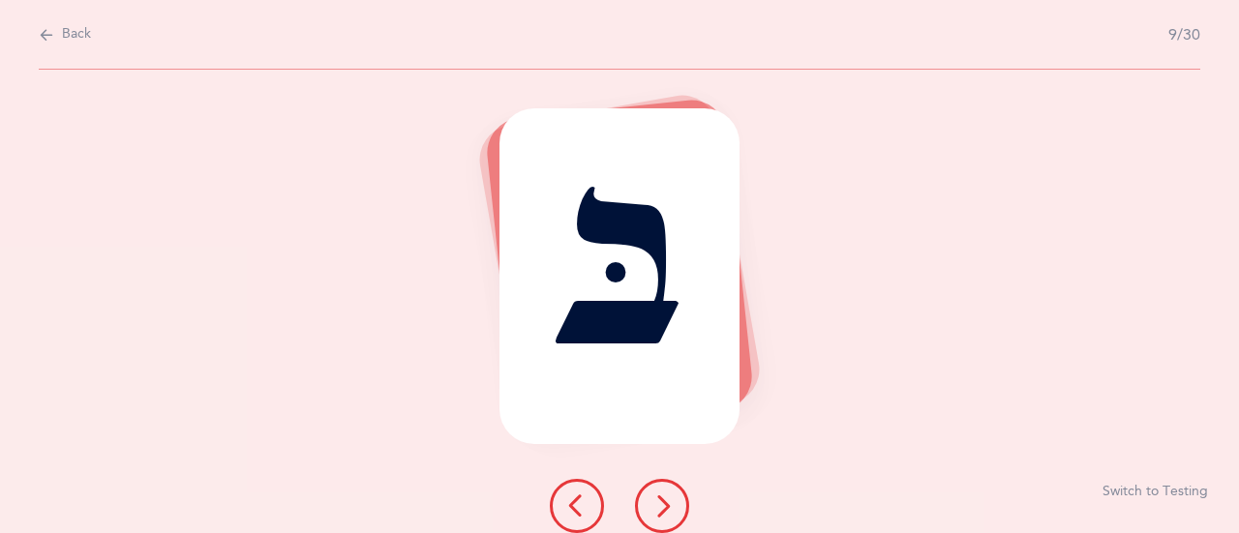
click at [661, 510] on icon at bounding box center [662, 506] width 23 height 23
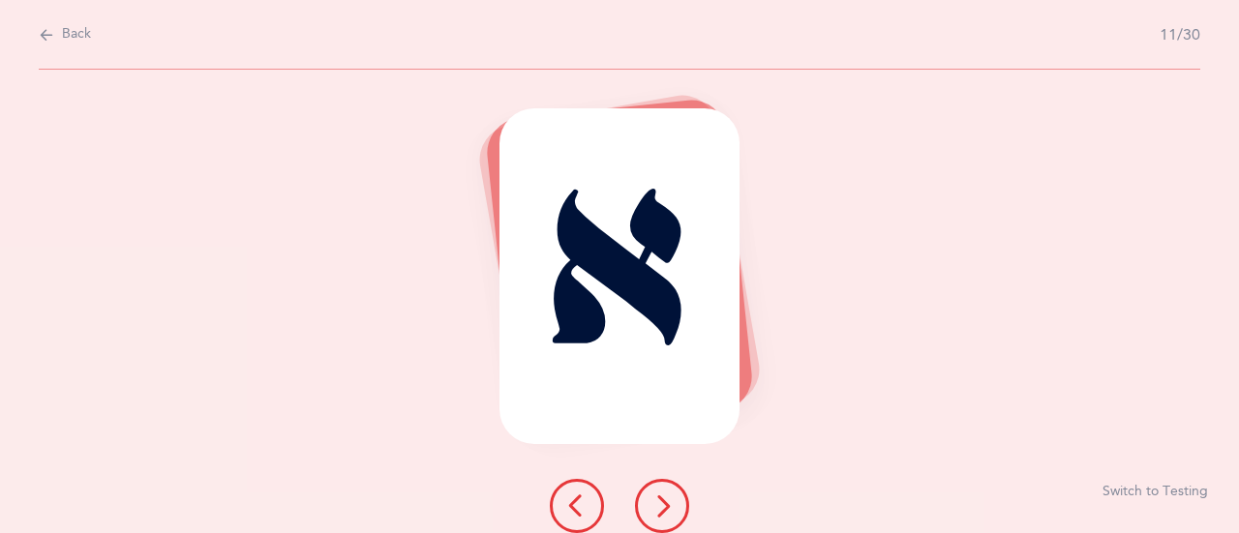
click at [661, 510] on icon at bounding box center [662, 506] width 23 height 23
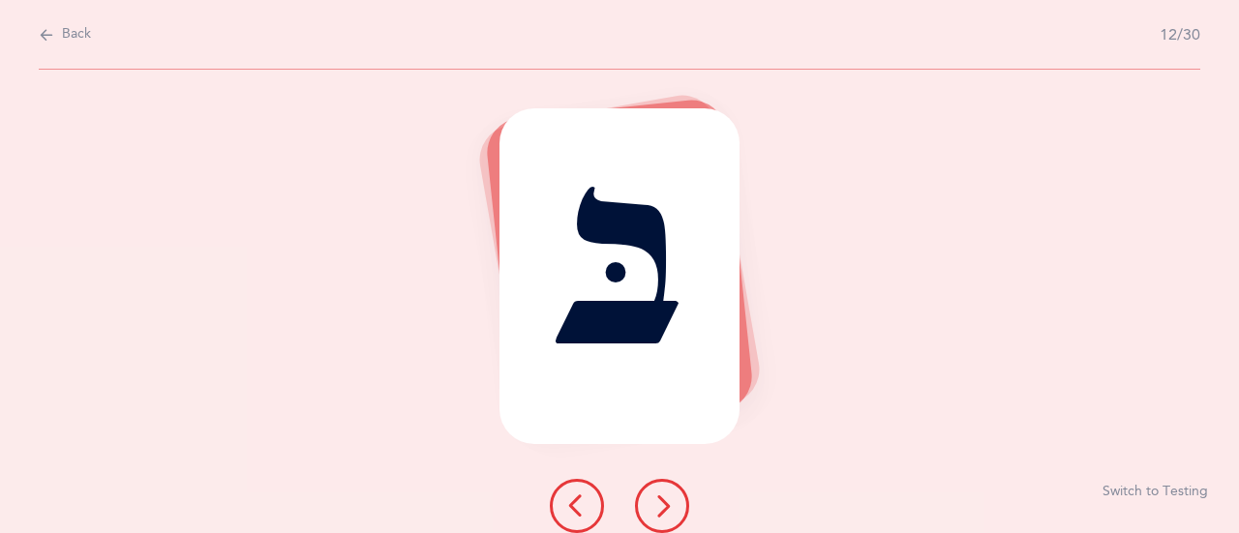
click at [661, 510] on icon at bounding box center [662, 506] width 23 height 23
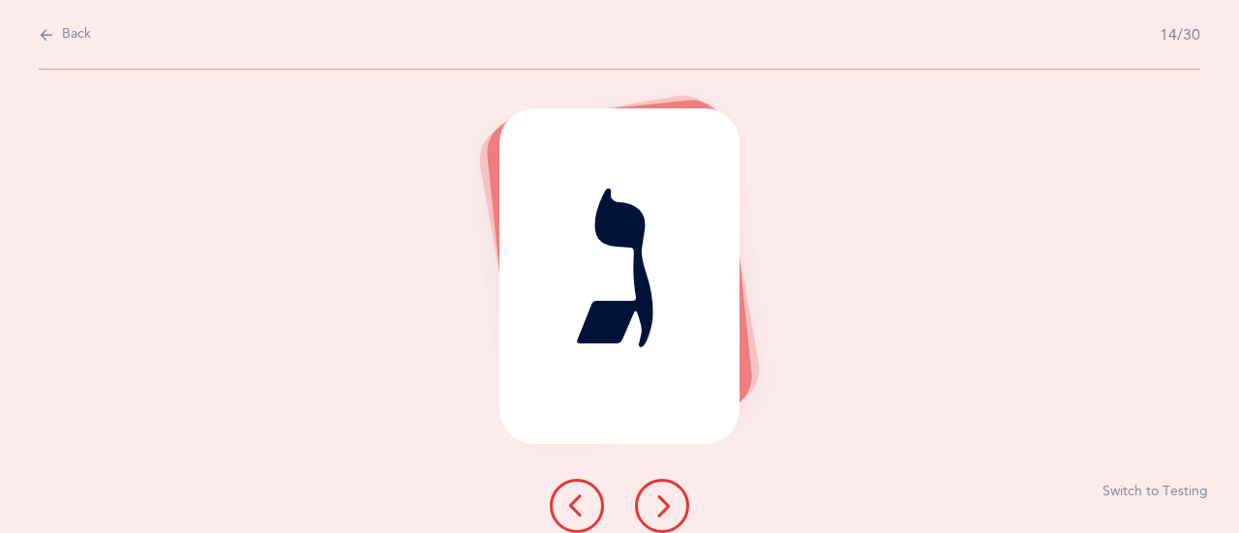
click at [661, 510] on icon at bounding box center [662, 506] width 23 height 23
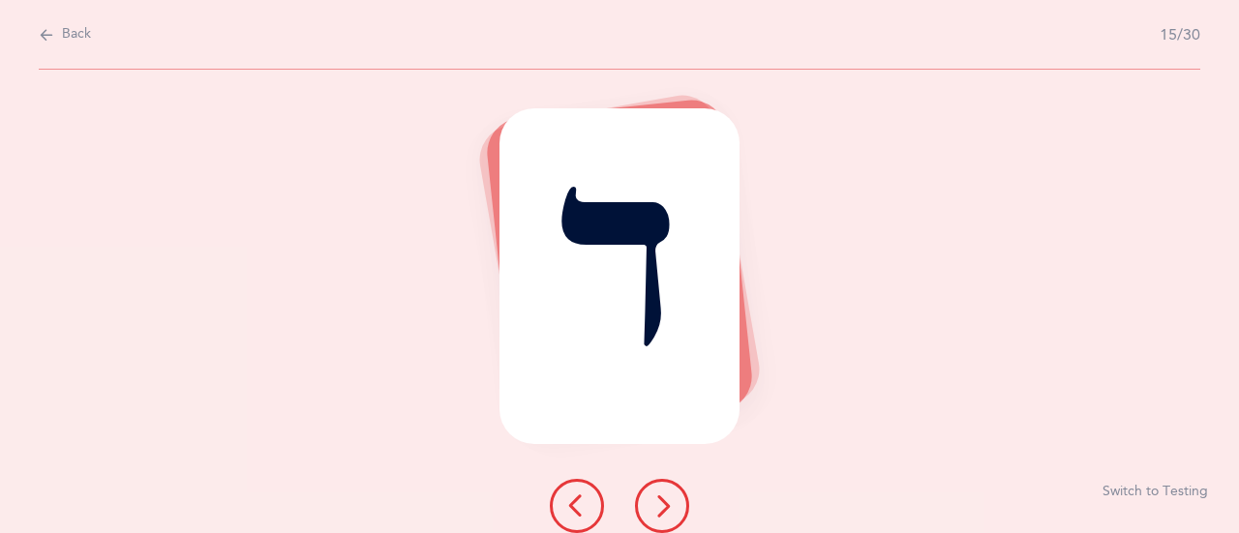
click at [661, 510] on icon at bounding box center [662, 506] width 23 height 23
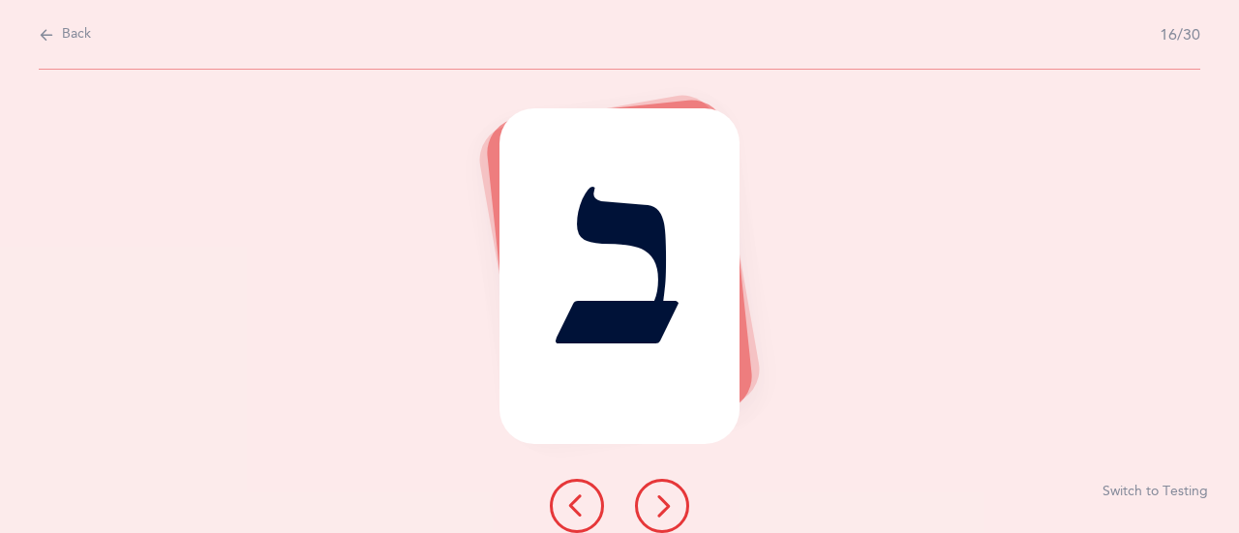
click at [661, 510] on icon at bounding box center [662, 506] width 23 height 23
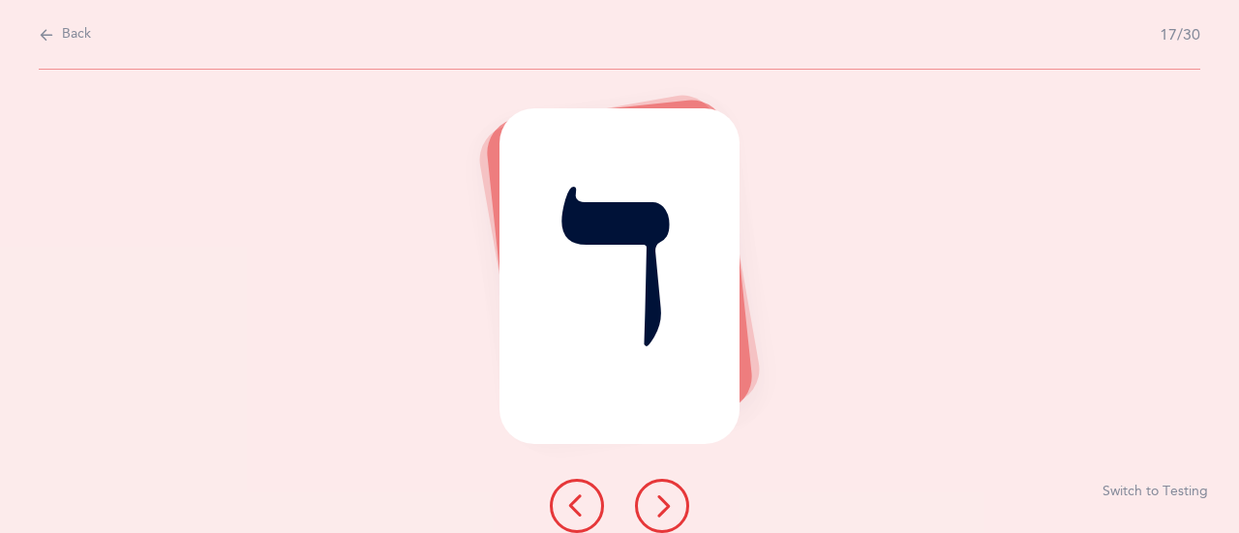
click at [661, 510] on icon at bounding box center [662, 506] width 23 height 23
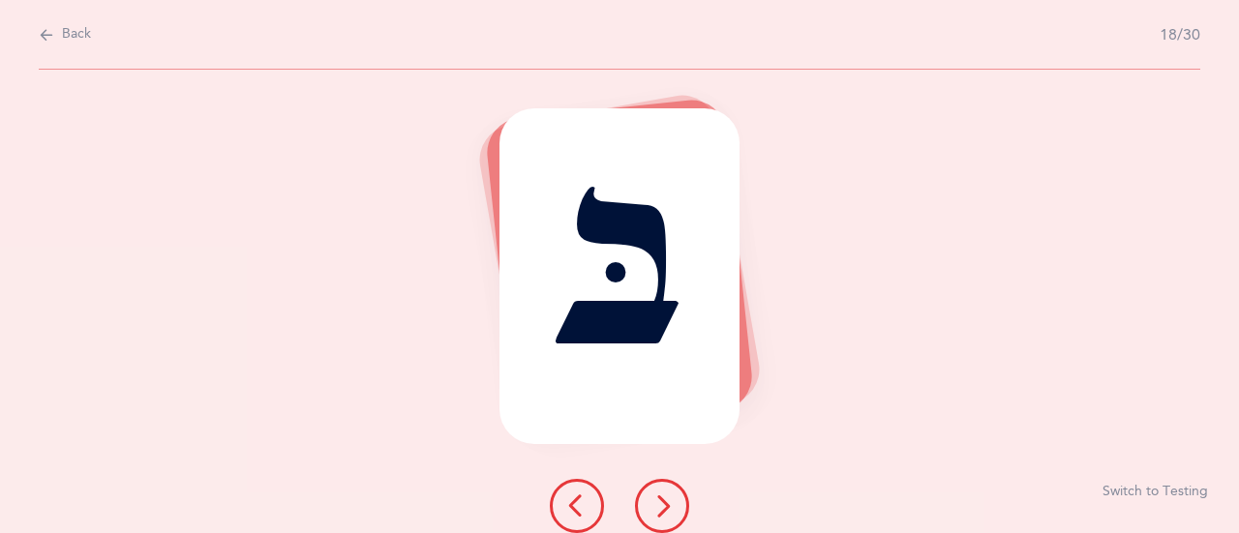
click at [661, 510] on icon at bounding box center [662, 506] width 23 height 23
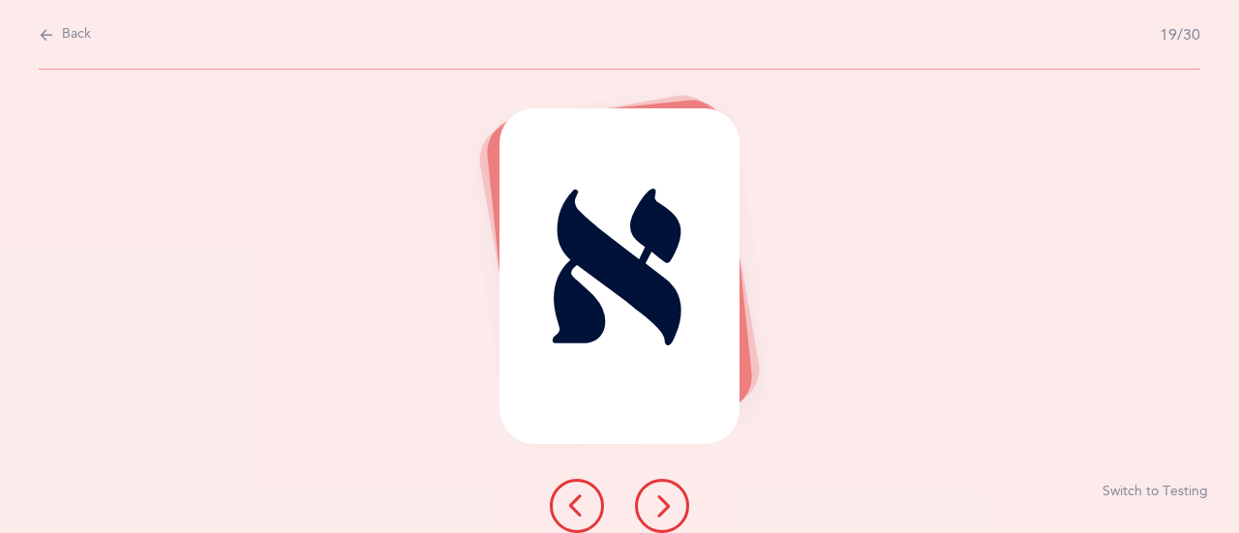
click at [661, 510] on icon at bounding box center [662, 506] width 23 height 23
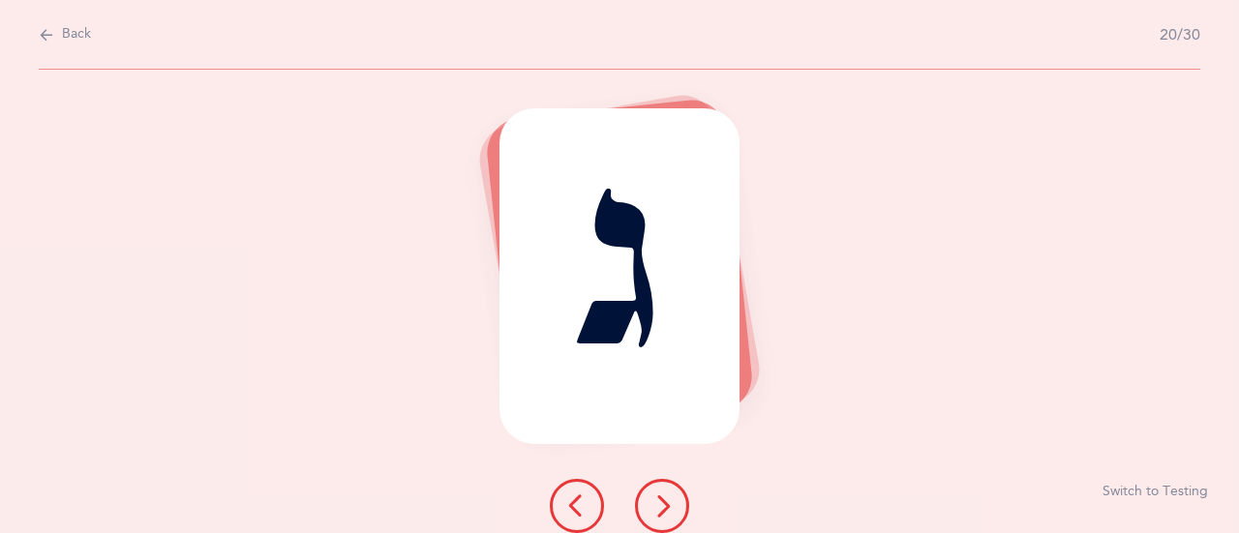
click at [661, 510] on icon at bounding box center [662, 506] width 23 height 23
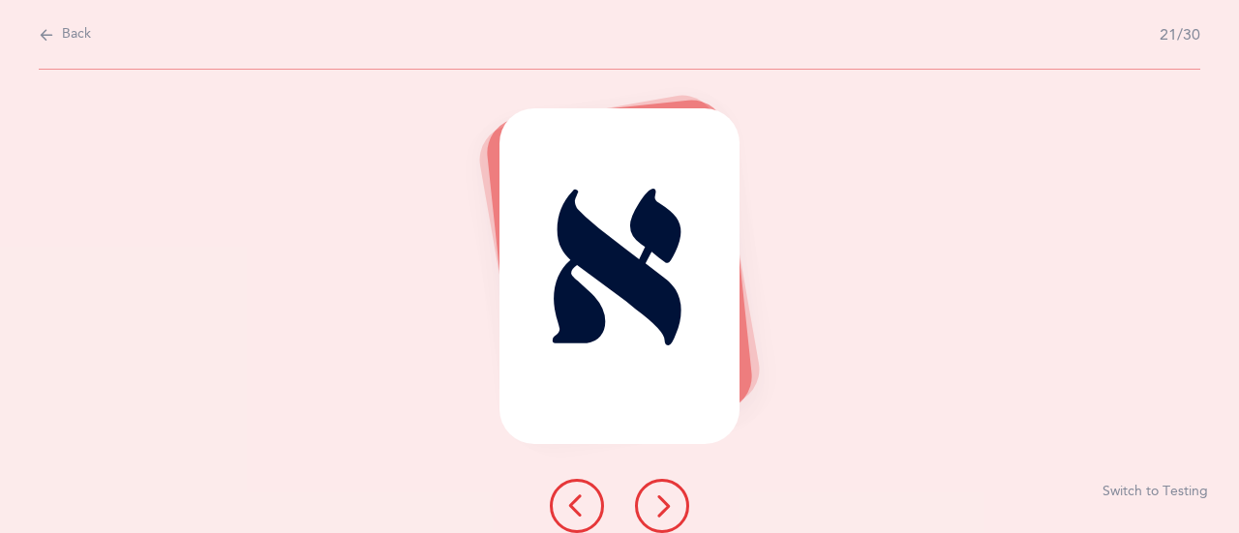
click at [661, 510] on icon at bounding box center [662, 506] width 23 height 23
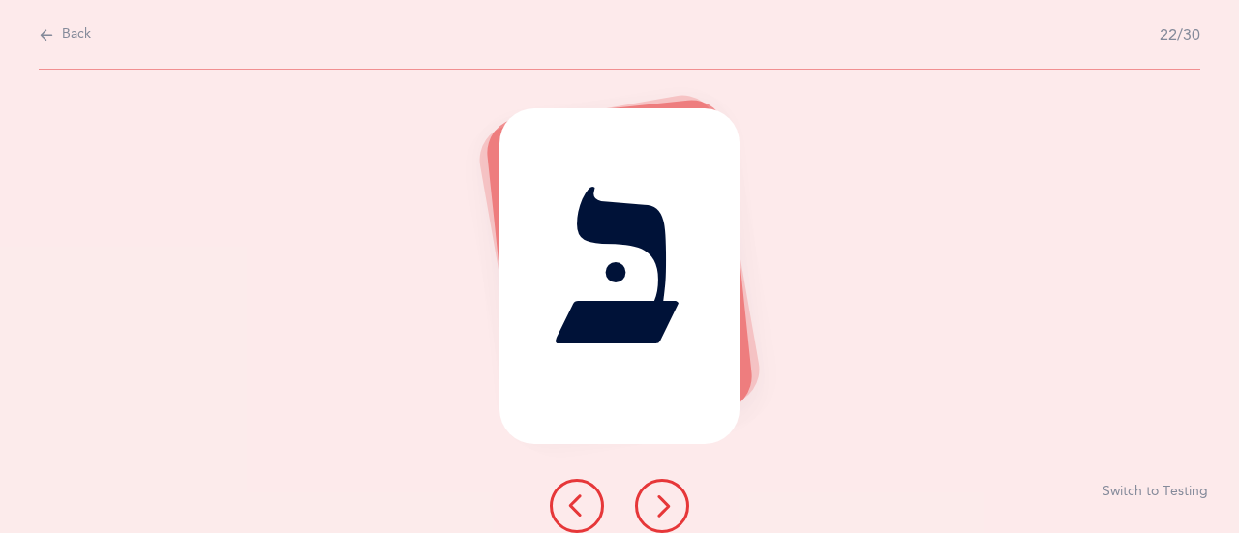
click at [661, 510] on icon at bounding box center [662, 506] width 23 height 23
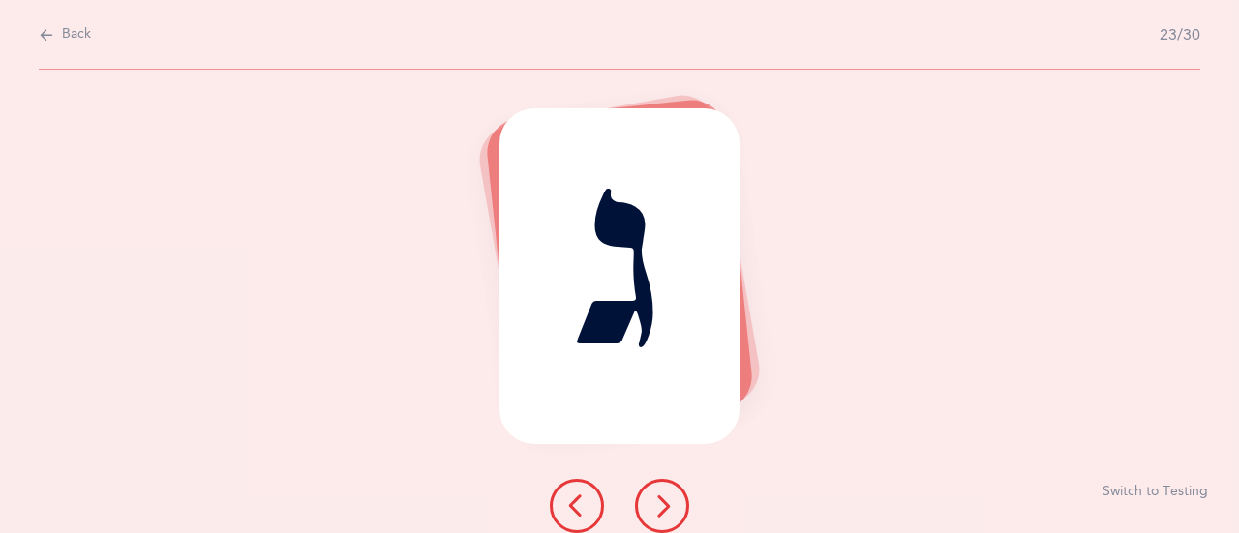
click at [661, 510] on icon at bounding box center [662, 506] width 23 height 23
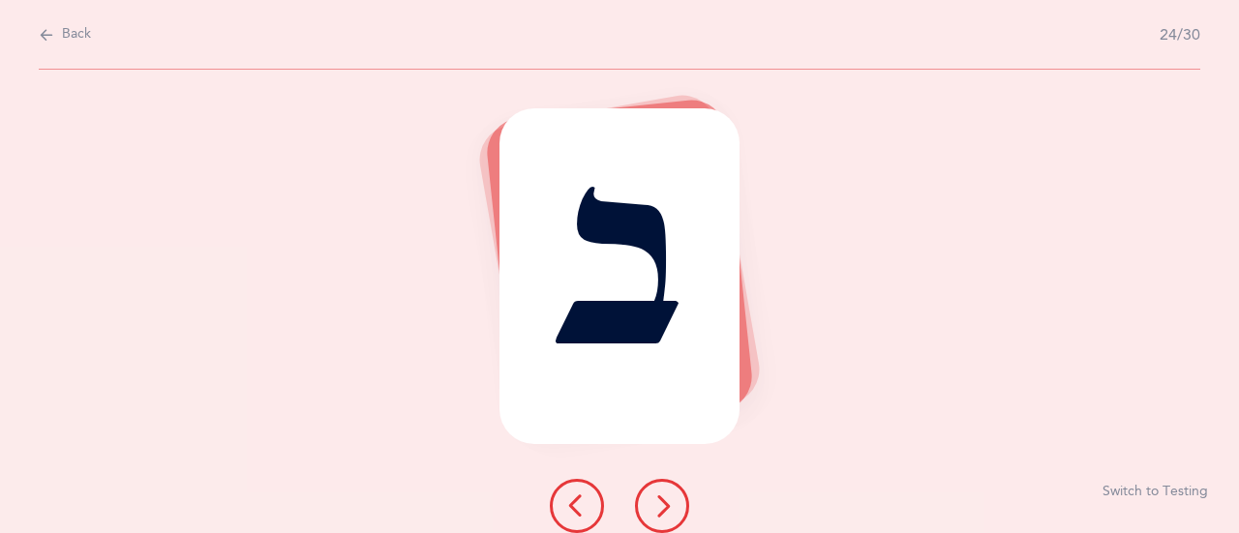
click at [661, 510] on icon at bounding box center [662, 506] width 23 height 23
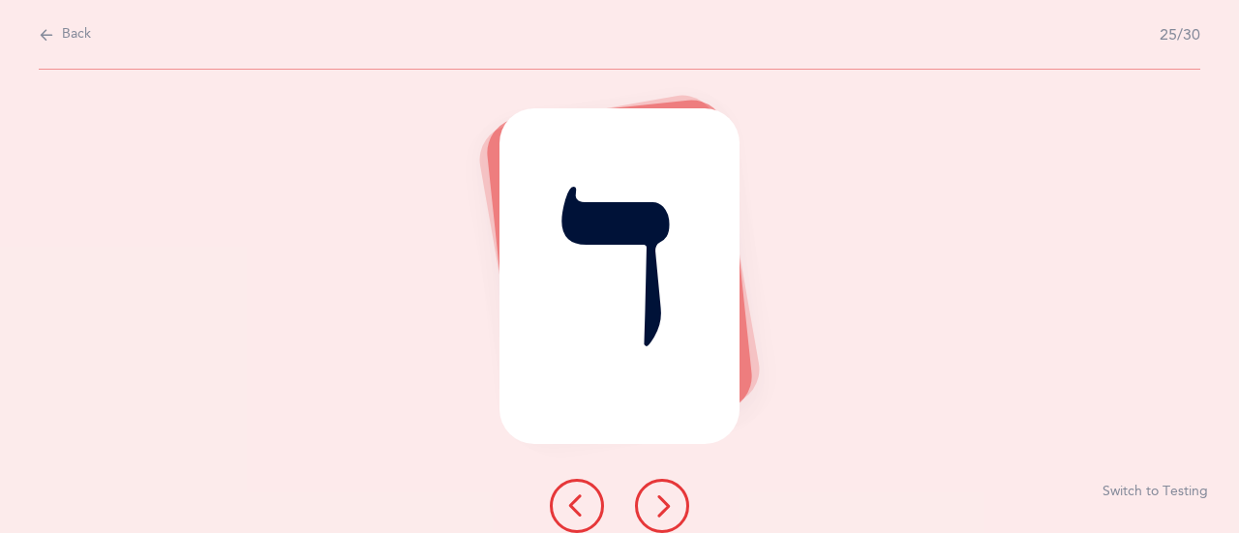
click at [661, 510] on icon at bounding box center [662, 506] width 23 height 23
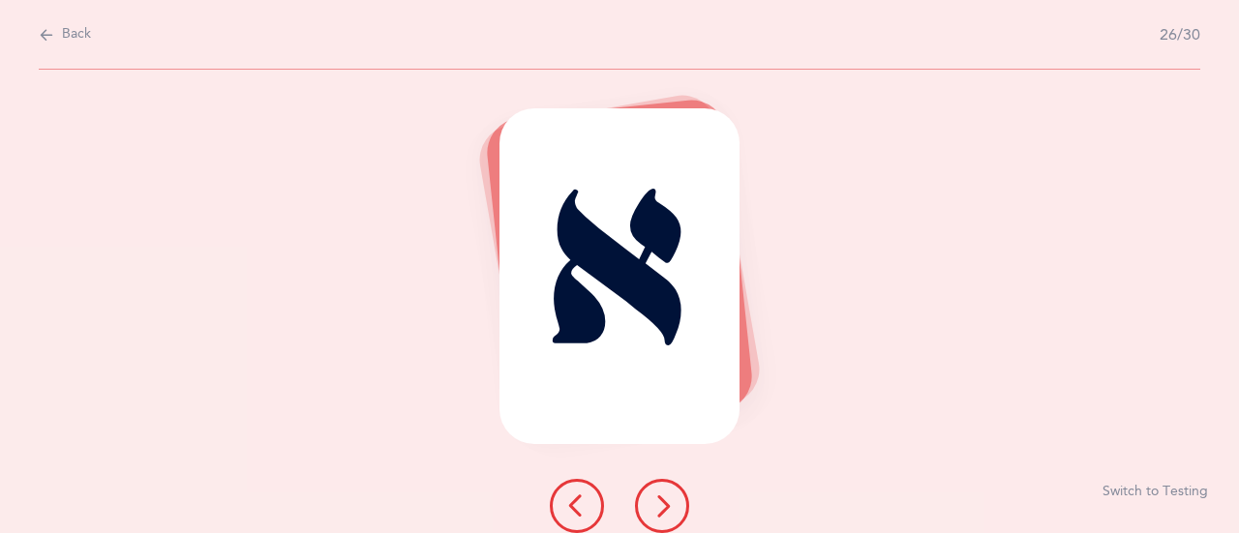
click at [661, 510] on icon at bounding box center [662, 506] width 23 height 23
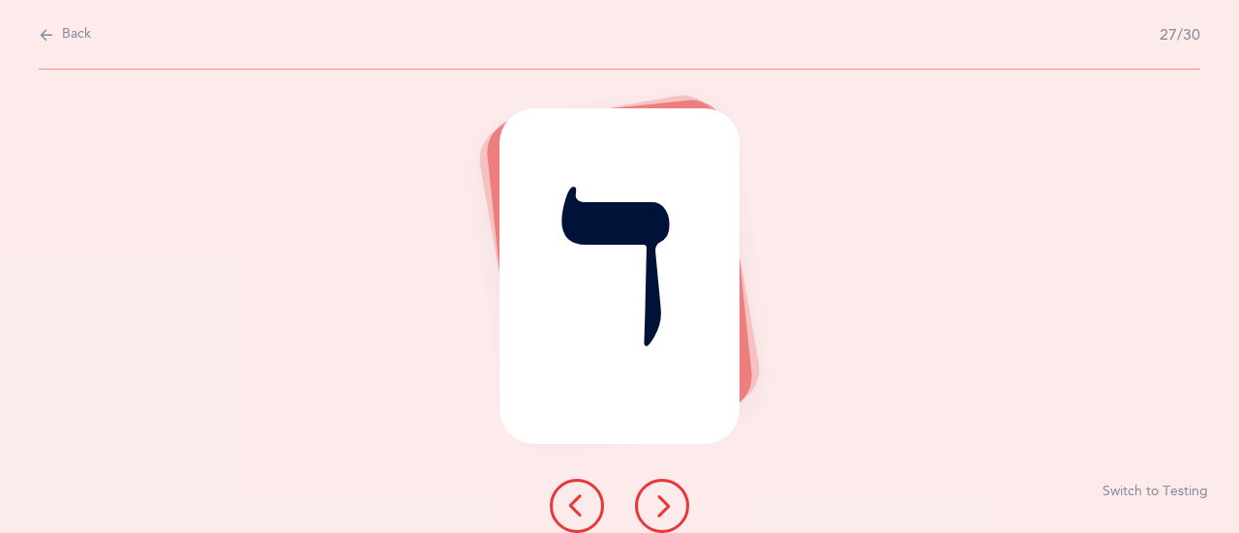
click at [661, 510] on icon at bounding box center [662, 506] width 23 height 23
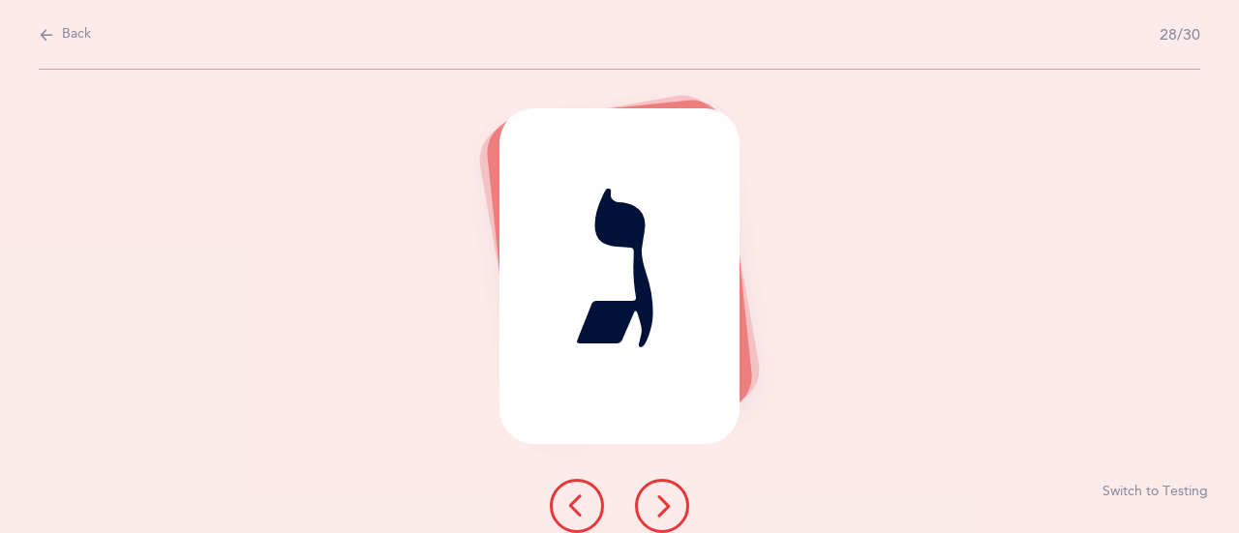
click at [661, 510] on icon at bounding box center [662, 506] width 23 height 23
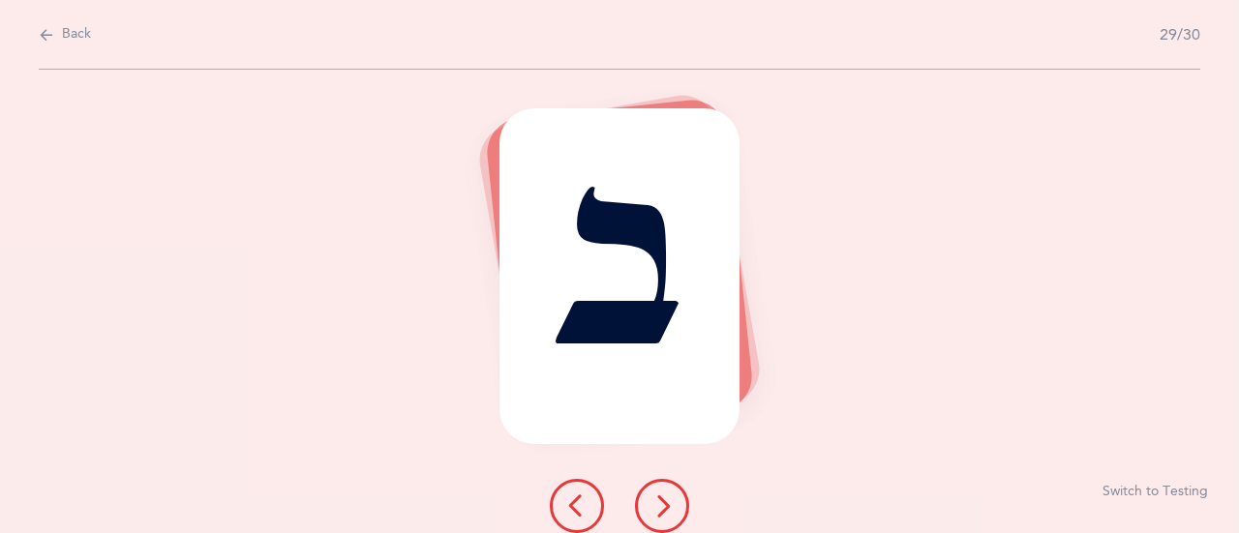
click at [661, 510] on icon at bounding box center [662, 506] width 23 height 23
